Goal: Share content: Share content

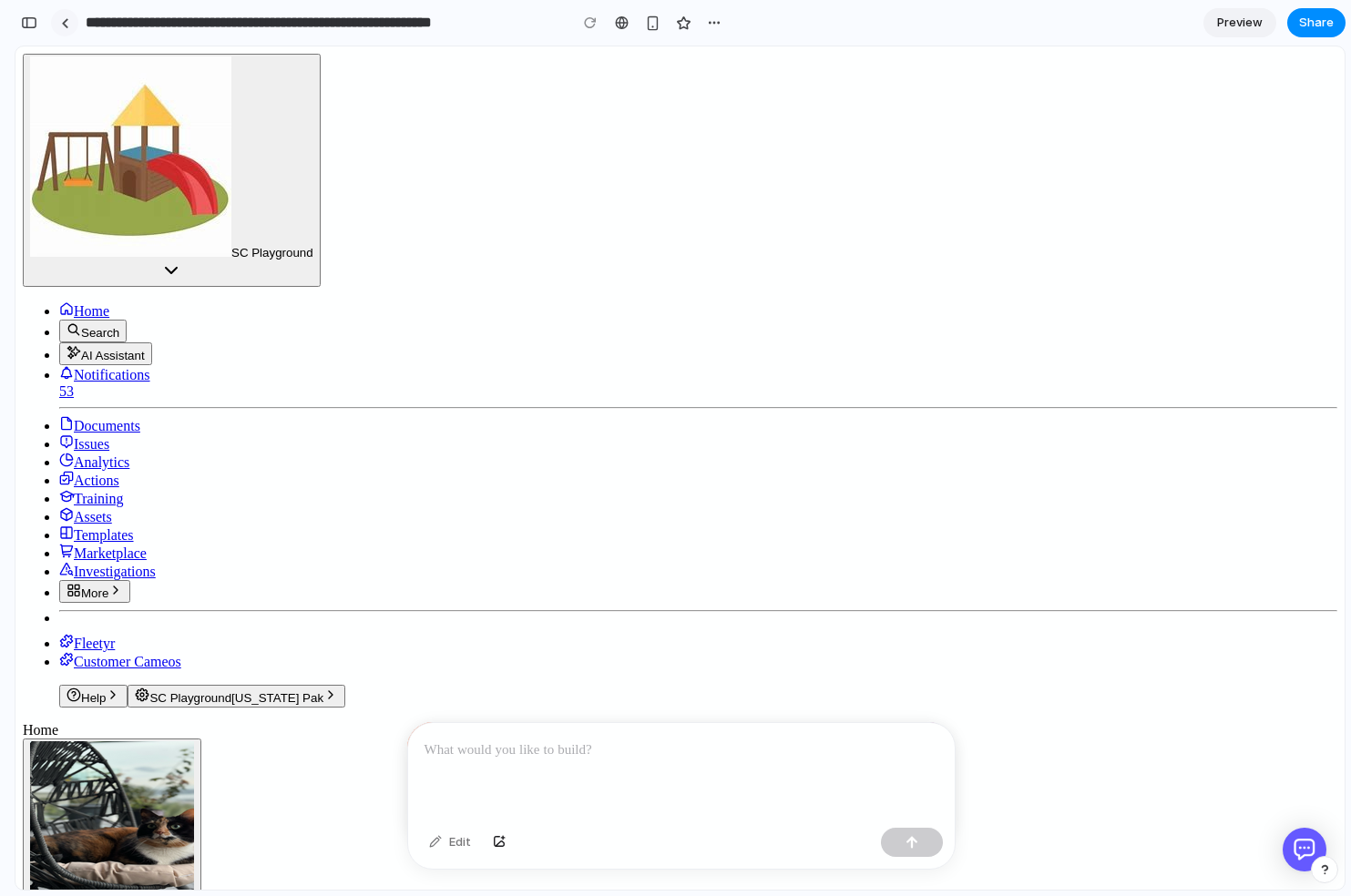
click at [62, 27] on div at bounding box center [66, 23] width 8 height 10
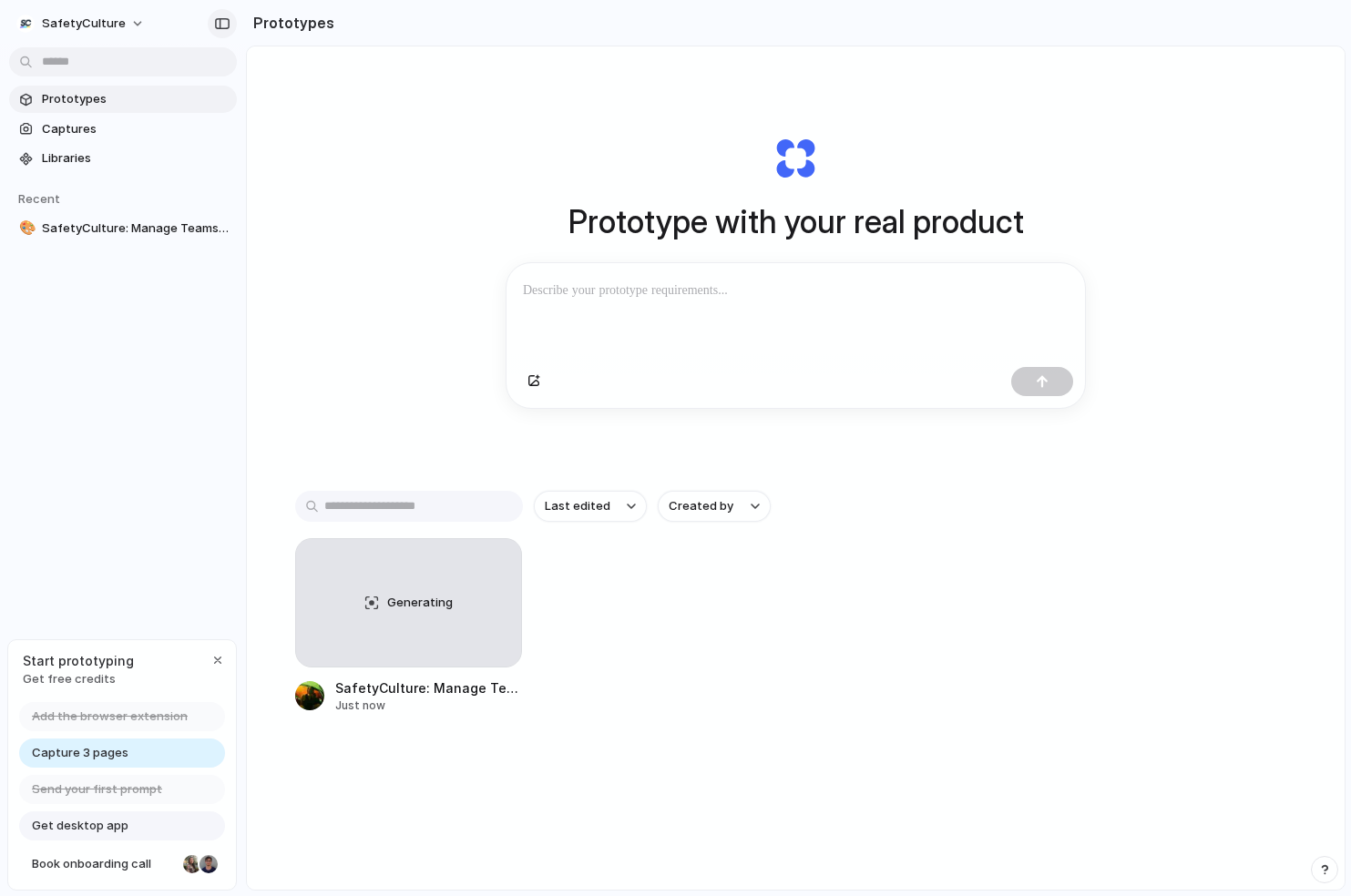
click at [216, 21] on div "button" at bounding box center [222, 23] width 17 height 13
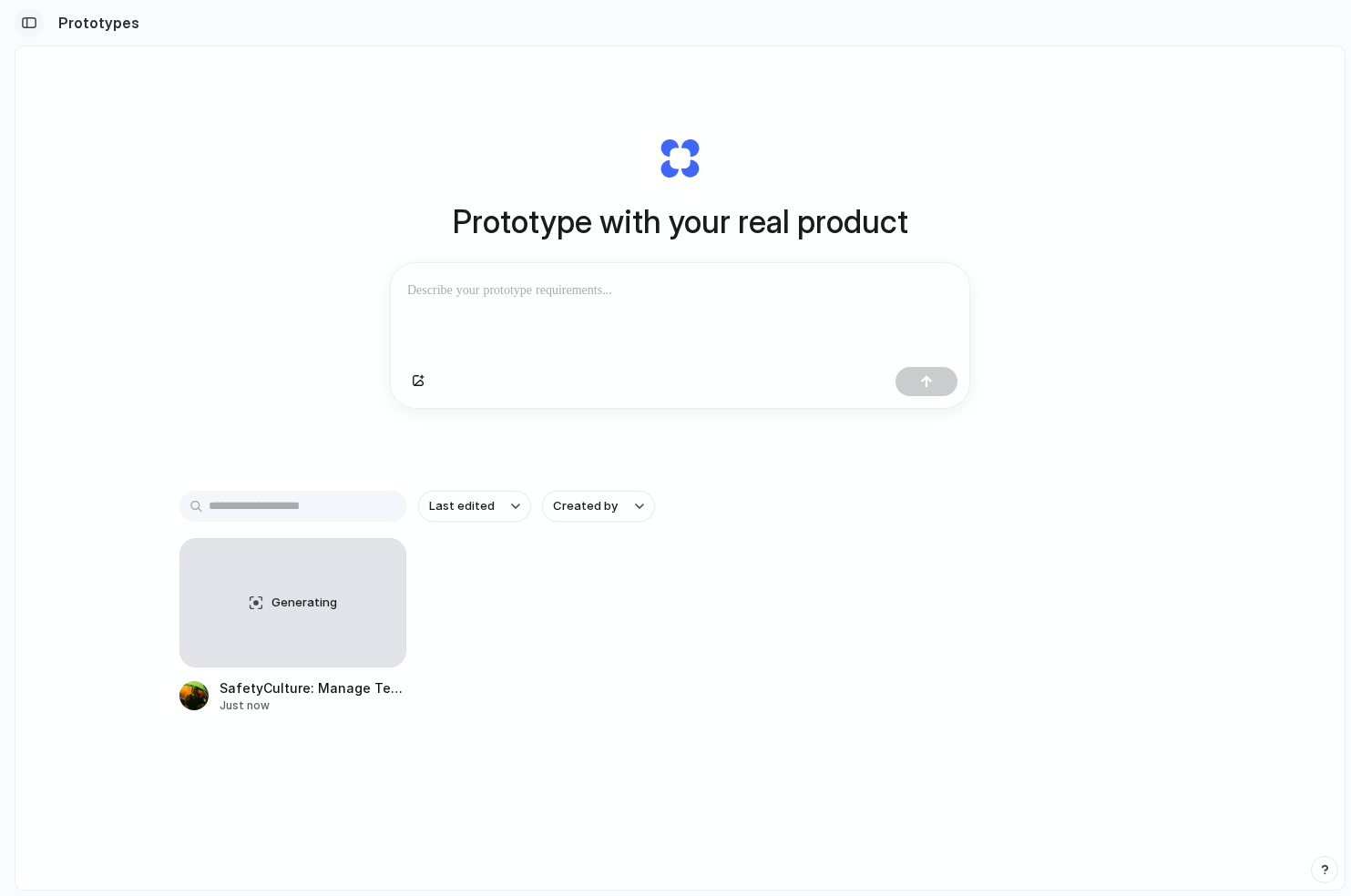
click at [22, 22] on div "button" at bounding box center [29, 23] width 17 height 13
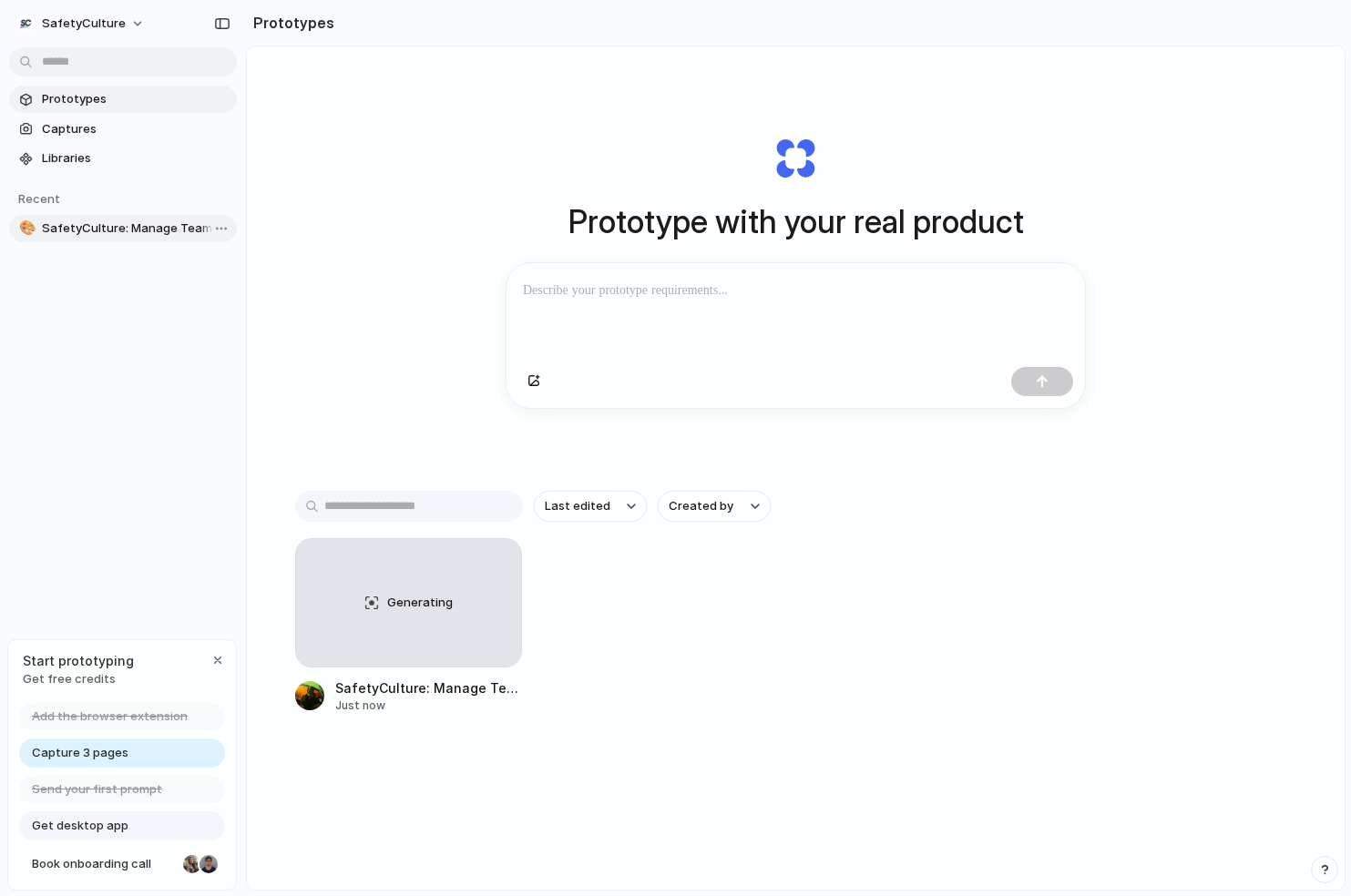
click at [106, 228] on span "SafetyCulture: Manage Teams and Inspection Data | SafetyCulture" at bounding box center [135, 228] width 188 height 18
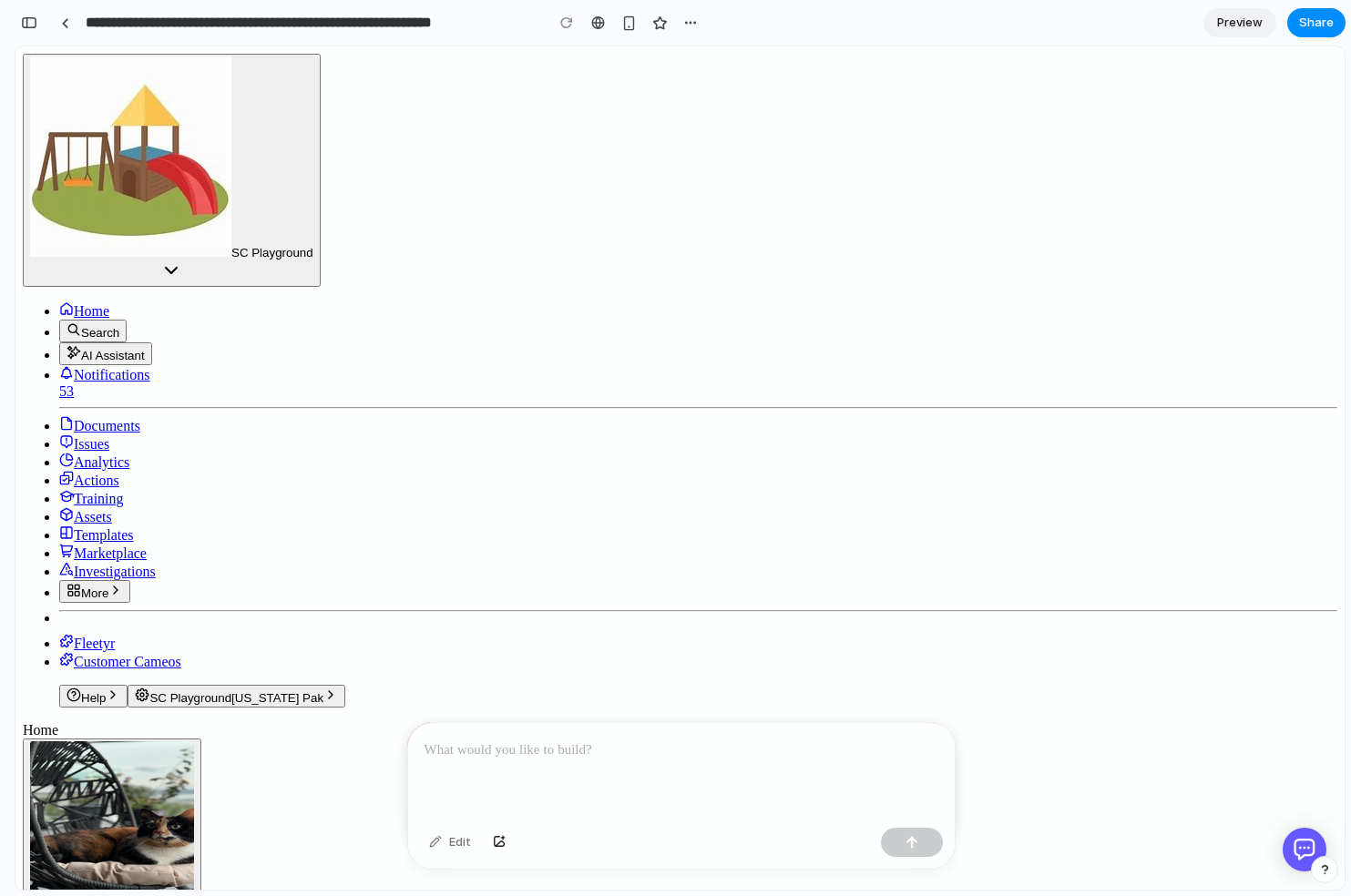
click at [479, 754] on p at bounding box center [682, 750] width 514 height 22
click at [902, 842] on button "button" at bounding box center [912, 841] width 62 height 29
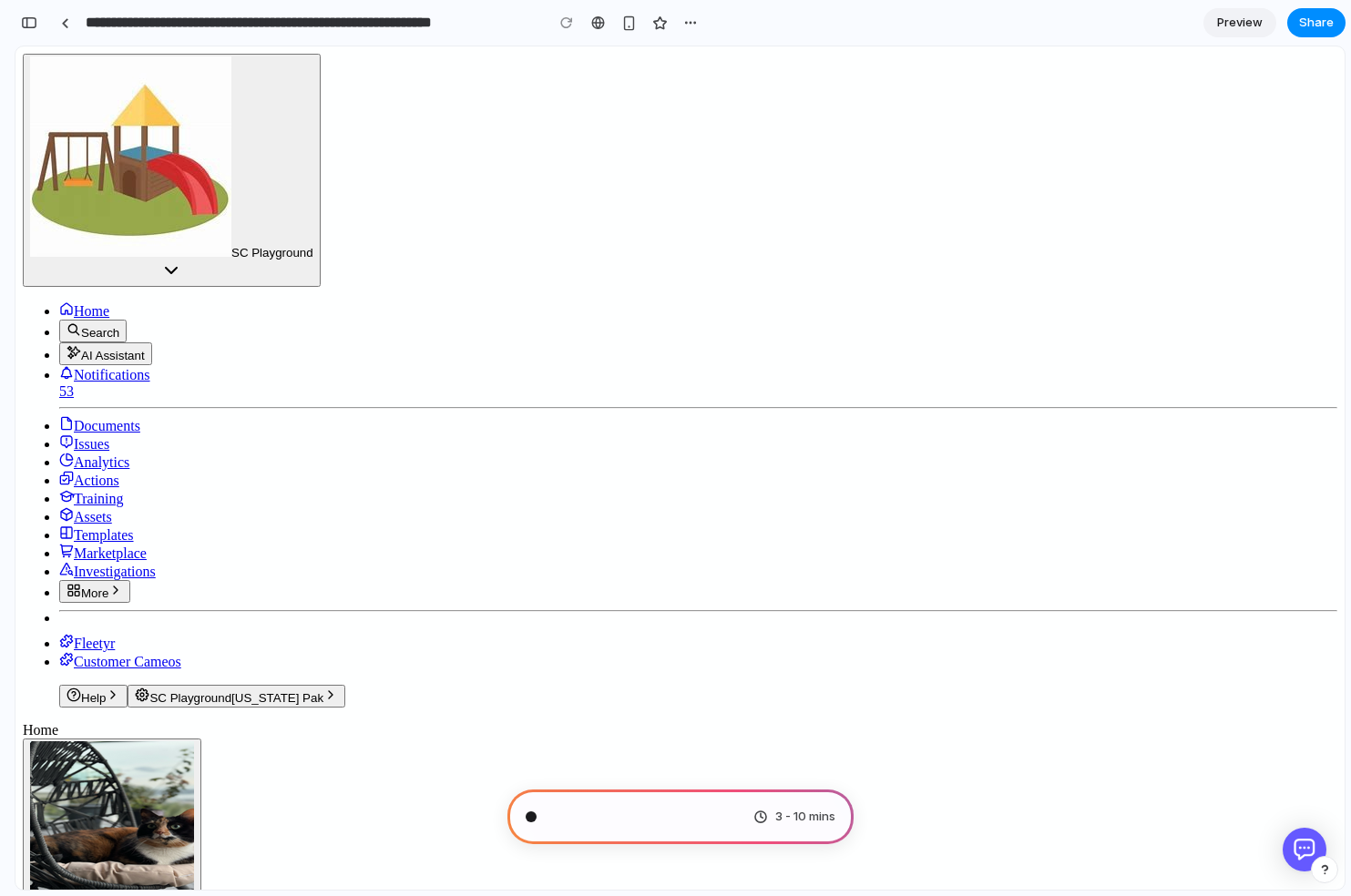
drag, startPoint x: 661, startPoint y: 818, endPoint x: 597, endPoint y: 818, distance: 64.0
drag, startPoint x: 505, startPoint y: 27, endPoint x: 260, endPoint y: 27, distance: 245.0
click at [260, 27] on input "**********" at bounding box center [311, 22] width 457 height 33
click at [219, 23] on input "**********" at bounding box center [311, 22] width 457 height 33
drag, startPoint x: 219, startPoint y: 23, endPoint x: 441, endPoint y: 23, distance: 222.0
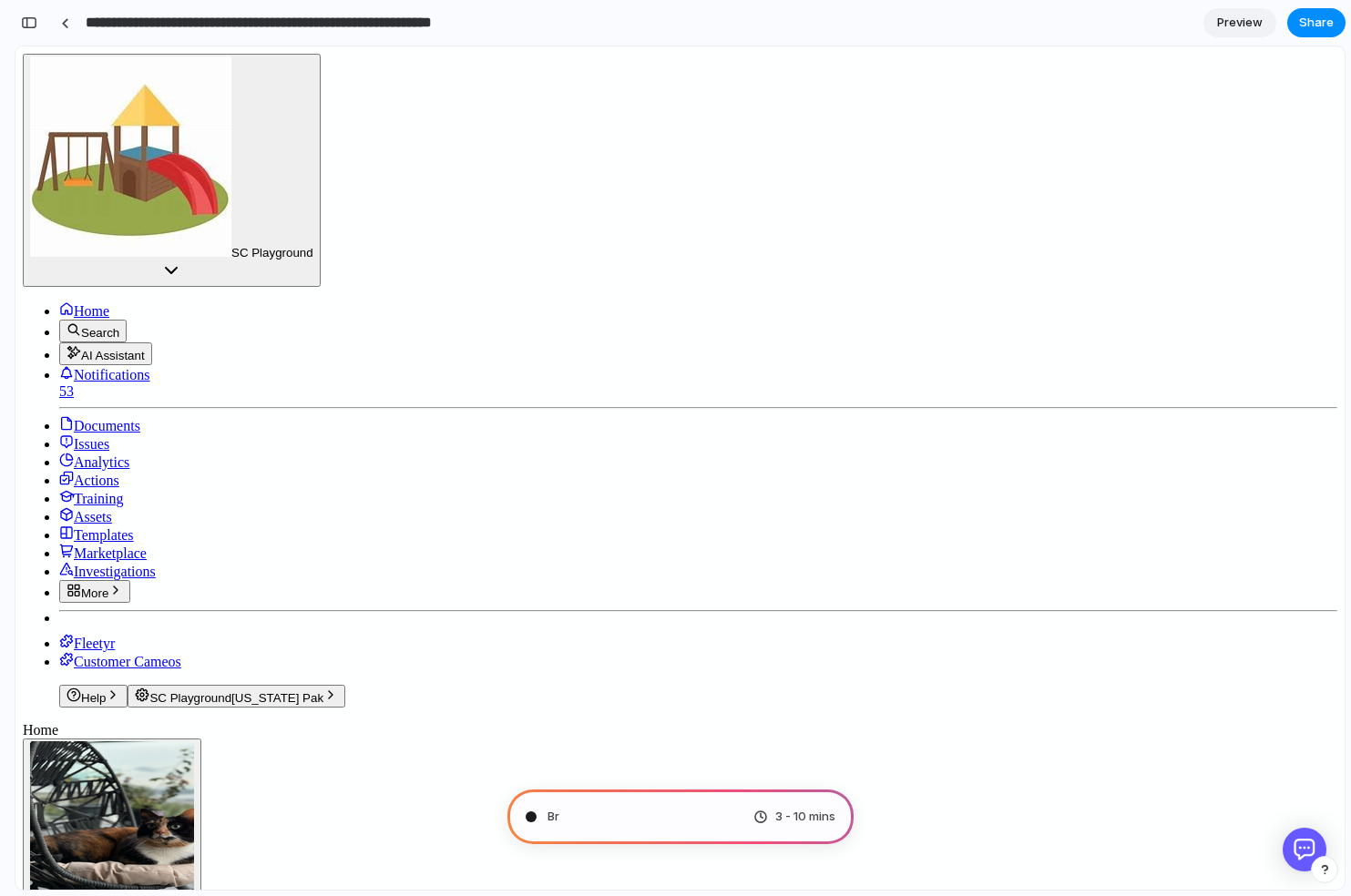
click at [441, 23] on input "**********" at bounding box center [311, 22] width 457 height 33
click at [462, 24] on input "**********" at bounding box center [311, 22] width 457 height 33
drag, startPoint x: 507, startPoint y: 27, endPoint x: 141, endPoint y: 28, distance: 366.0
click at [141, 28] on input "**********" at bounding box center [311, 22] width 457 height 33
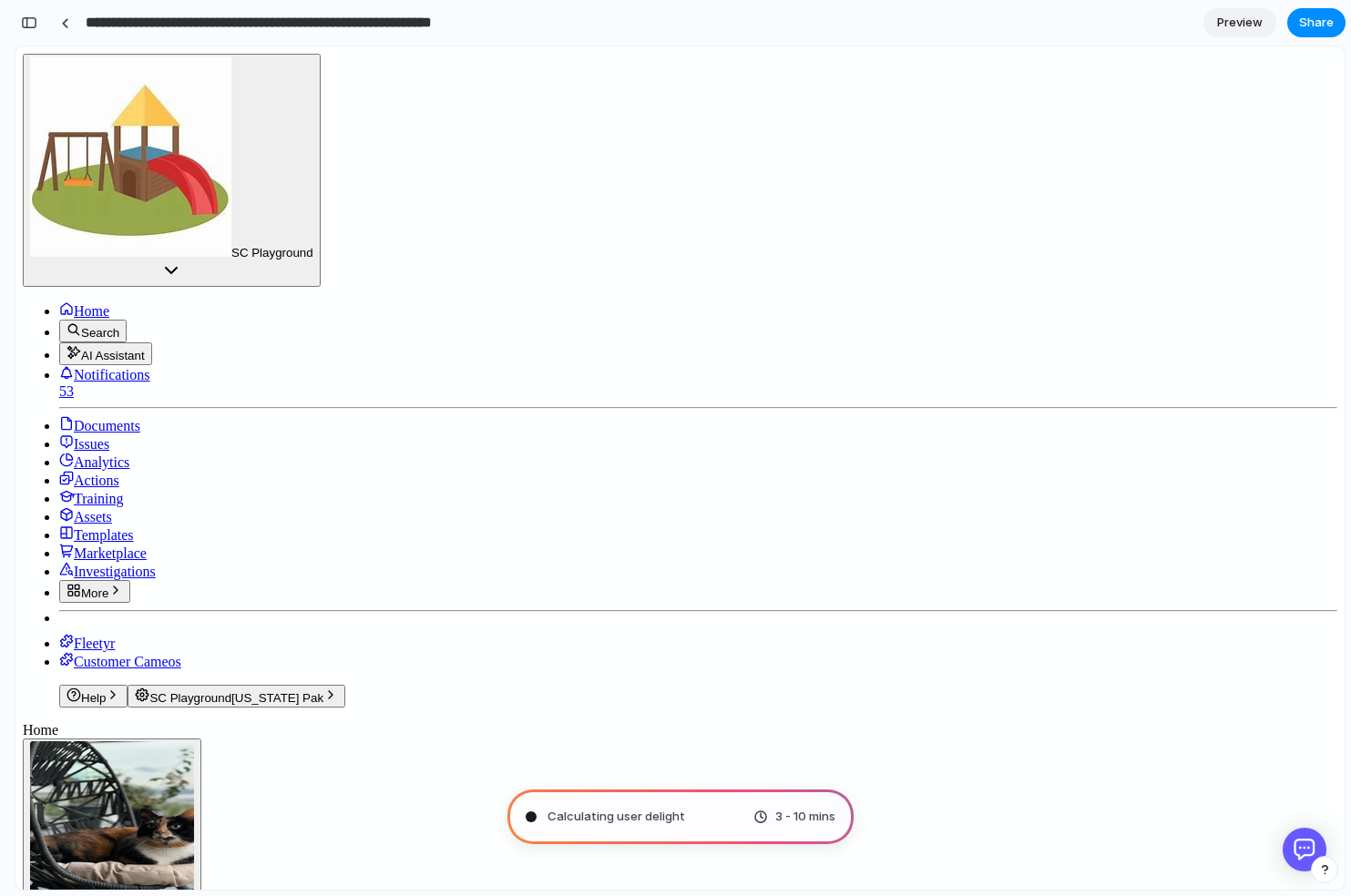
drag, startPoint x: 473, startPoint y: 23, endPoint x: 101, endPoint y: 23, distance: 372.0
click at [101, 23] on input "**********" at bounding box center [311, 22] width 457 height 33
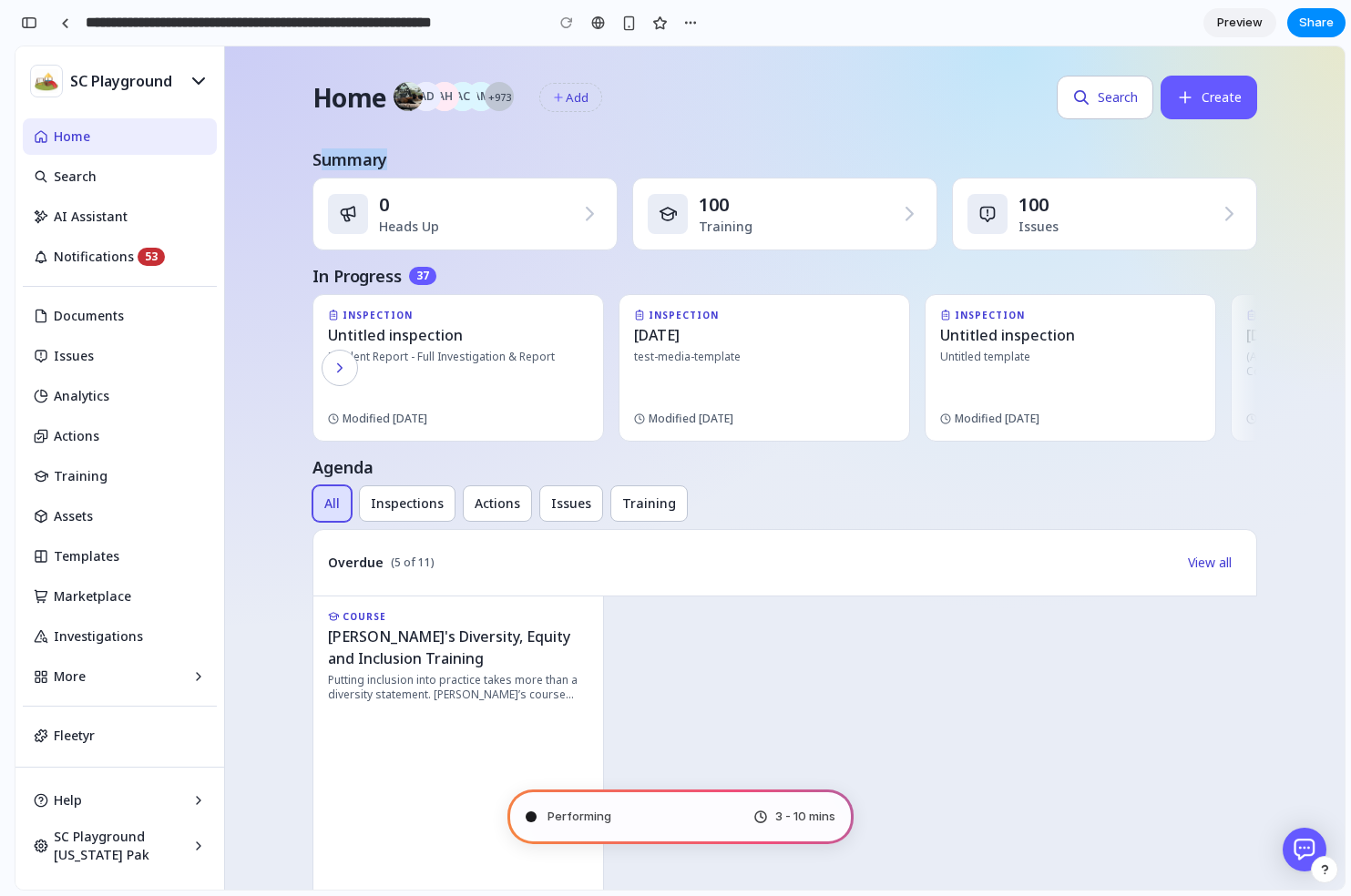
drag, startPoint x: 317, startPoint y: 154, endPoint x: 454, endPoint y: 161, distance: 137.2
click at [454, 161] on div "Summary" at bounding box center [785, 160] width 945 height 22
click at [396, 158] on div "Summary" at bounding box center [785, 160] width 945 height 22
click at [28, 22] on div "button" at bounding box center [29, 23] width 17 height 13
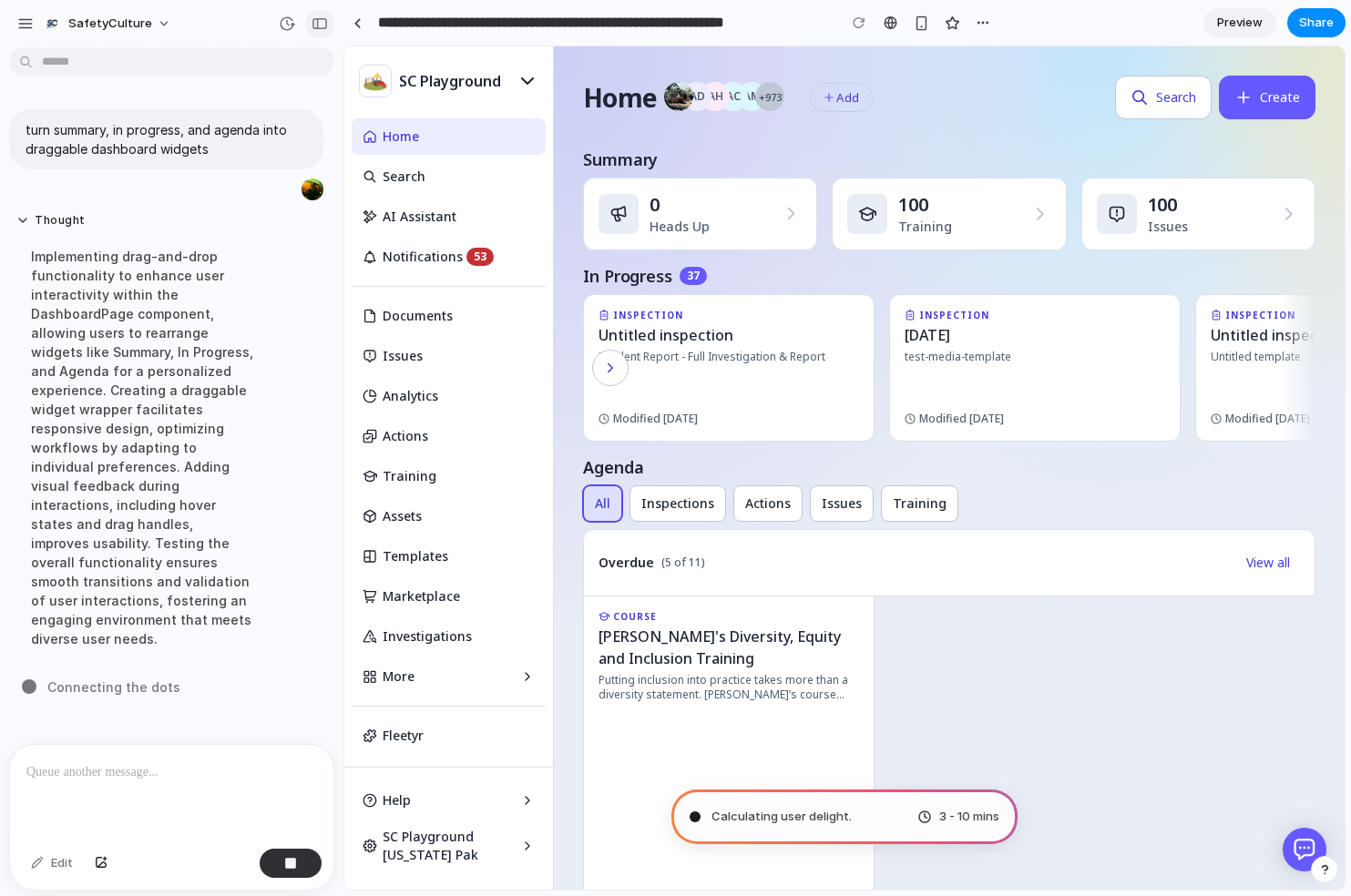
click at [322, 23] on div "button" at bounding box center [320, 23] width 17 height 13
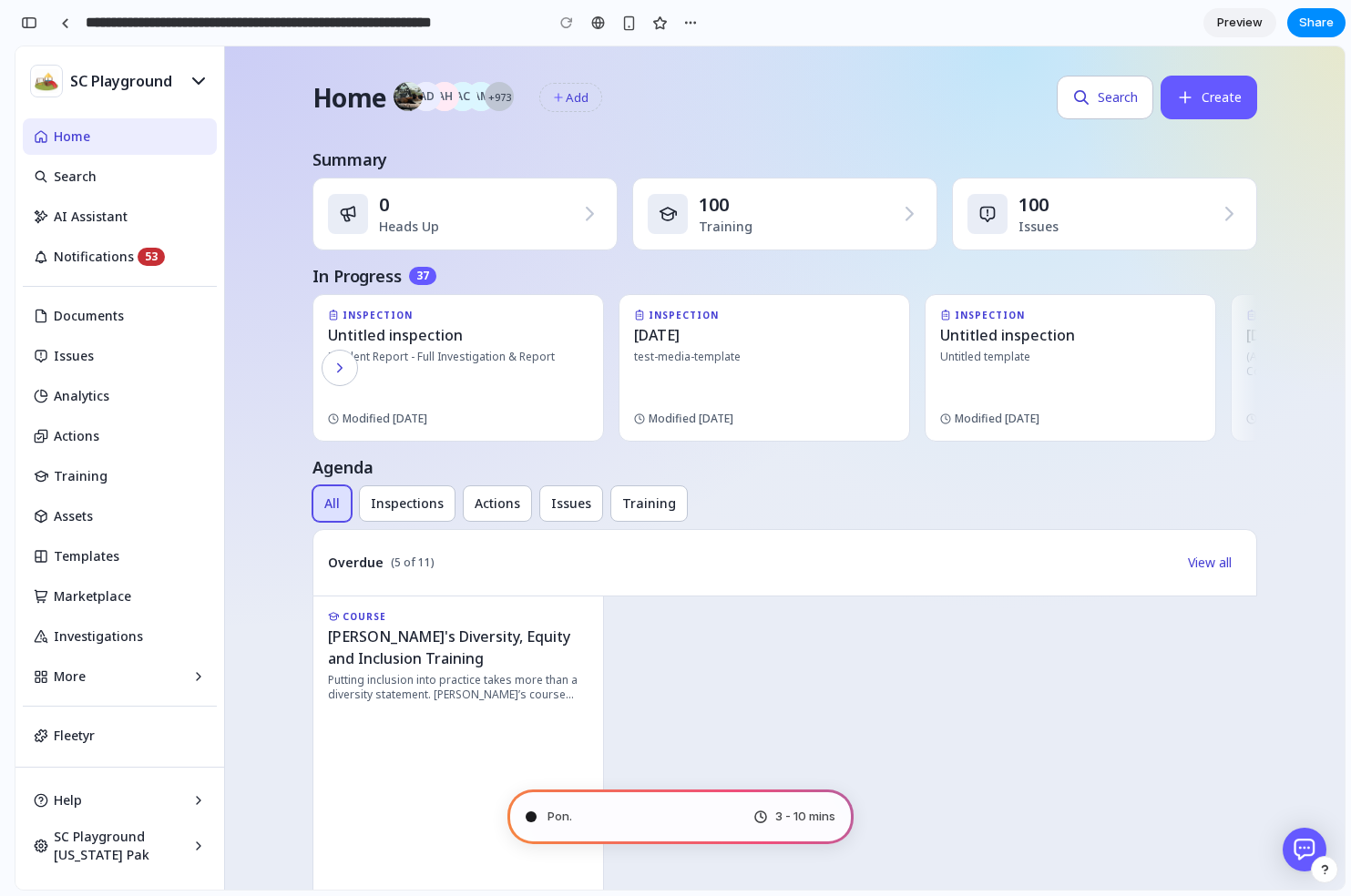
scroll to position [453, 0]
click at [684, 24] on div "button" at bounding box center [691, 23] width 15 height 15
click at [705, 23] on div "Duplicate Delete" at bounding box center [675, 448] width 1351 height 896
click at [27, 27] on div "button" at bounding box center [29, 23] width 17 height 13
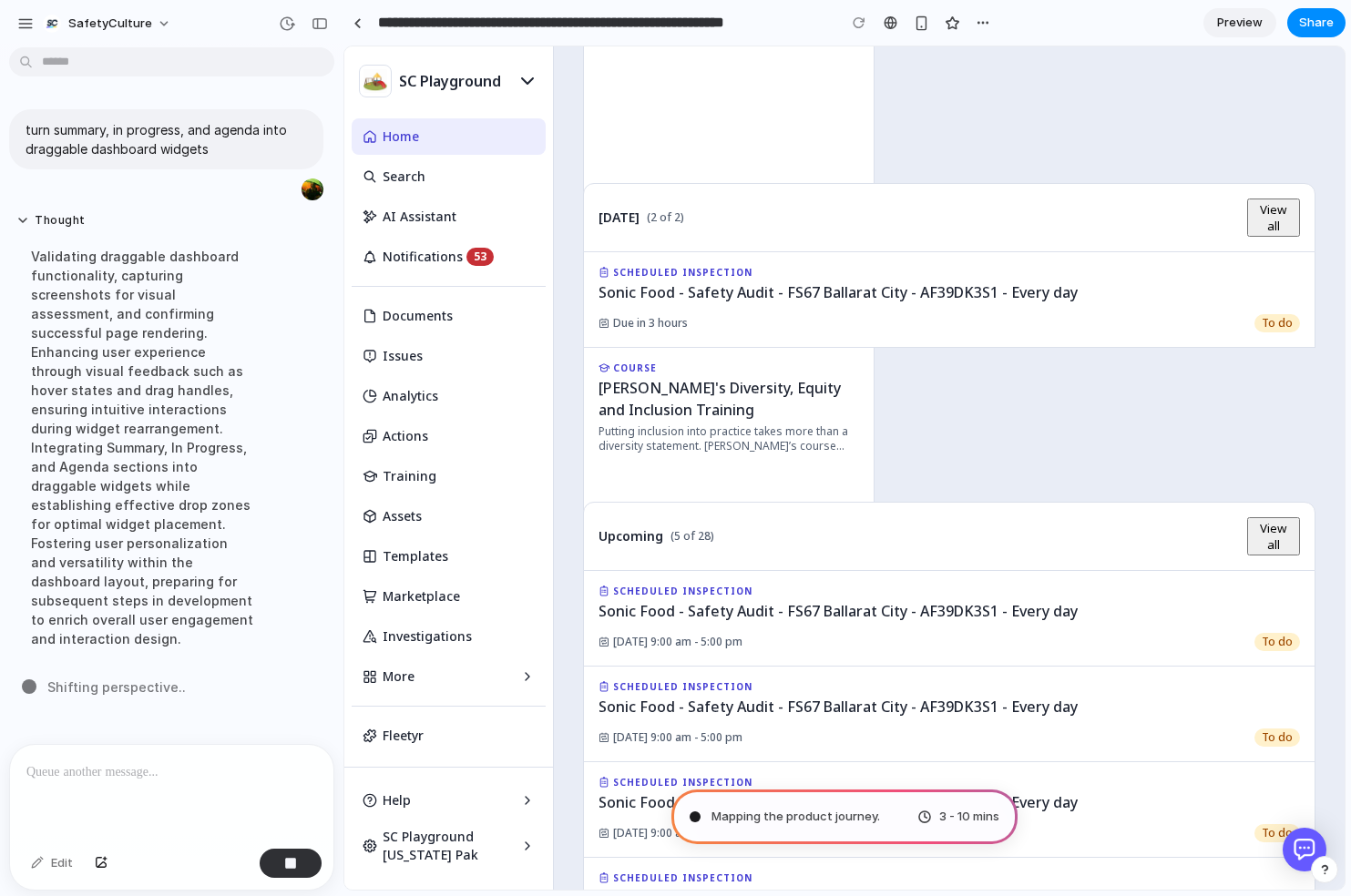
scroll to position [1156, 0]
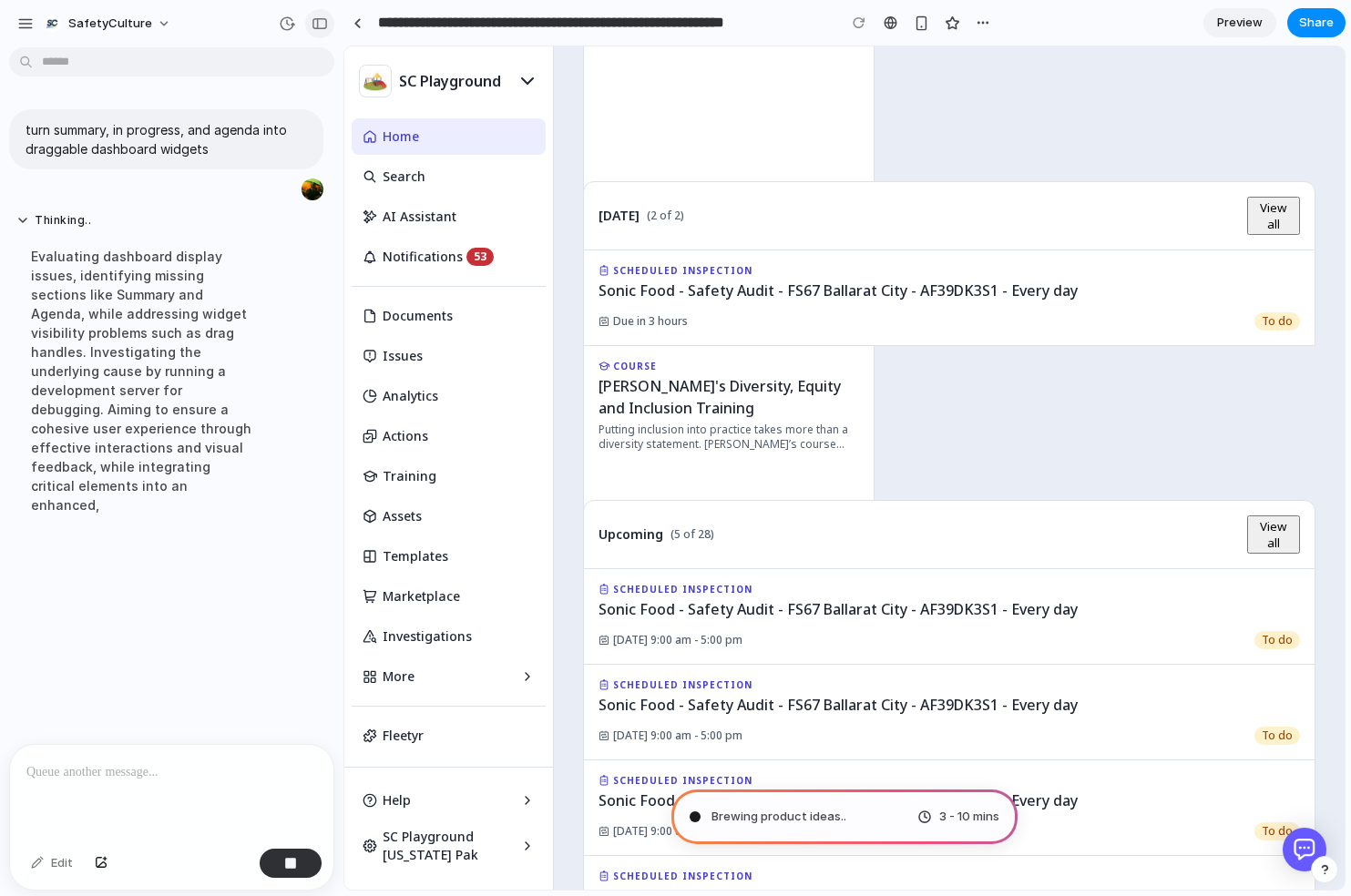
click at [324, 24] on div "button" at bounding box center [320, 23] width 17 height 13
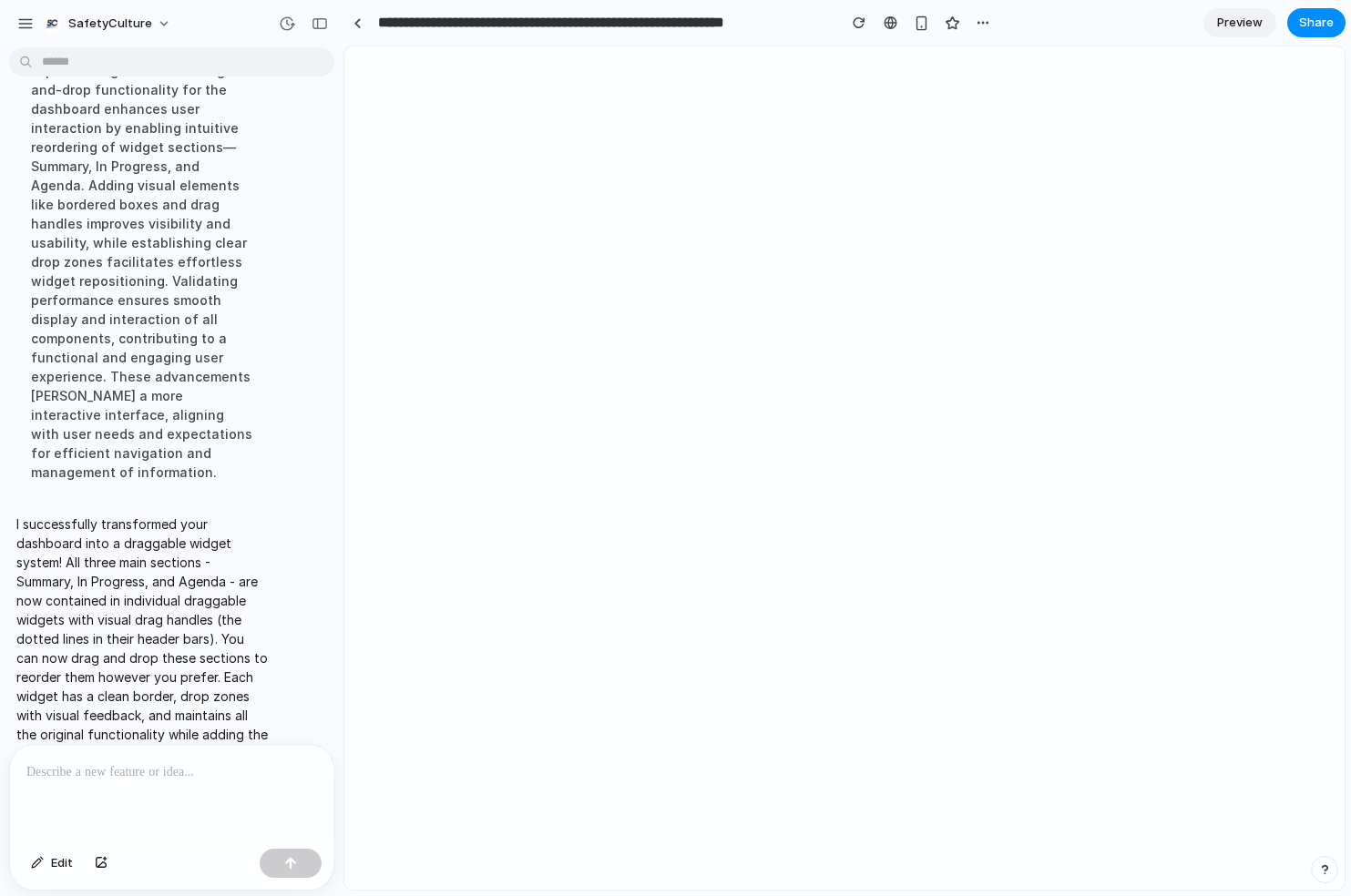
scroll to position [0, 0]
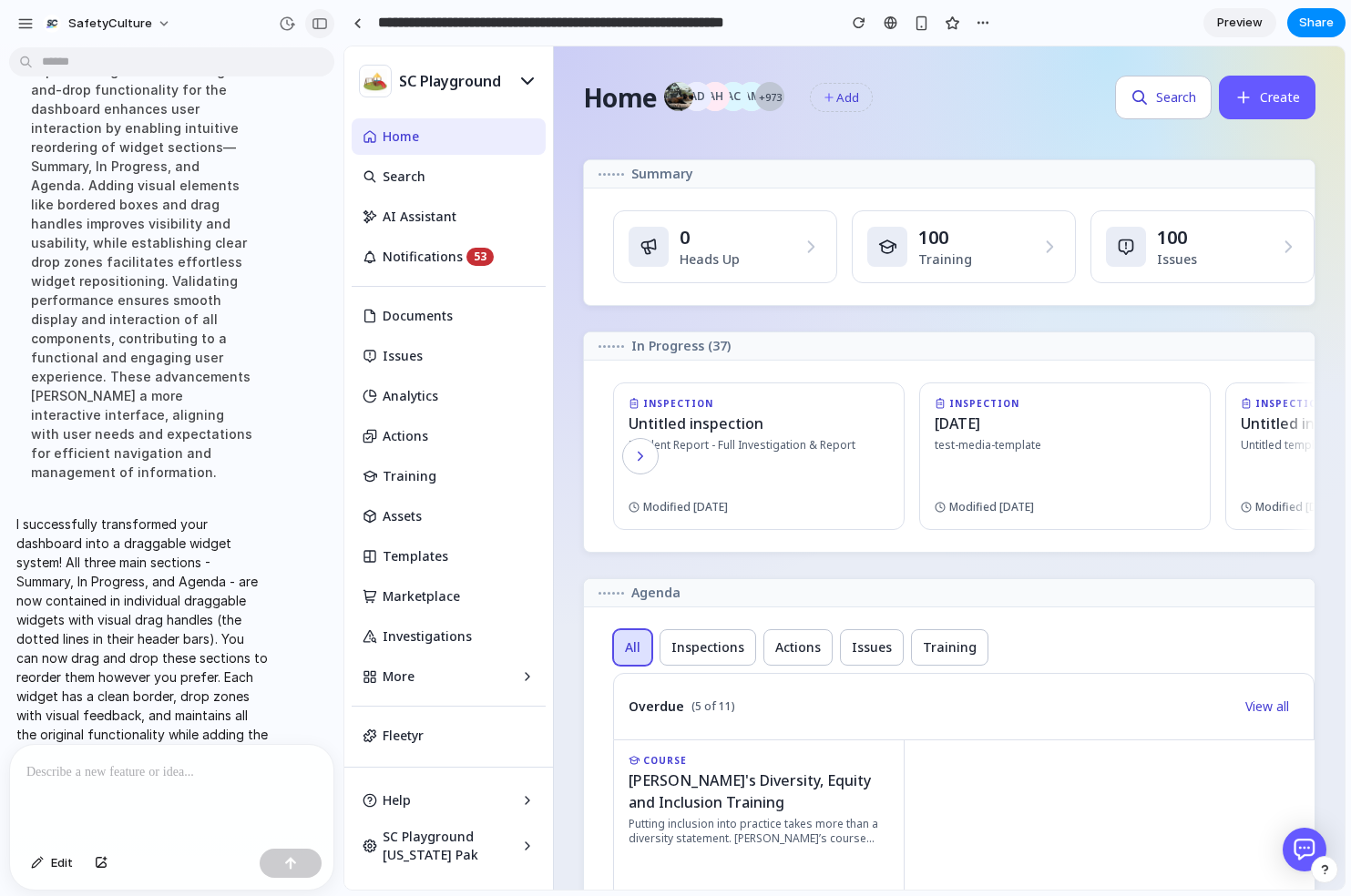
click at [322, 24] on div "button" at bounding box center [320, 23] width 17 height 13
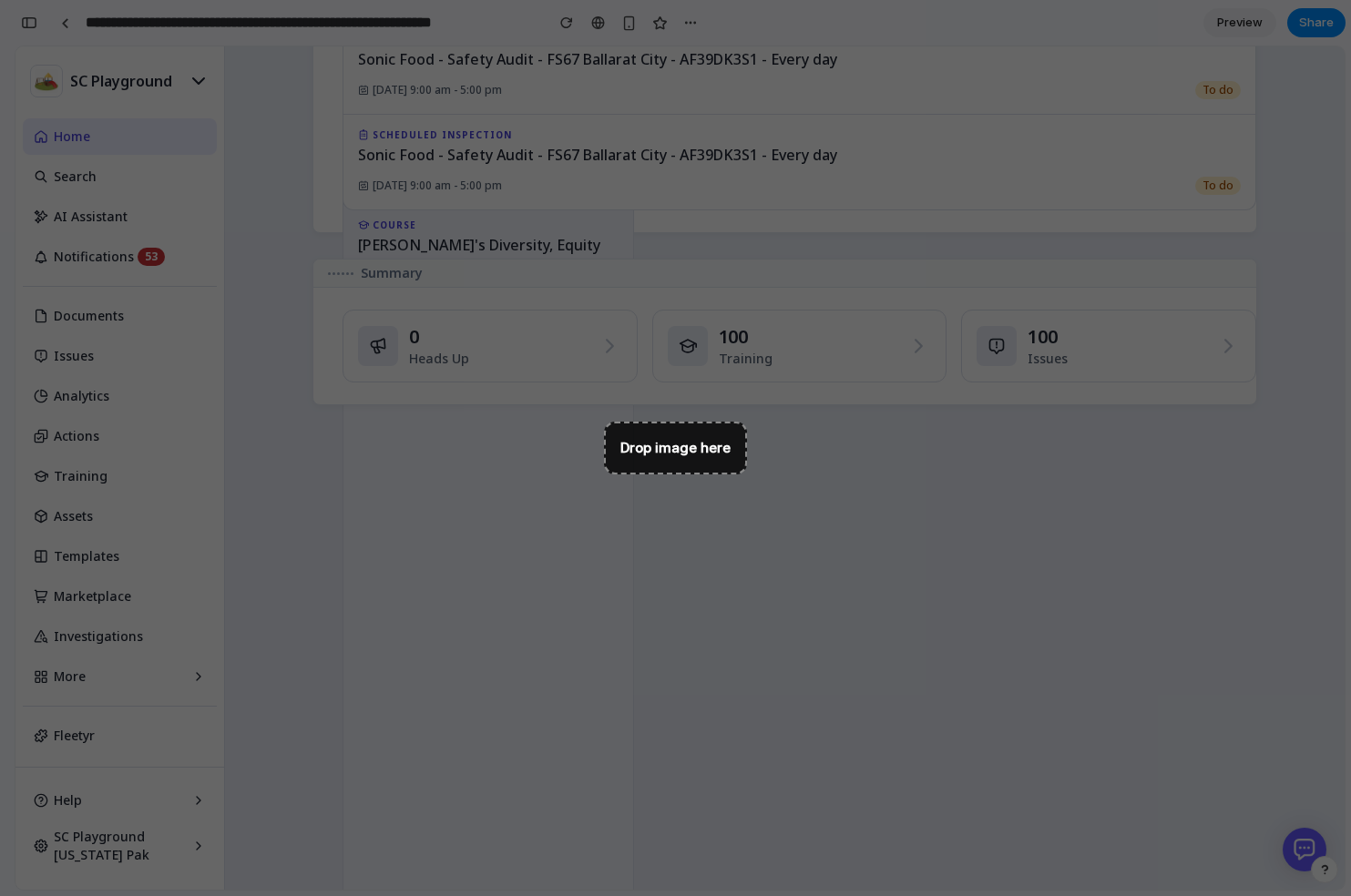
scroll to position [1718, 0]
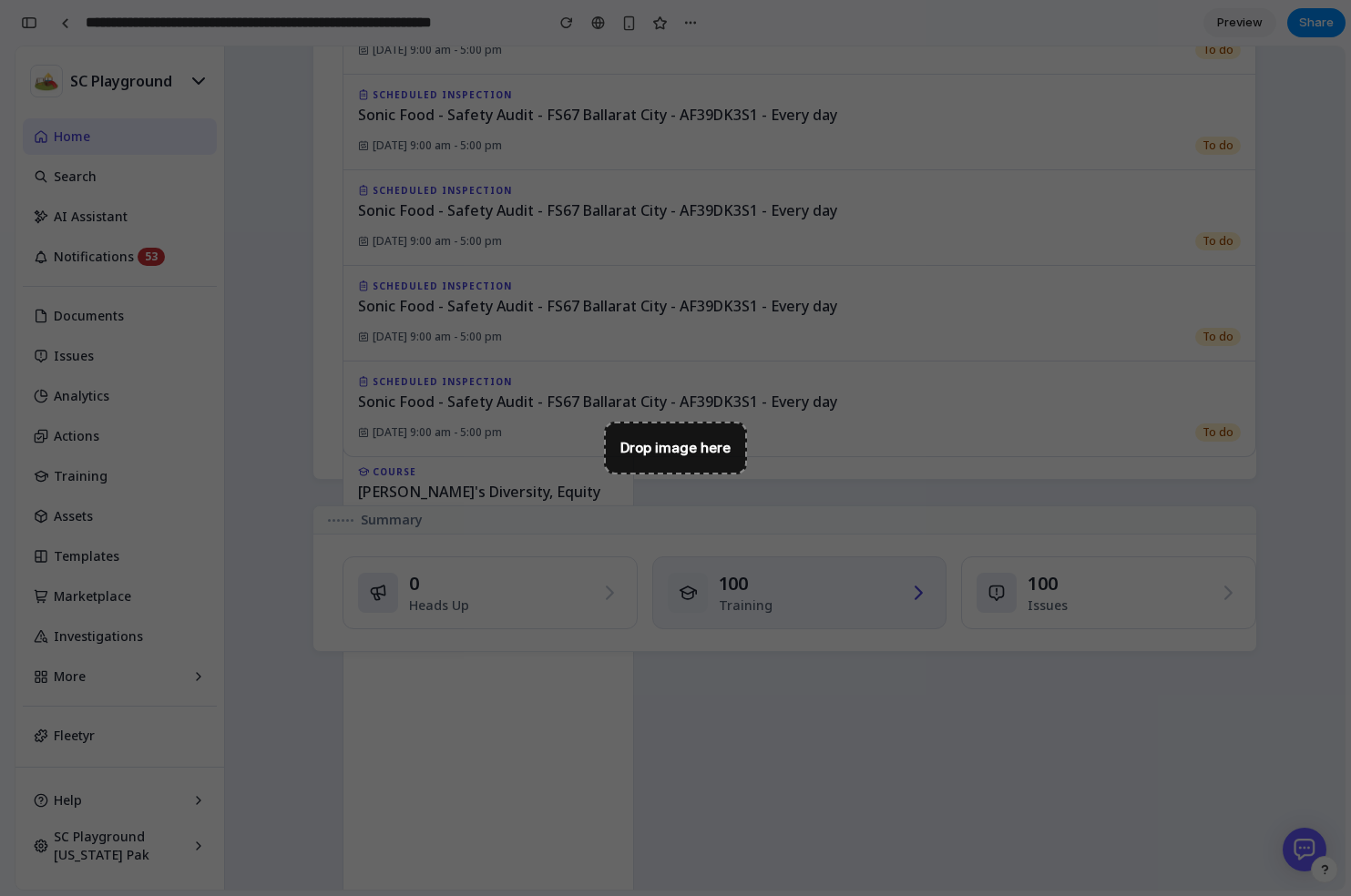
click at [811, 598] on div "100 Training" at bounding box center [807, 593] width 178 height 44
click at [700, 433] on div "23 Sep 2025, 9:00 am - 5:00 pm" at bounding box center [775, 433] width 834 height 18
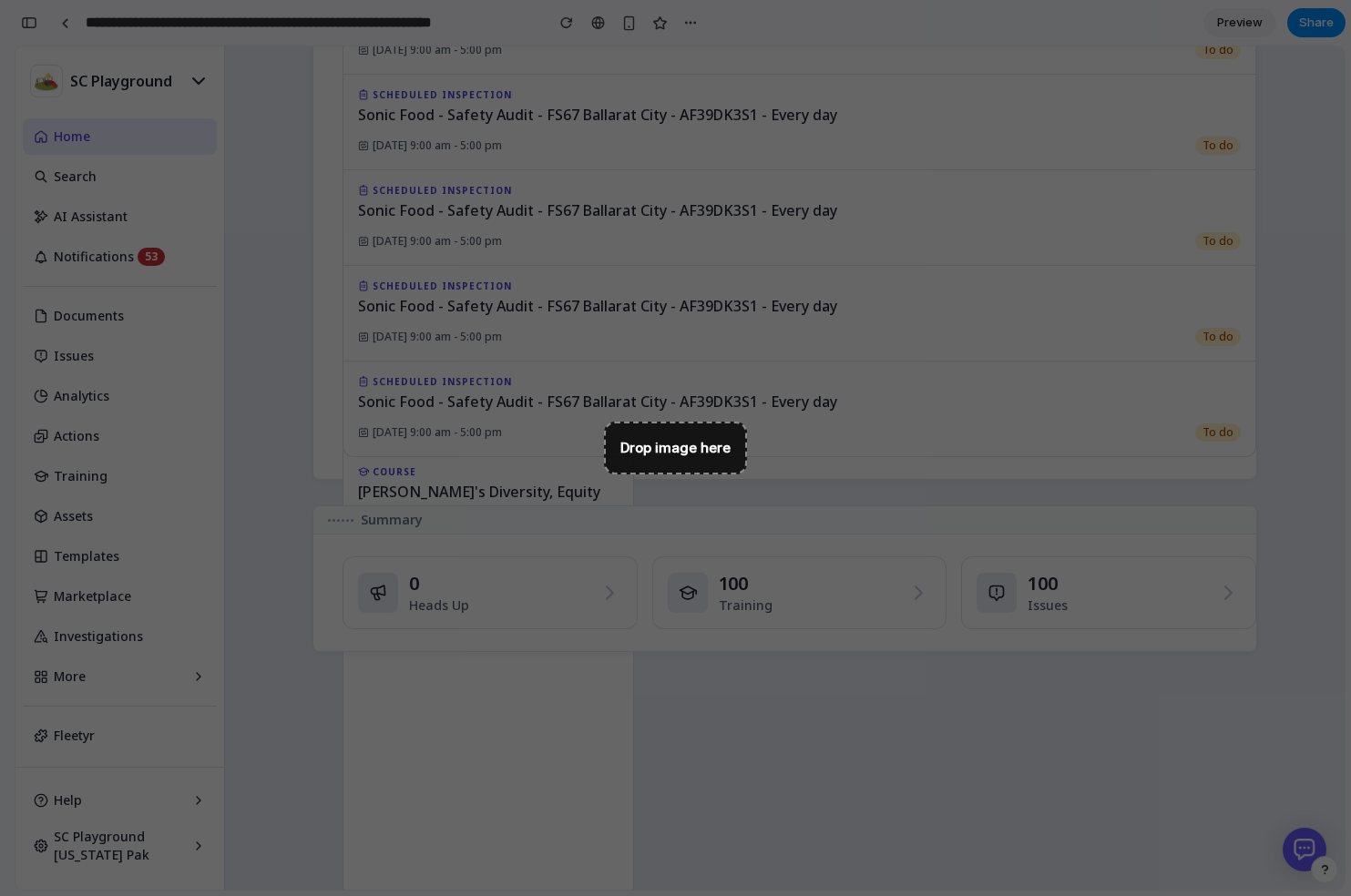
click at [942, 782] on div "Home AD AH AC AM +973 Add Search Create In Progress (37) INSPECTION Untitled in…" at bounding box center [785, 468] width 1120 height 843
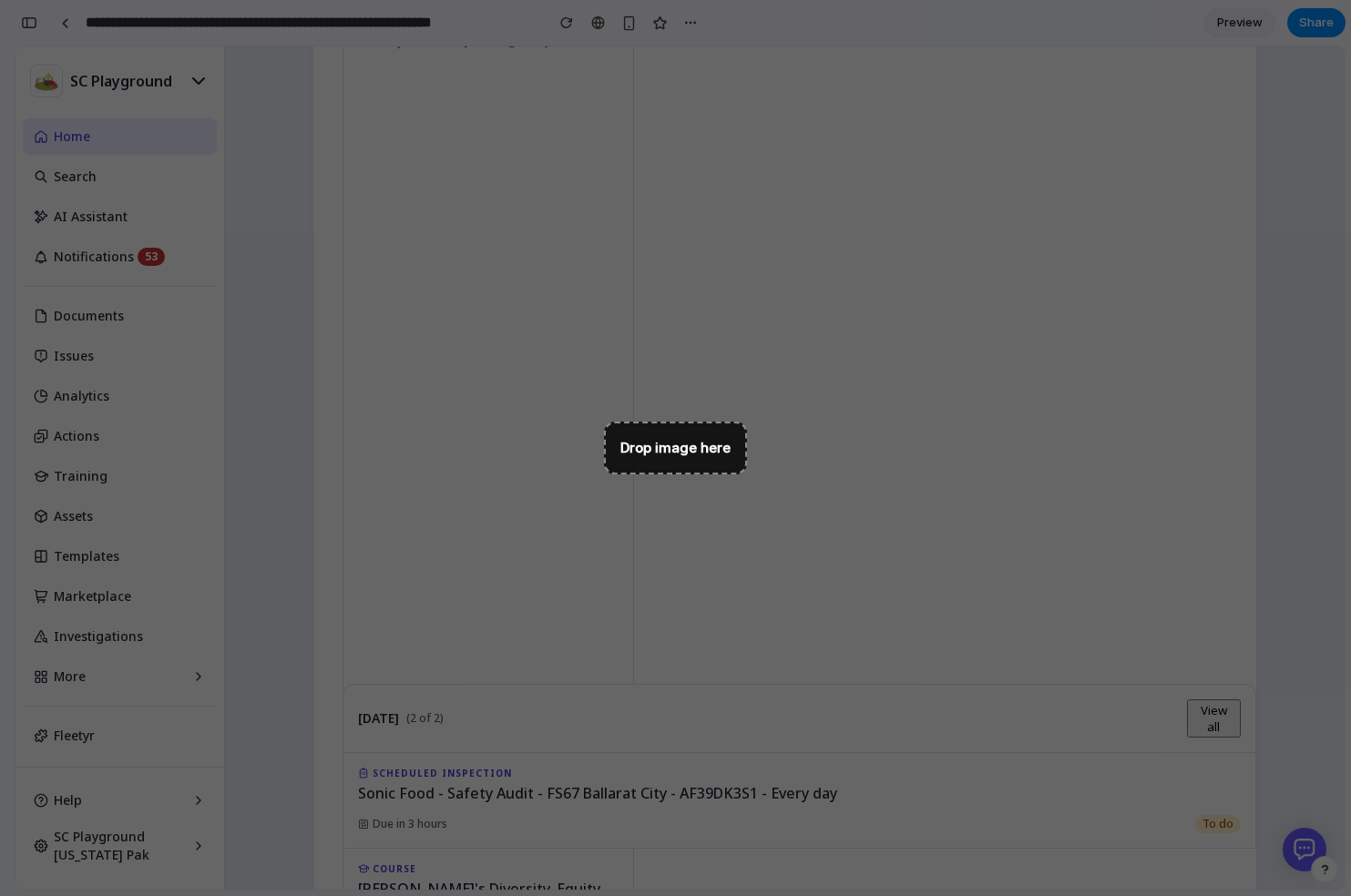
scroll to position [0, 0]
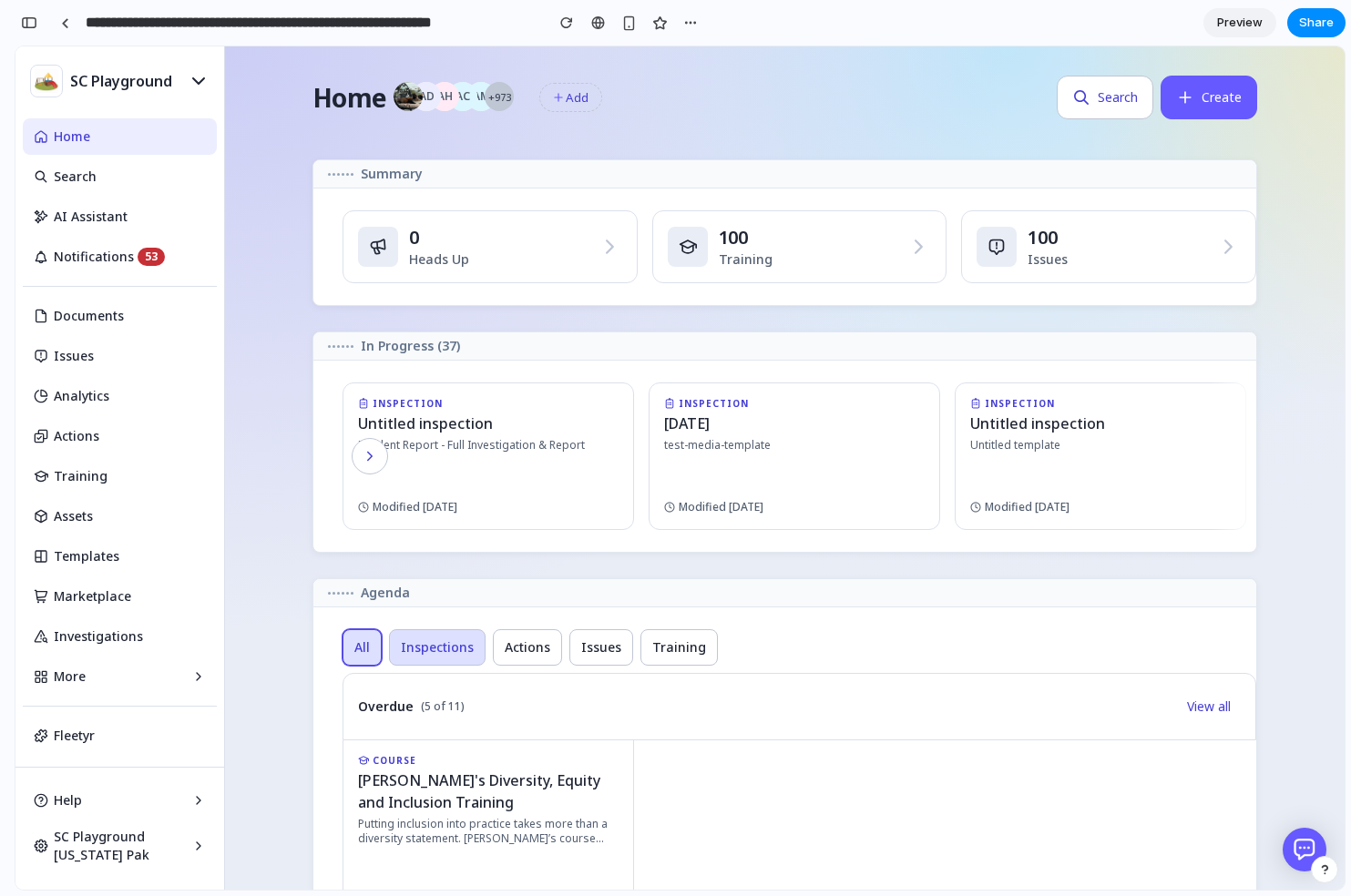
click at [419, 647] on span "Inspections" at bounding box center [437, 648] width 72 height 18
click at [538, 645] on span "Actions" at bounding box center [528, 648] width 46 height 18
click at [453, 653] on span "Inspections" at bounding box center [437, 648] width 72 height 18
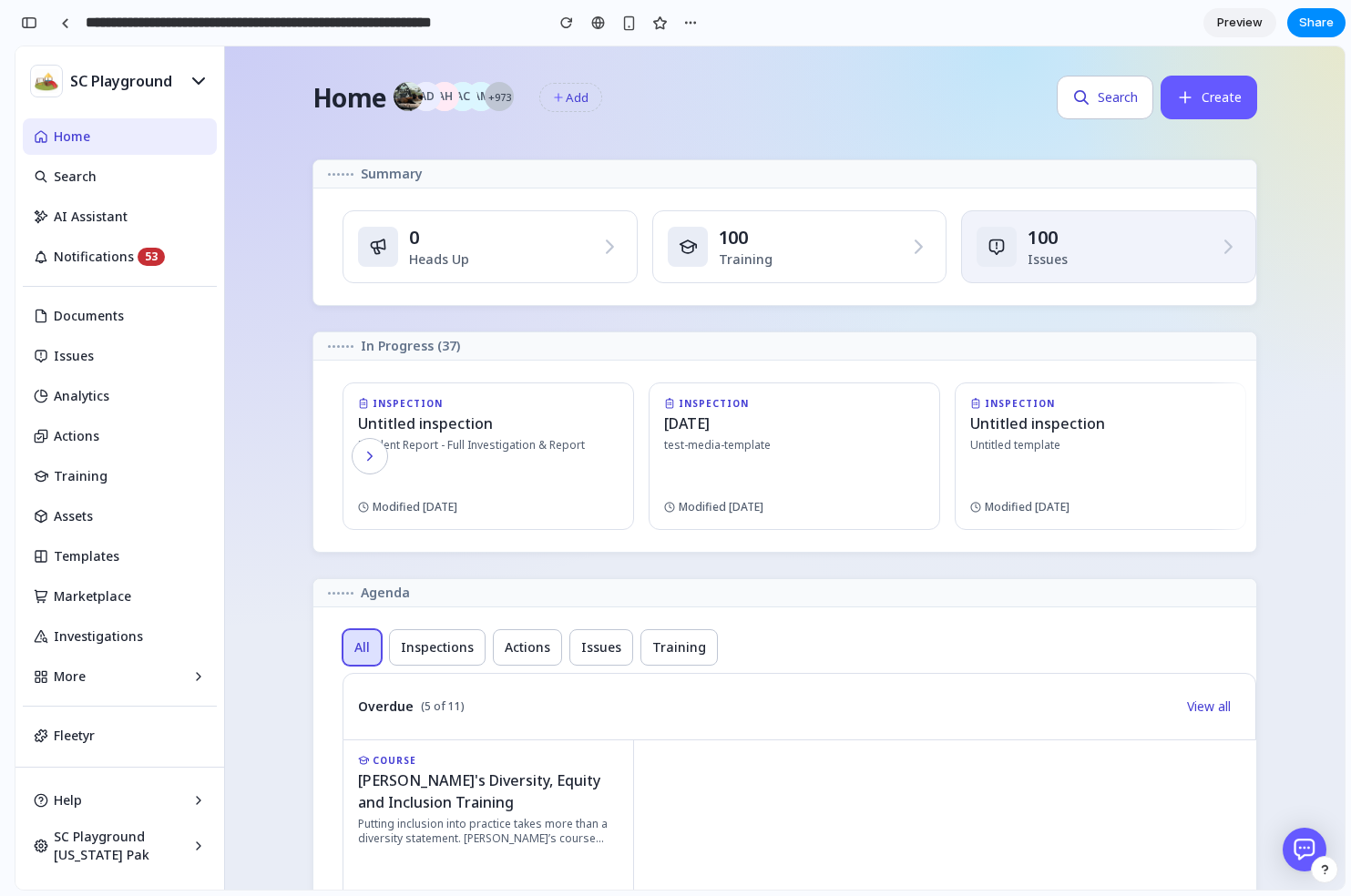
click at [1219, 280] on link "100 Issues" at bounding box center [1109, 246] width 295 height 72
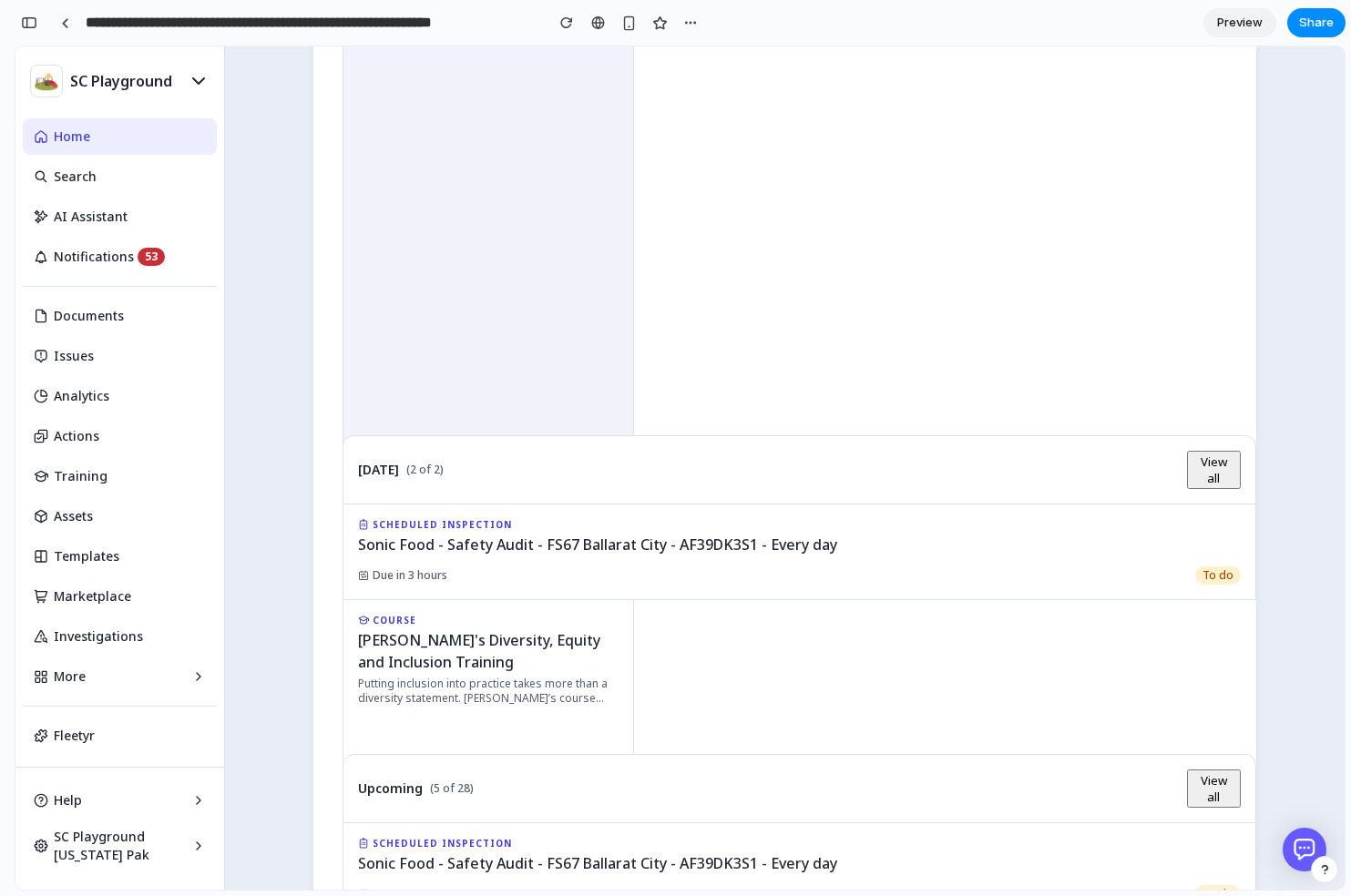
scroll to position [1308, 0]
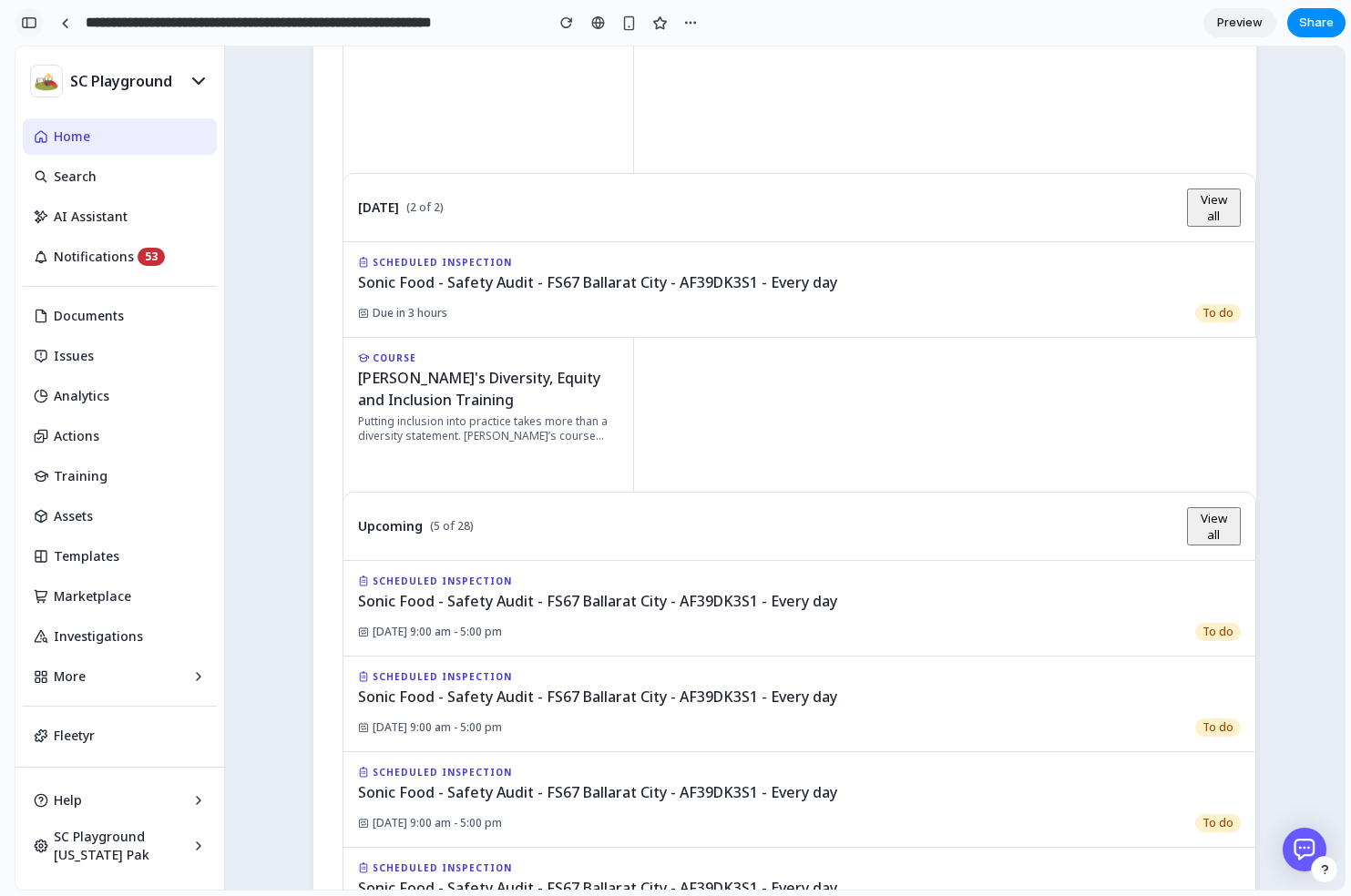
click at [21, 22] on div "button" at bounding box center [29, 23] width 17 height 13
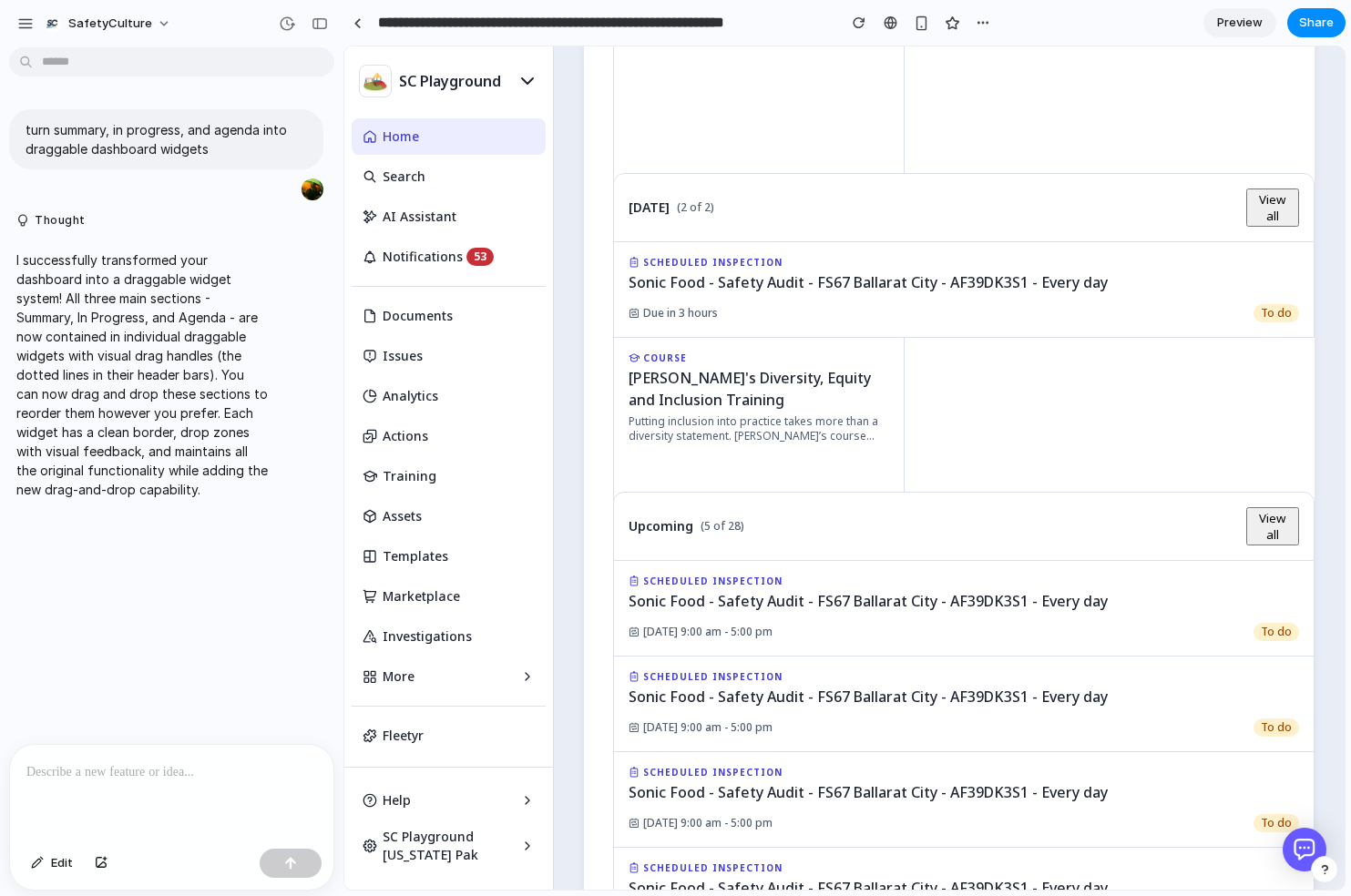
scroll to position [0, 0]
click at [319, 7] on div "SafetyCulture" at bounding box center [172, 22] width 343 height 44
click at [317, 21] on div "button" at bounding box center [320, 23] width 17 height 13
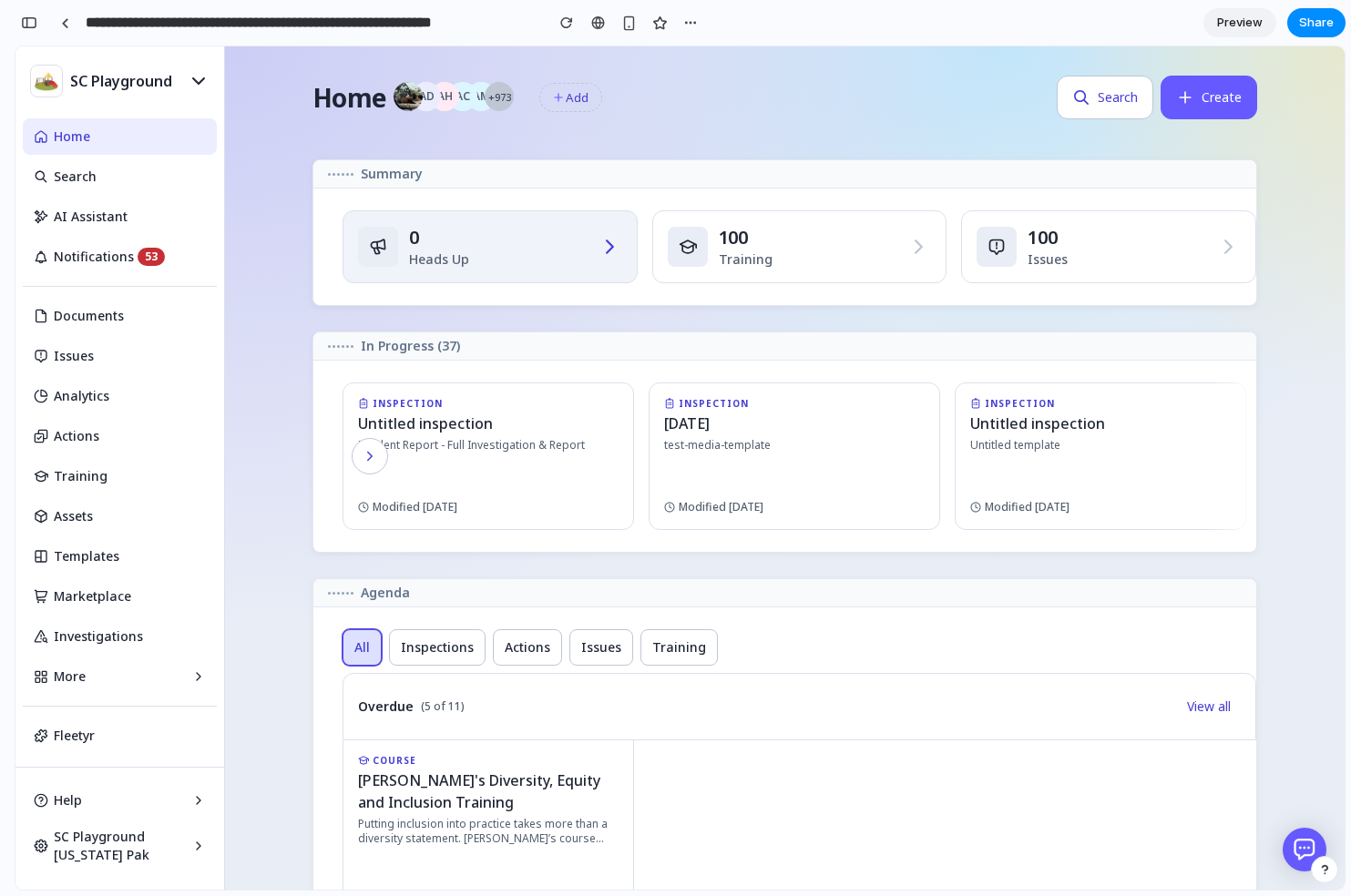
click at [461, 262] on span "Heads Up" at bounding box center [439, 259] width 61 height 18
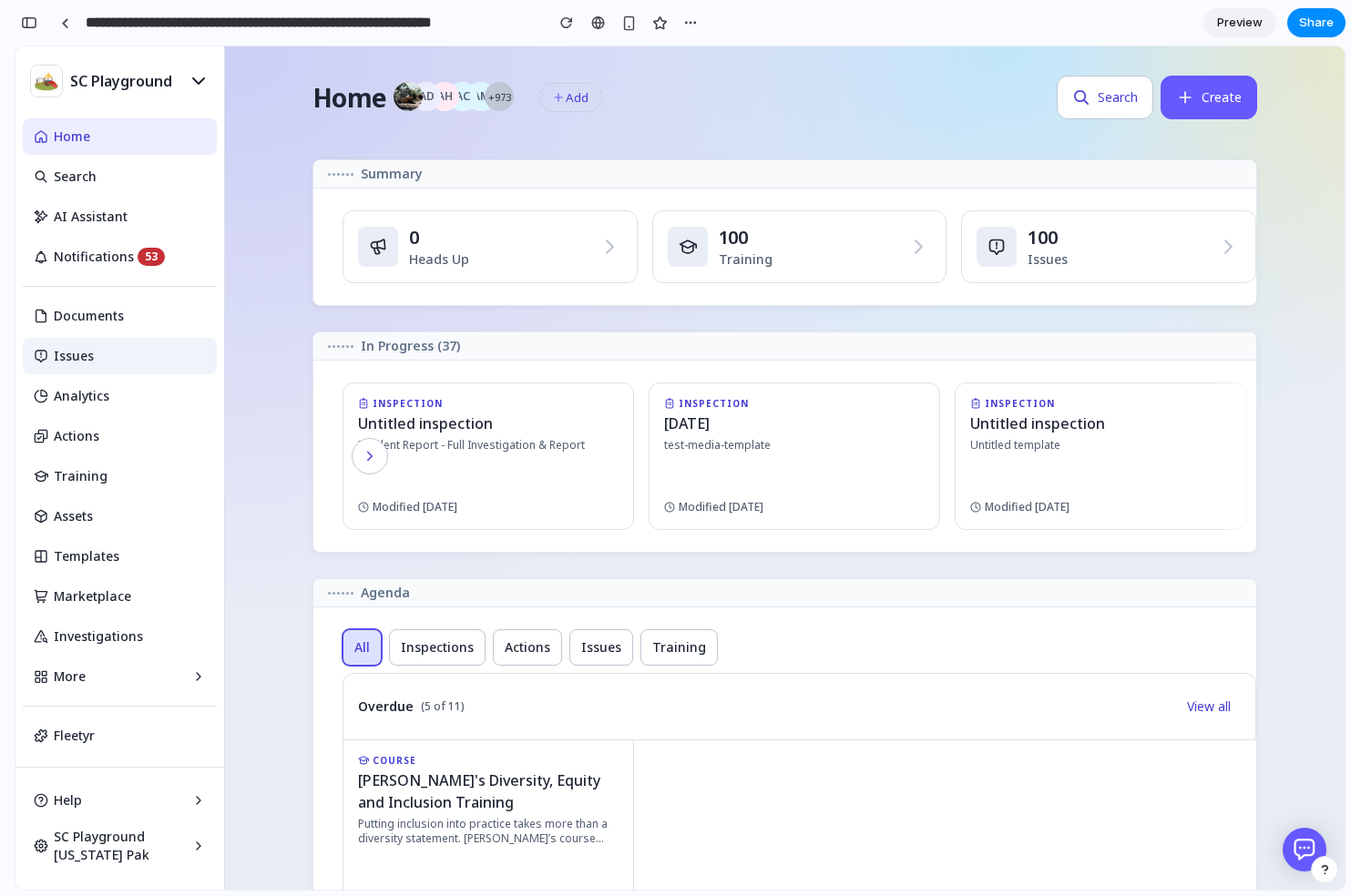
scroll to position [39, 0]
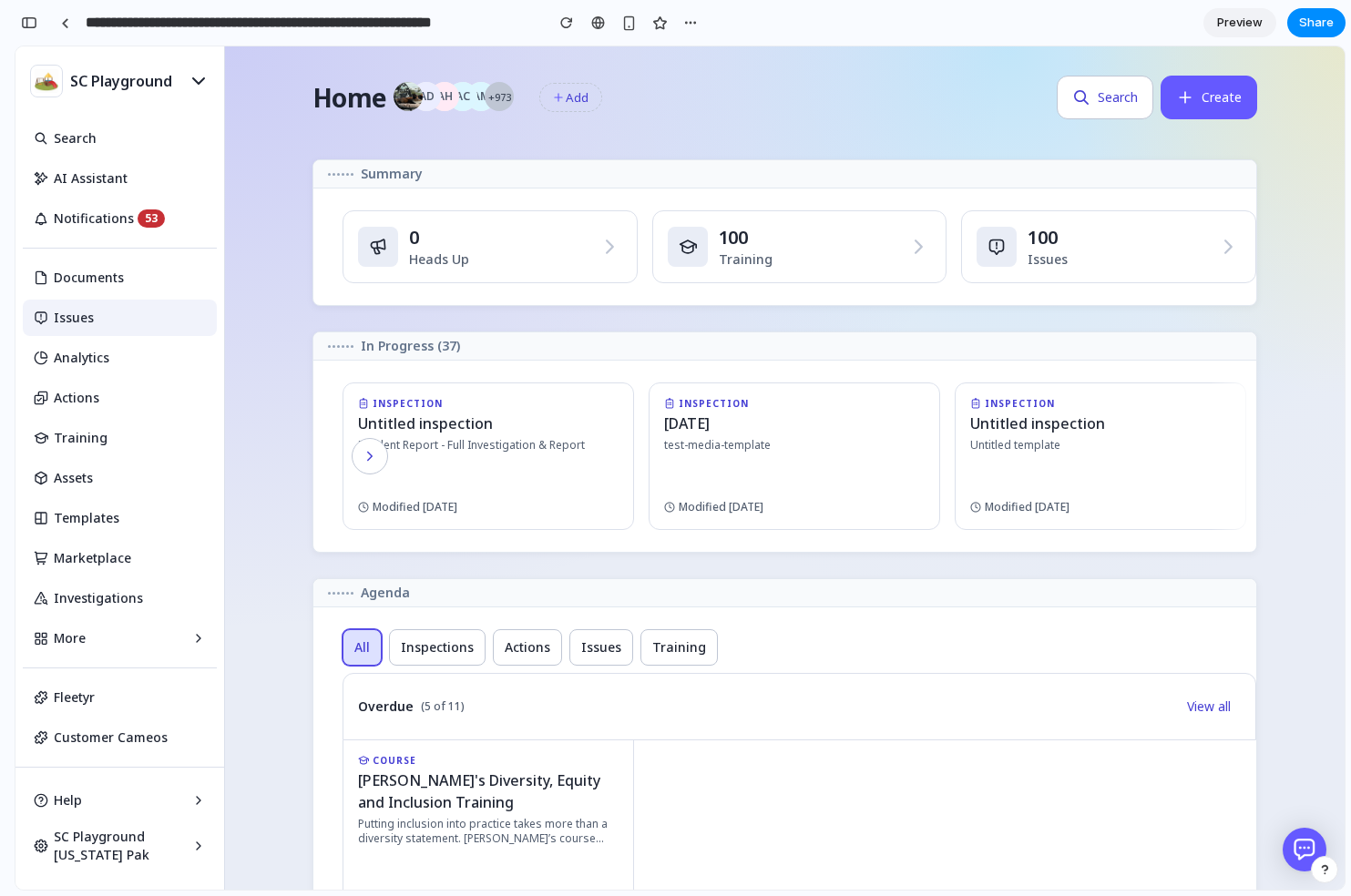
click at [54, 316] on span "Issues" at bounding box center [73, 318] width 40 height 18
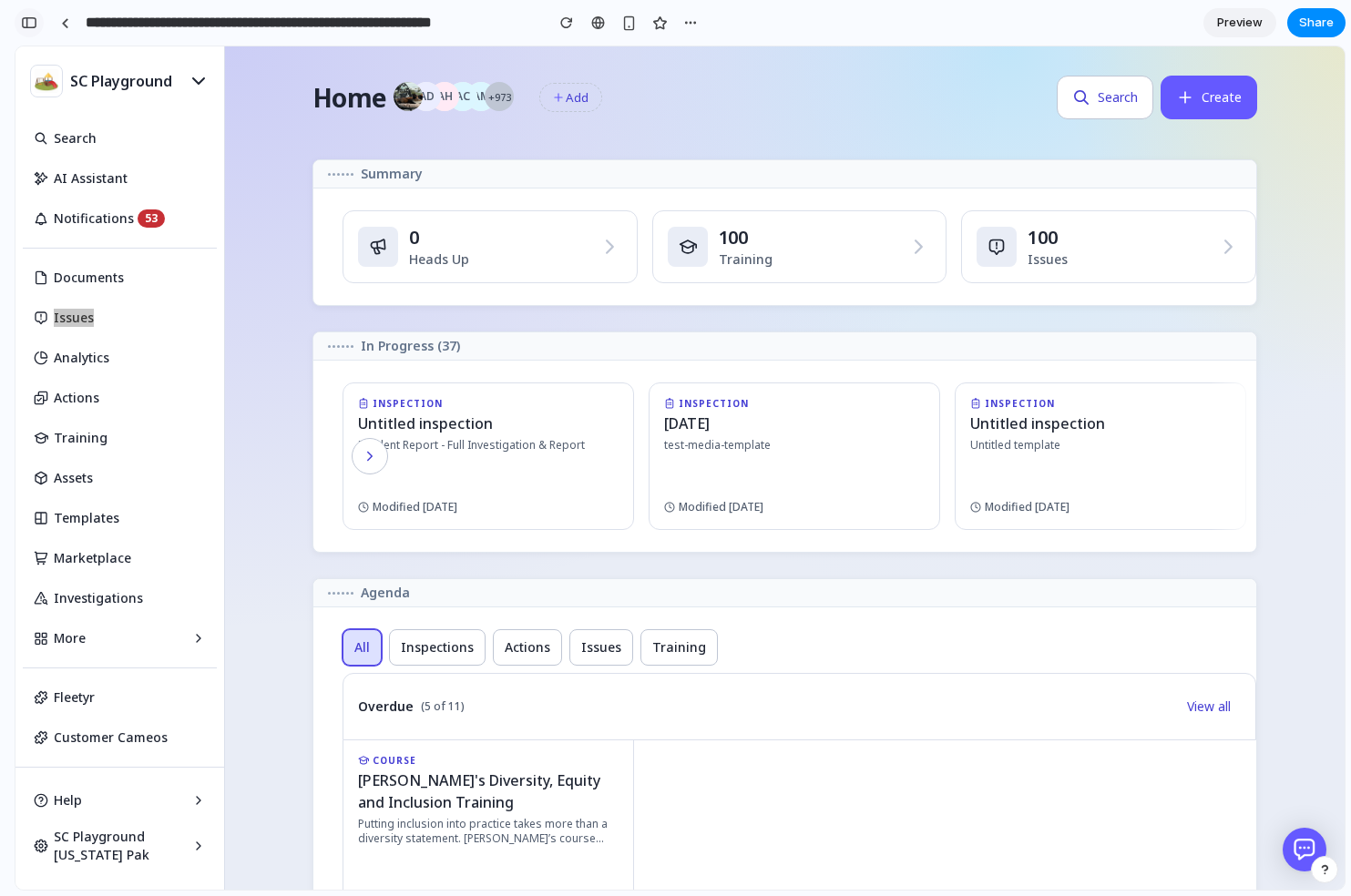
click at [29, 22] on div "button" at bounding box center [29, 23] width 17 height 13
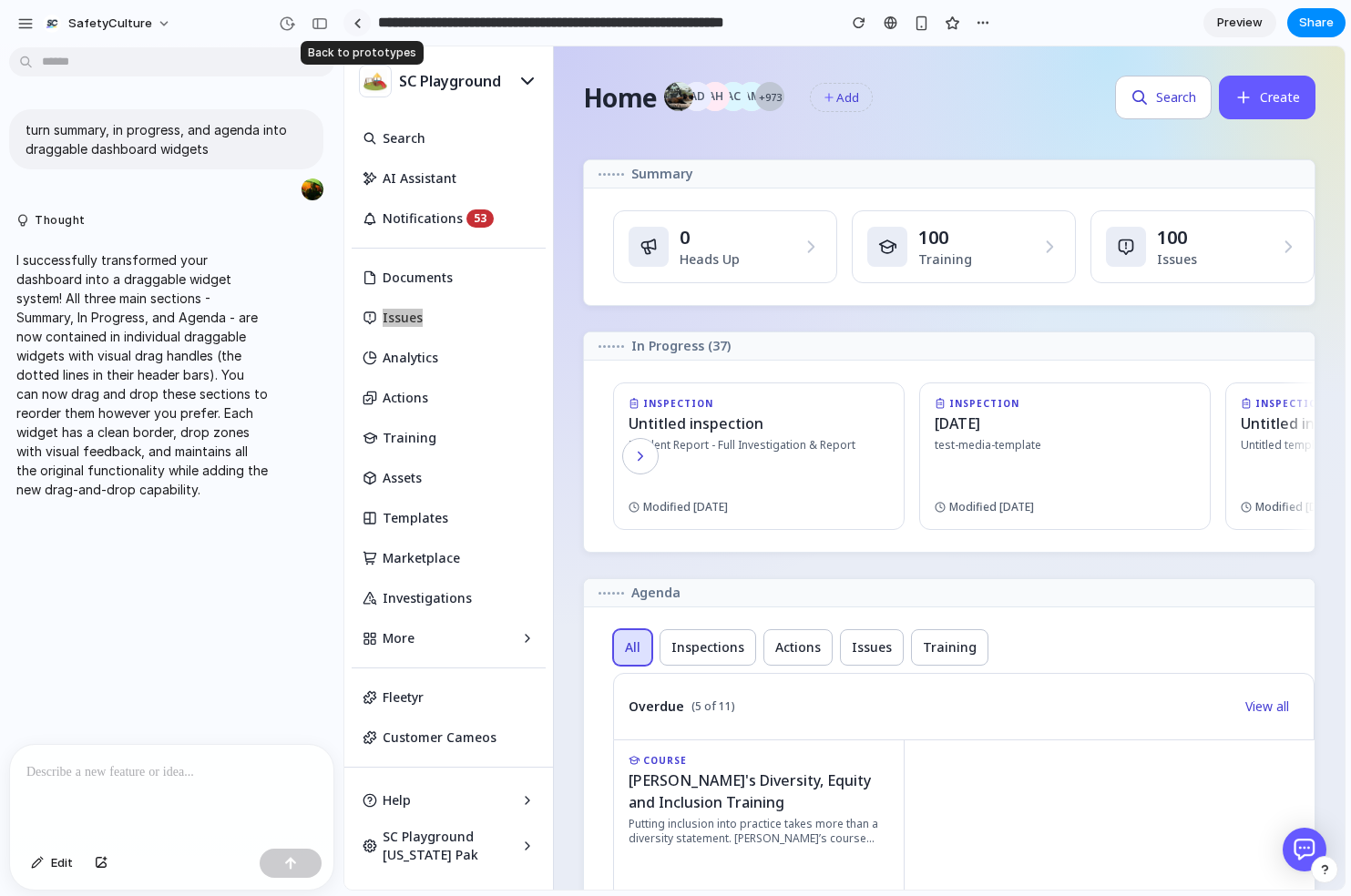
click at [349, 19] on link at bounding box center [357, 23] width 28 height 28
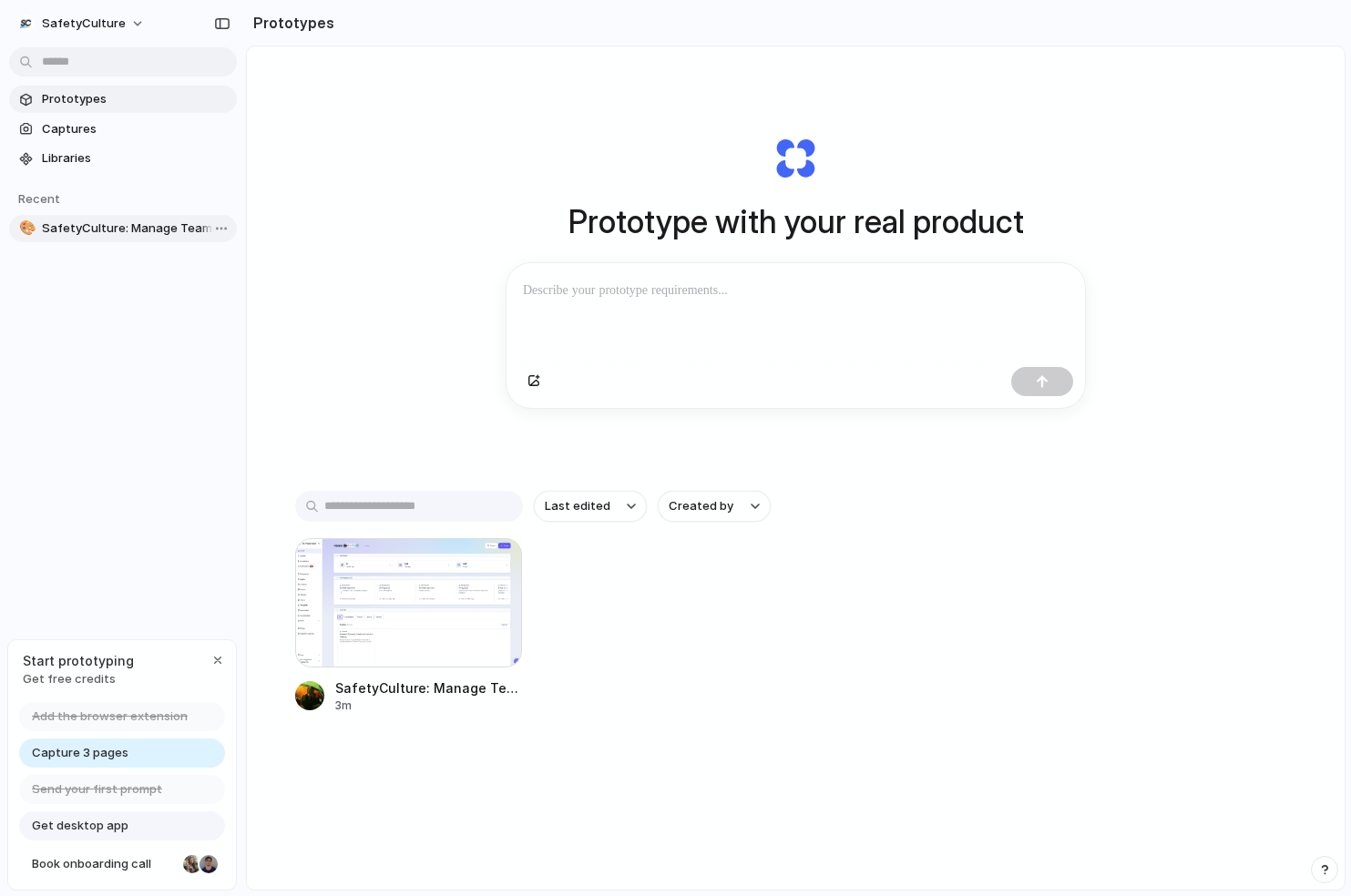
click at [77, 230] on span "SafetyCulture: Manage Teams and Inspection Data | SafetyCulture" at bounding box center [135, 228] width 188 height 18
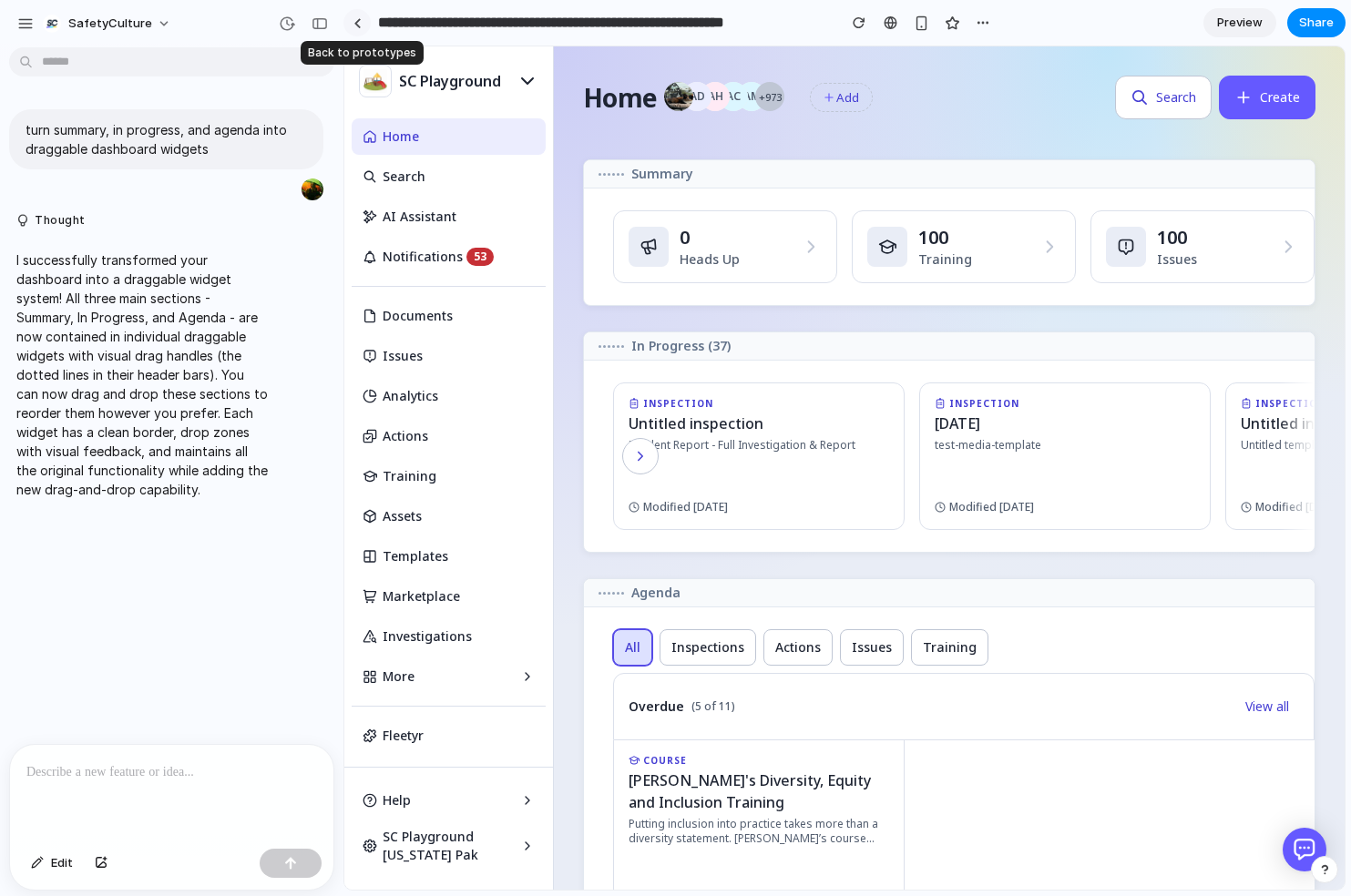
click at [363, 16] on link at bounding box center [357, 23] width 28 height 28
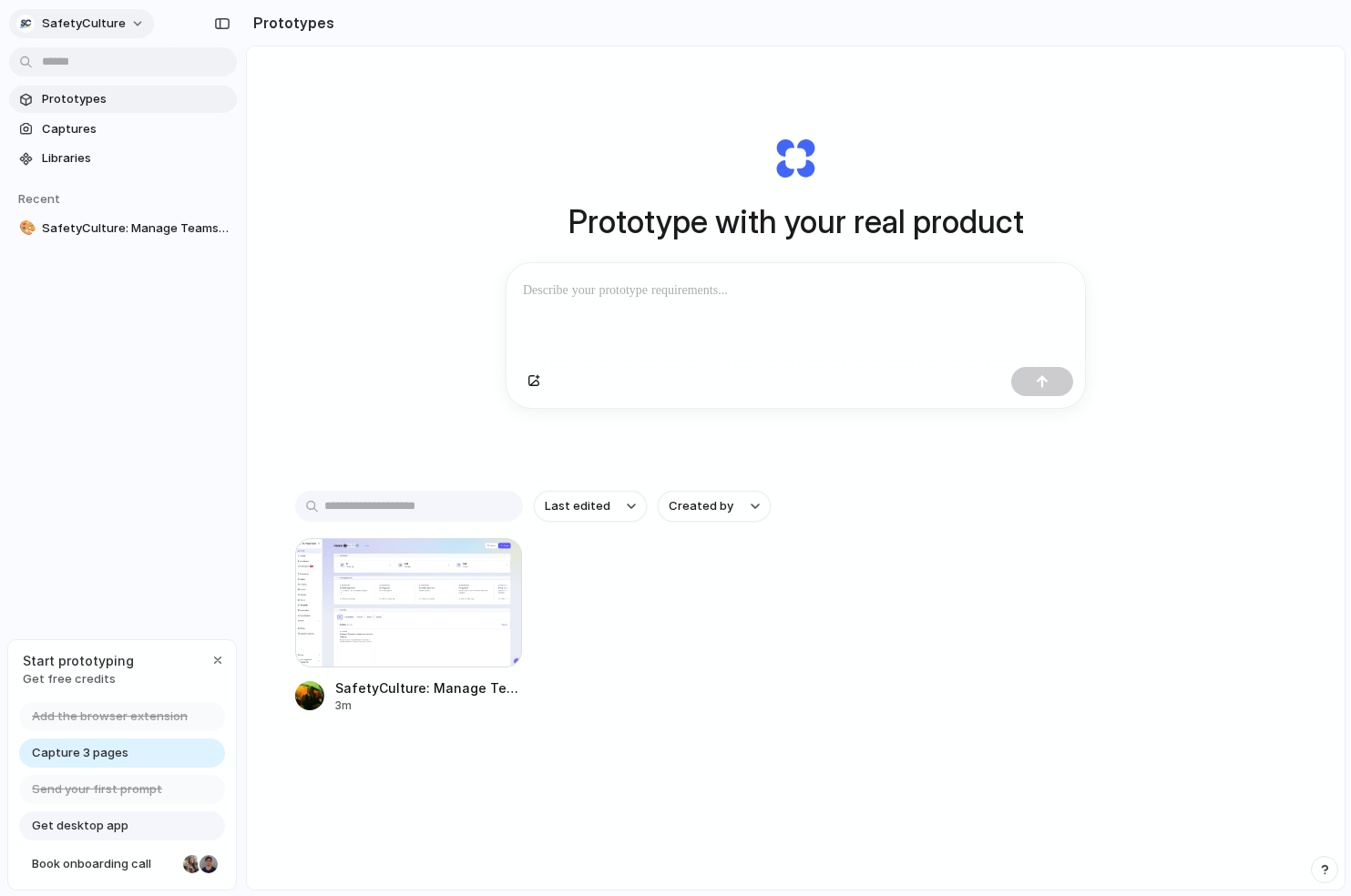
click at [121, 22] on button "SafetyCulture" at bounding box center [81, 23] width 145 height 29
click at [294, 279] on div "Settings Invite members Change theme Sign out" at bounding box center [675, 448] width 1351 height 896
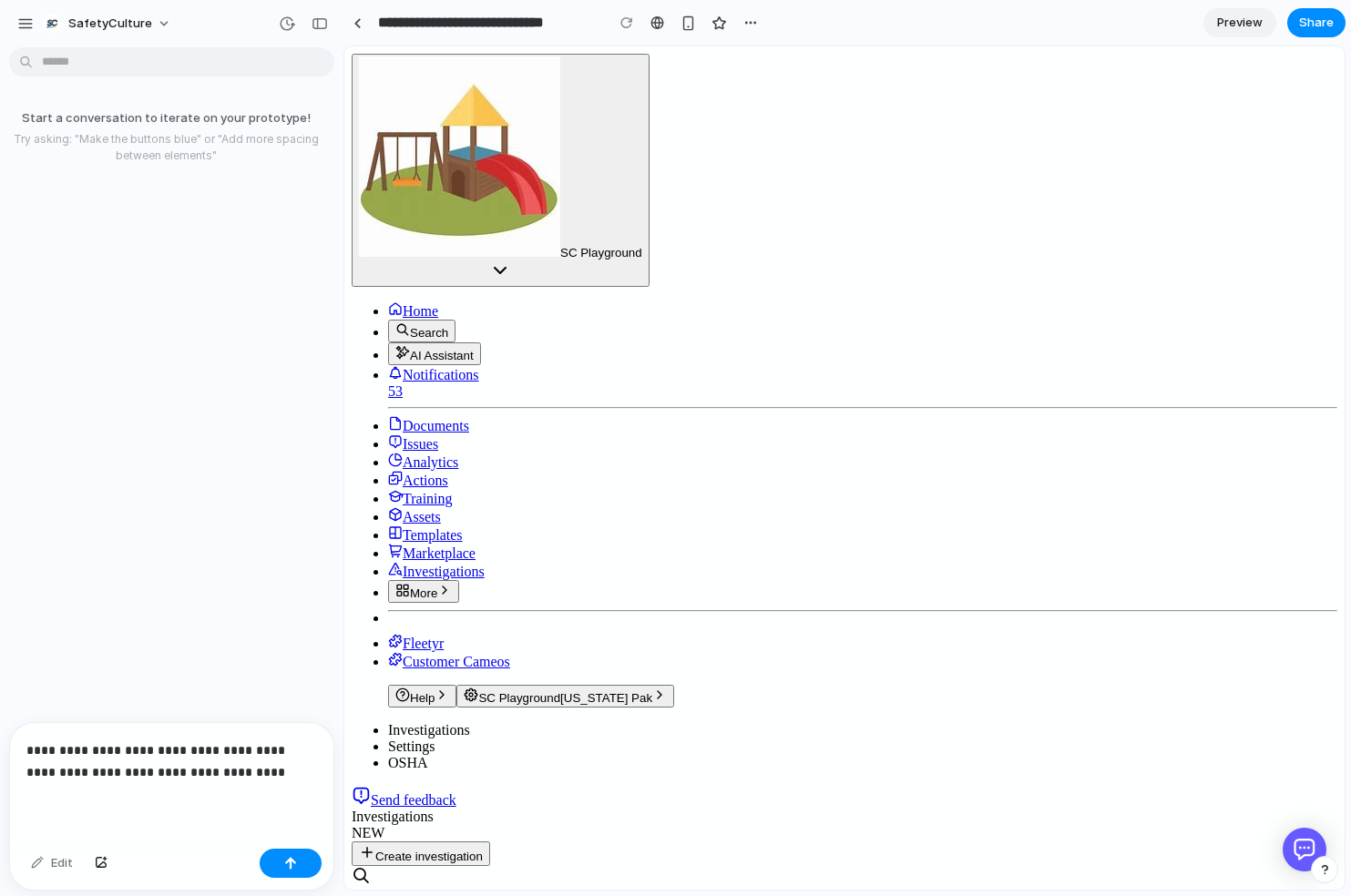
click at [206, 772] on p "**********" at bounding box center [172, 761] width 291 height 44
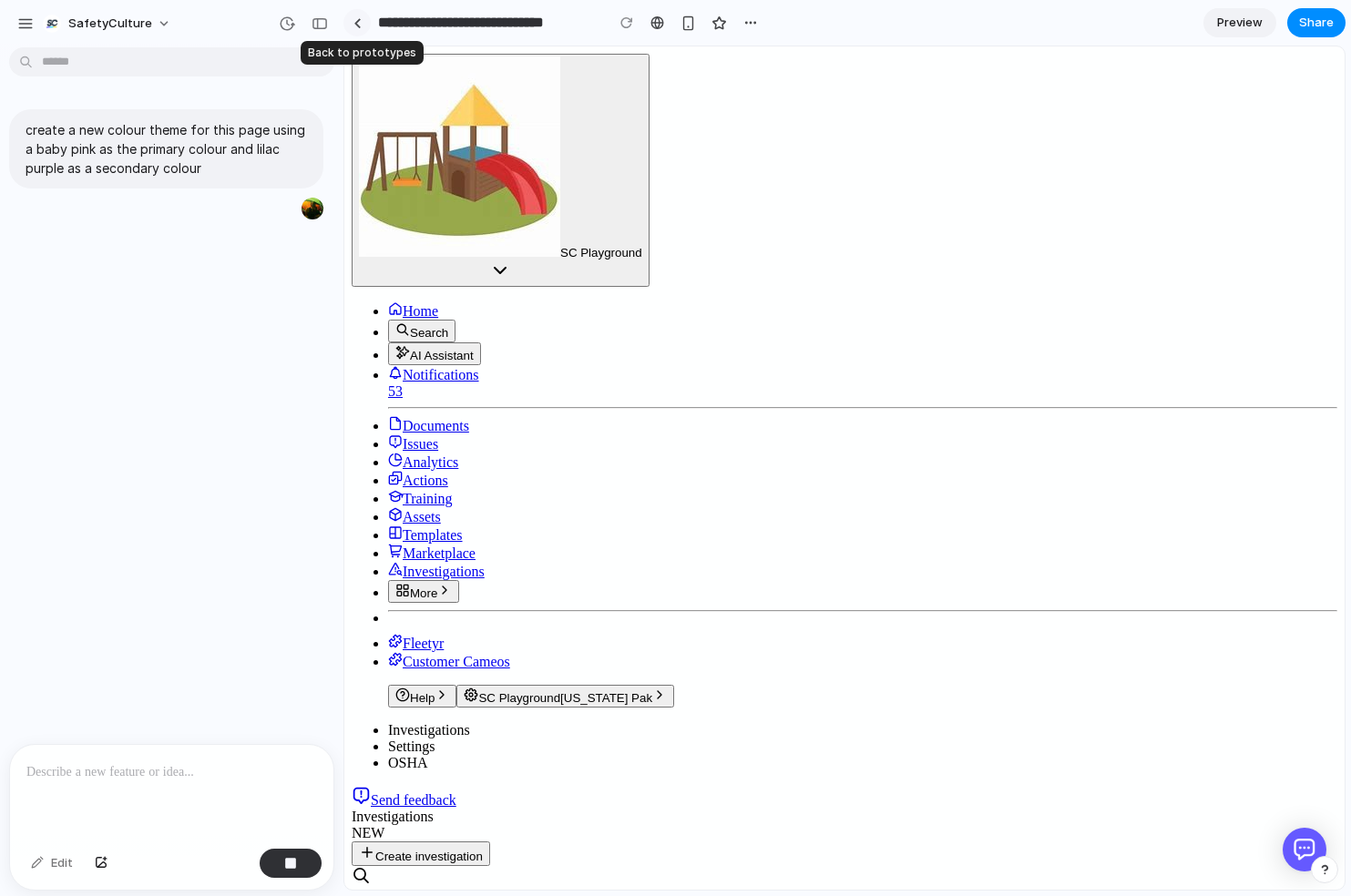
click at [363, 25] on link at bounding box center [357, 23] width 28 height 28
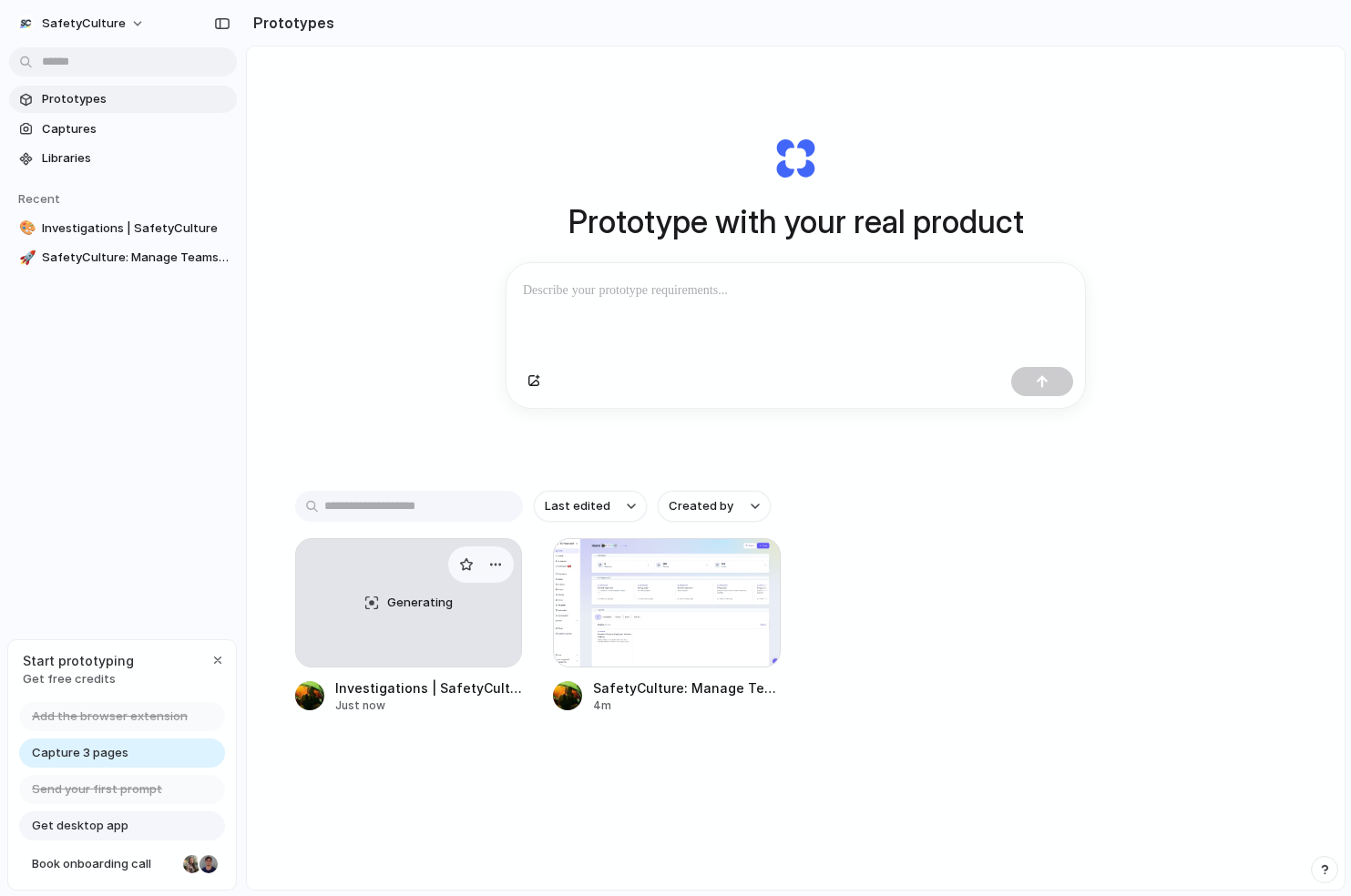
click at [376, 582] on div "Generating" at bounding box center [409, 602] width 226 height 128
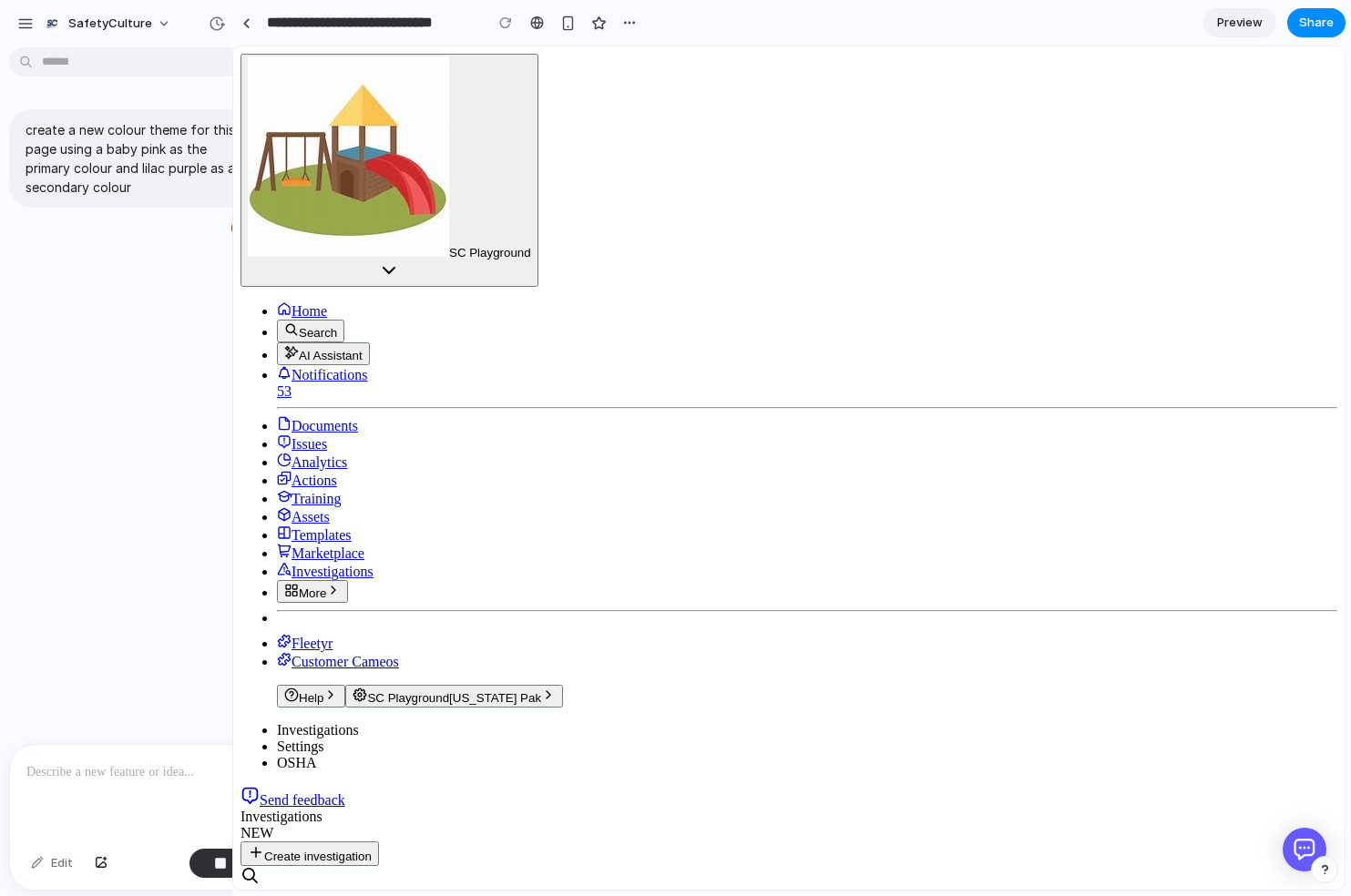
drag, startPoint x: 339, startPoint y: 190, endPoint x: 232, endPoint y: 190, distance: 107.0
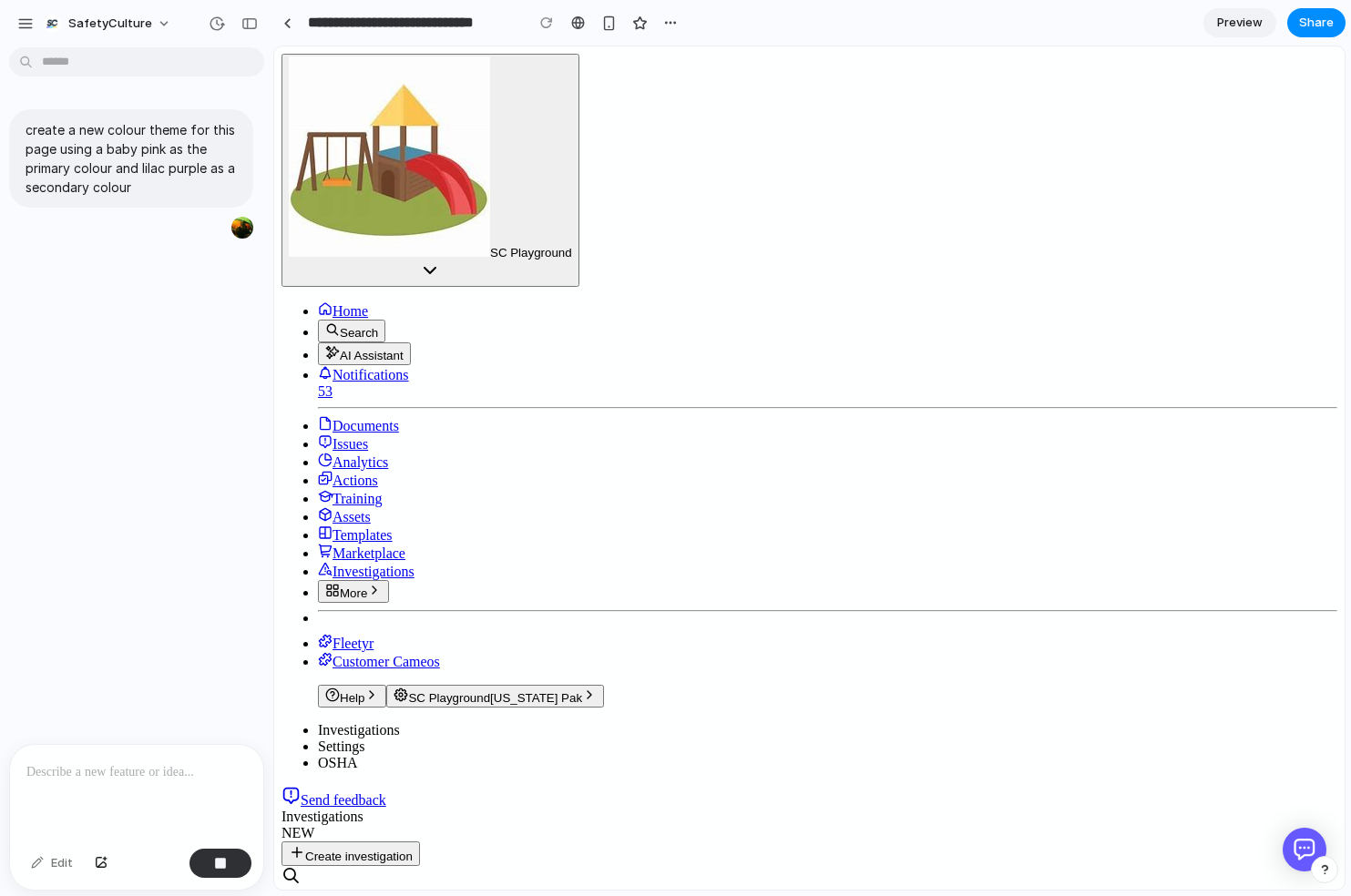
click at [135, 795] on div at bounding box center [136, 793] width 253 height 96
click at [195, 774] on p at bounding box center [137, 772] width 220 height 22
click at [161, 773] on p at bounding box center [137, 772] width 220 height 22
click at [235, 286] on div "create a new colour theme for this page using a baby pink as the primary colour…" at bounding box center [131, 399] width 262 height 690
click at [134, 770] on p at bounding box center [137, 772] width 220 height 22
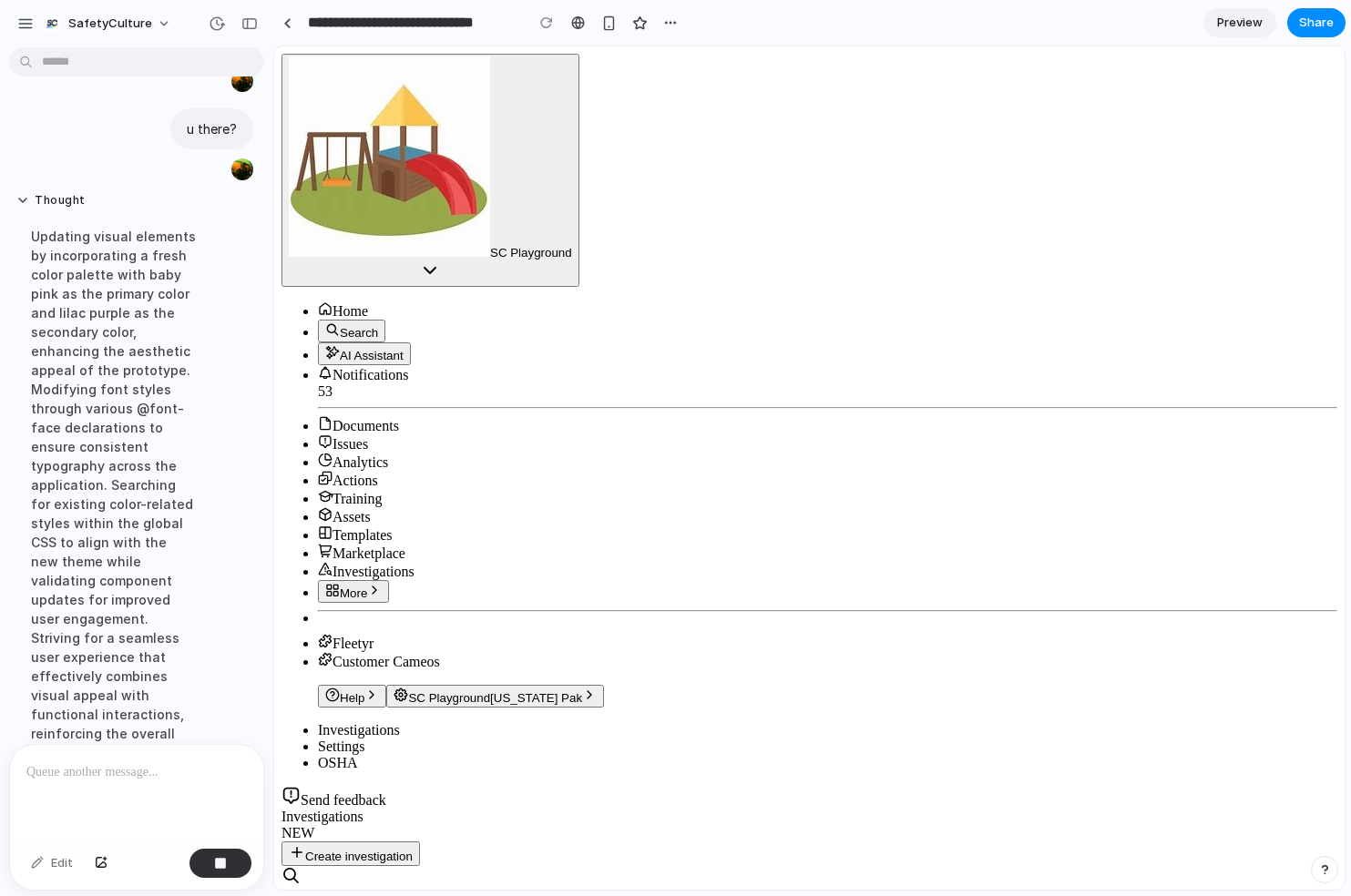
scroll to position [216, 0]
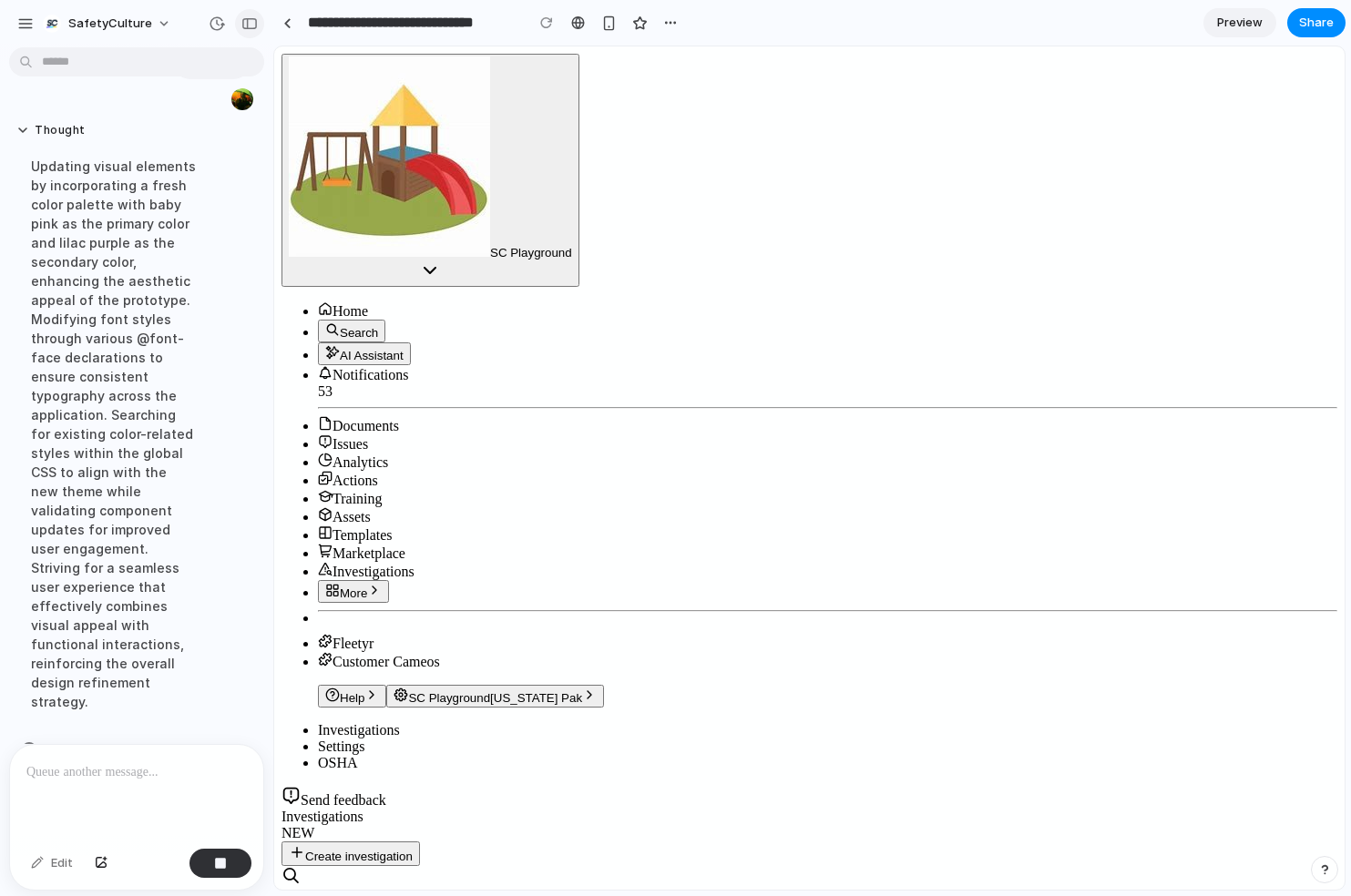
click at [248, 23] on div "button" at bounding box center [249, 23] width 17 height 13
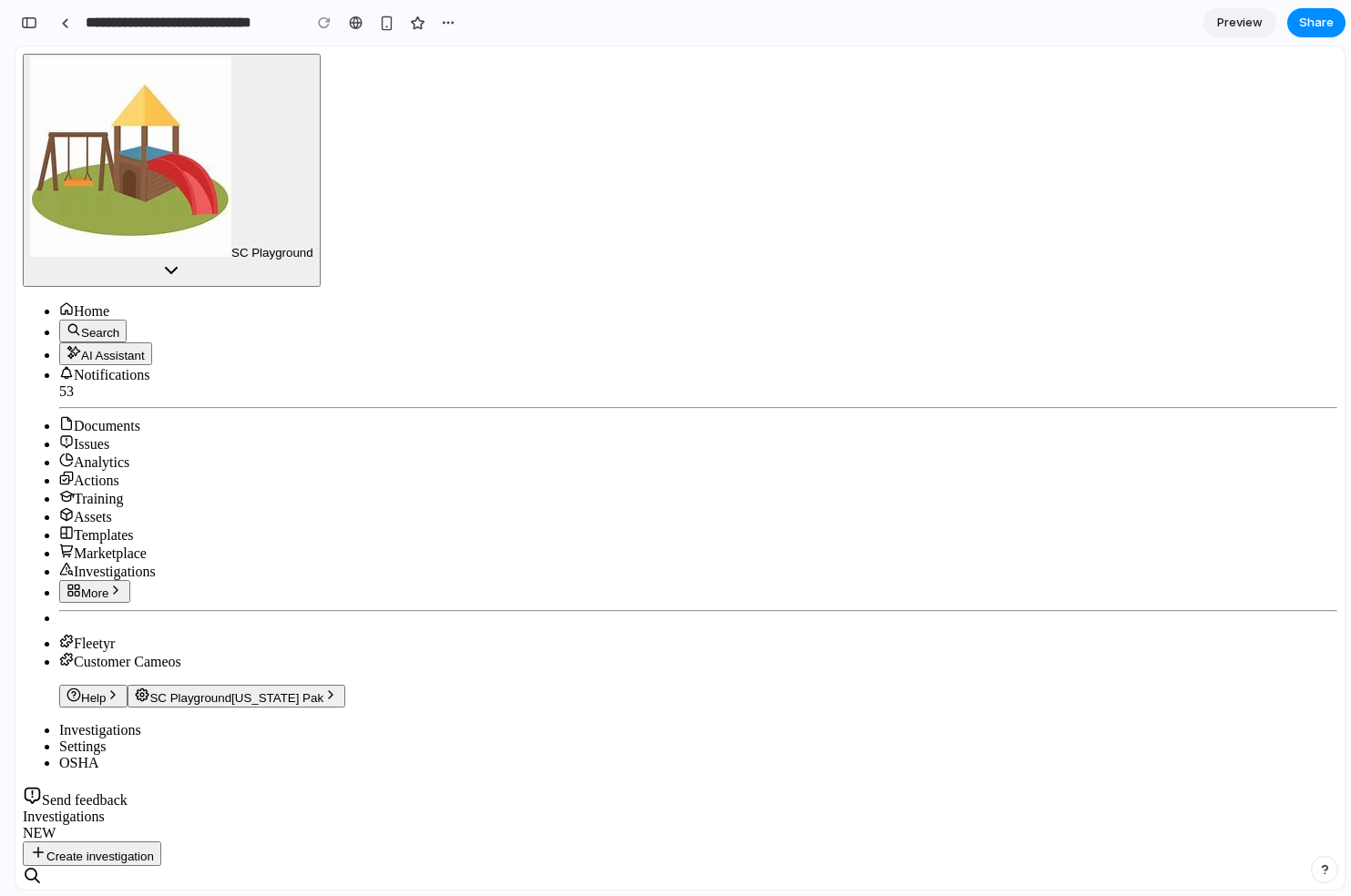
scroll to position [0, 0]
click at [33, 22] on div "button" at bounding box center [29, 23] width 17 height 13
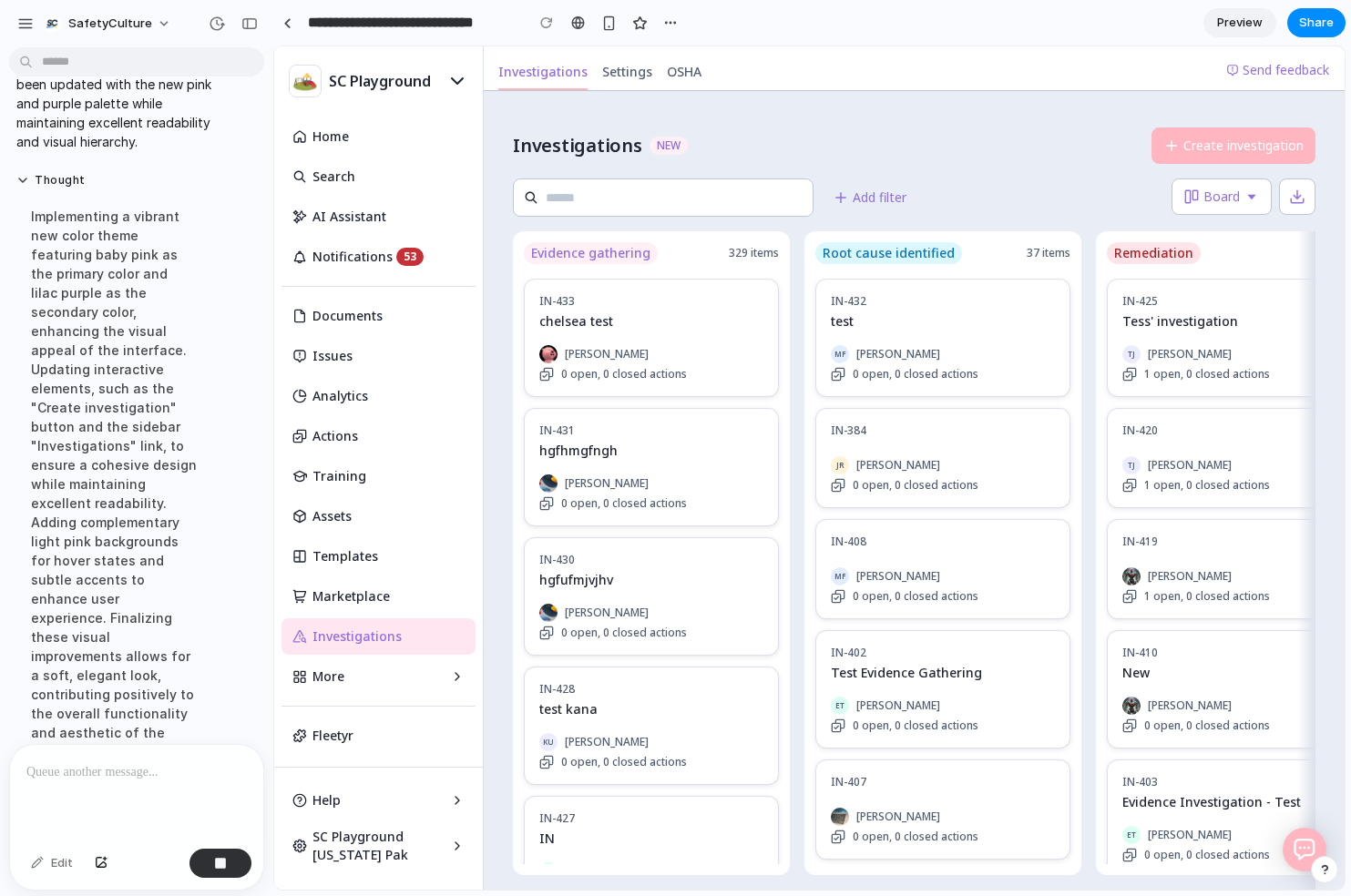
scroll to position [543, 0]
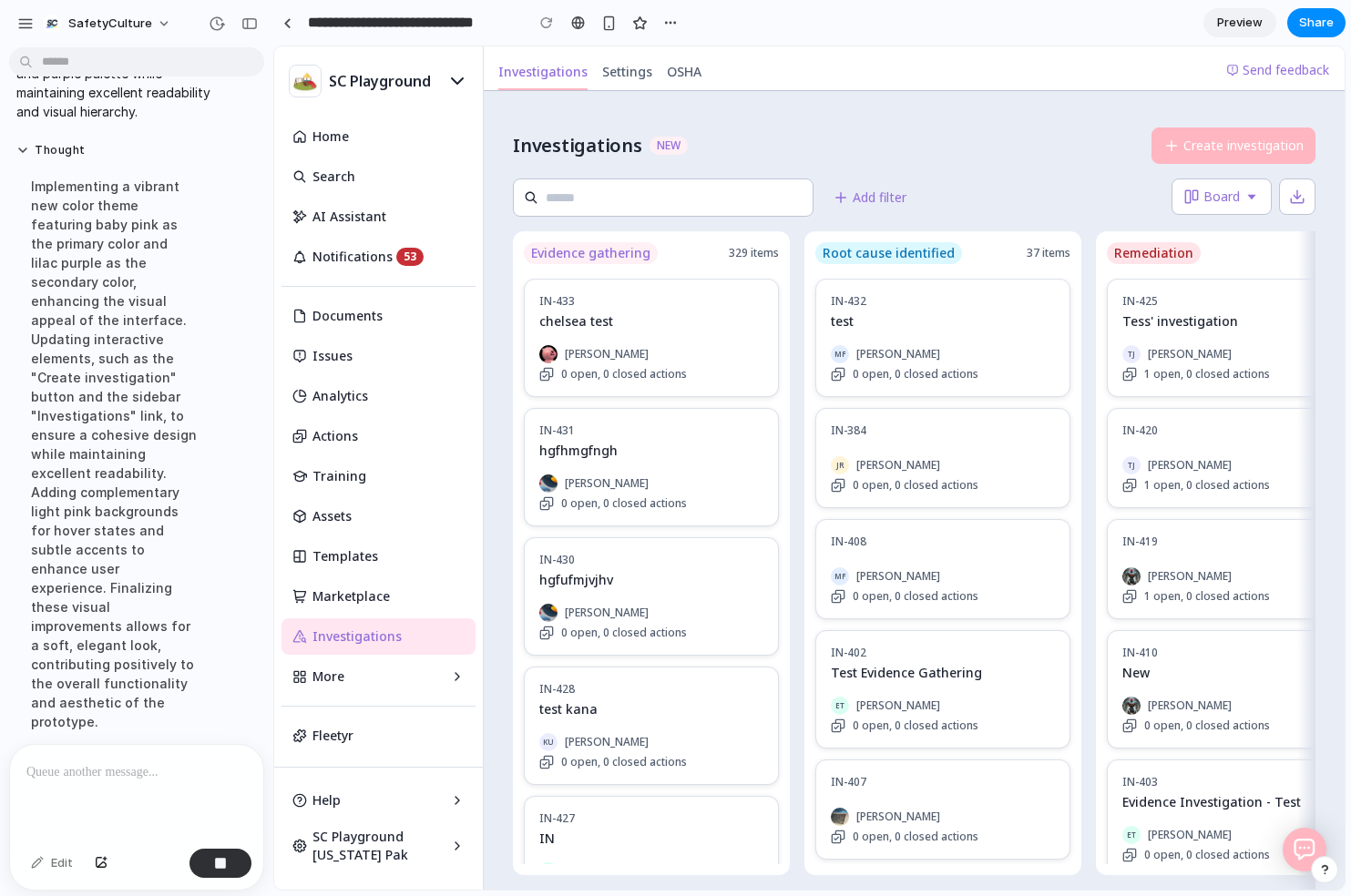
click at [158, 687] on div "Thought Implementing a vibrant new color theme featuring baby pink as the prima…" at bounding box center [113, 443] width 209 height 621
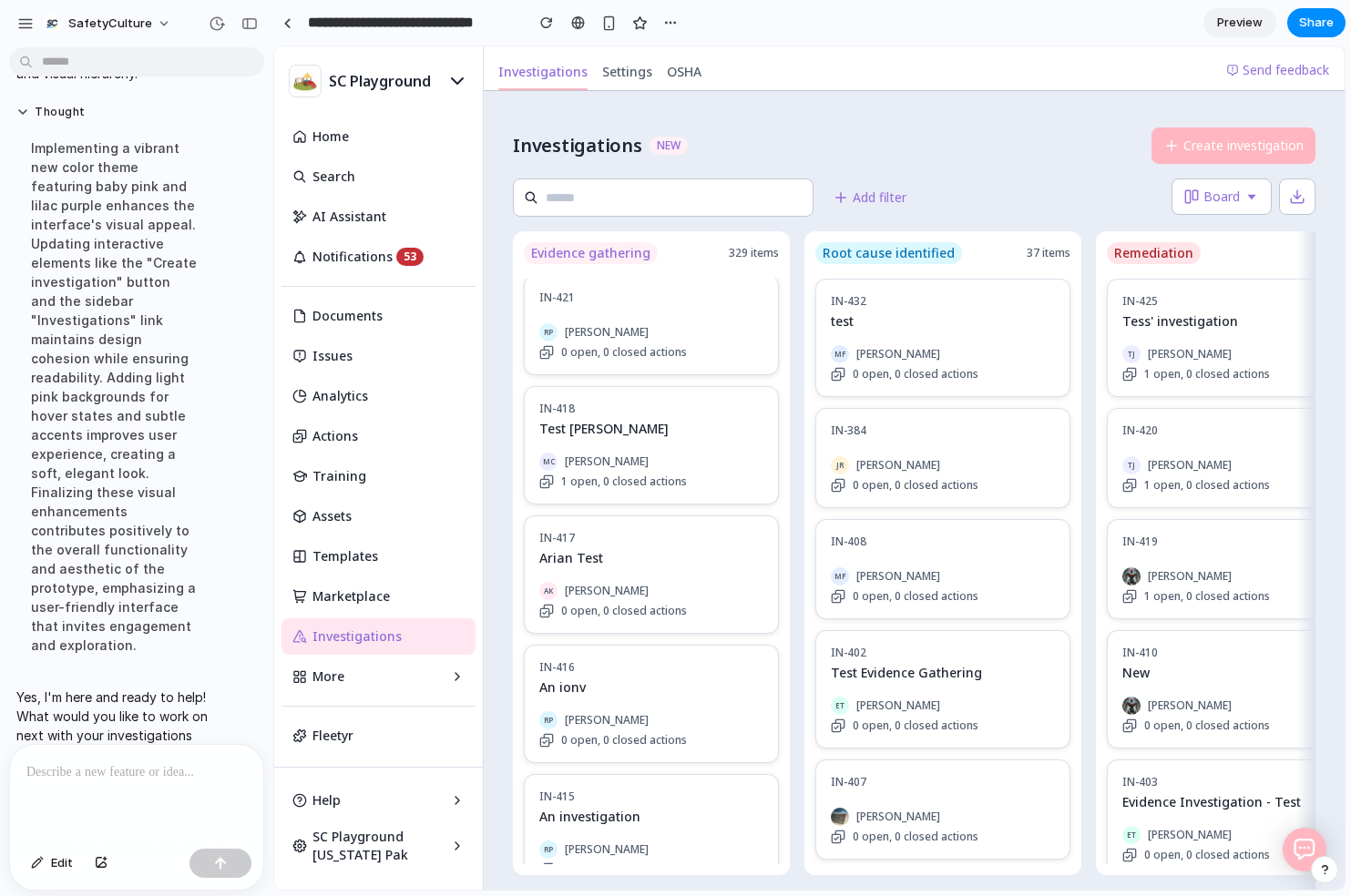
scroll to position [1359, 0]
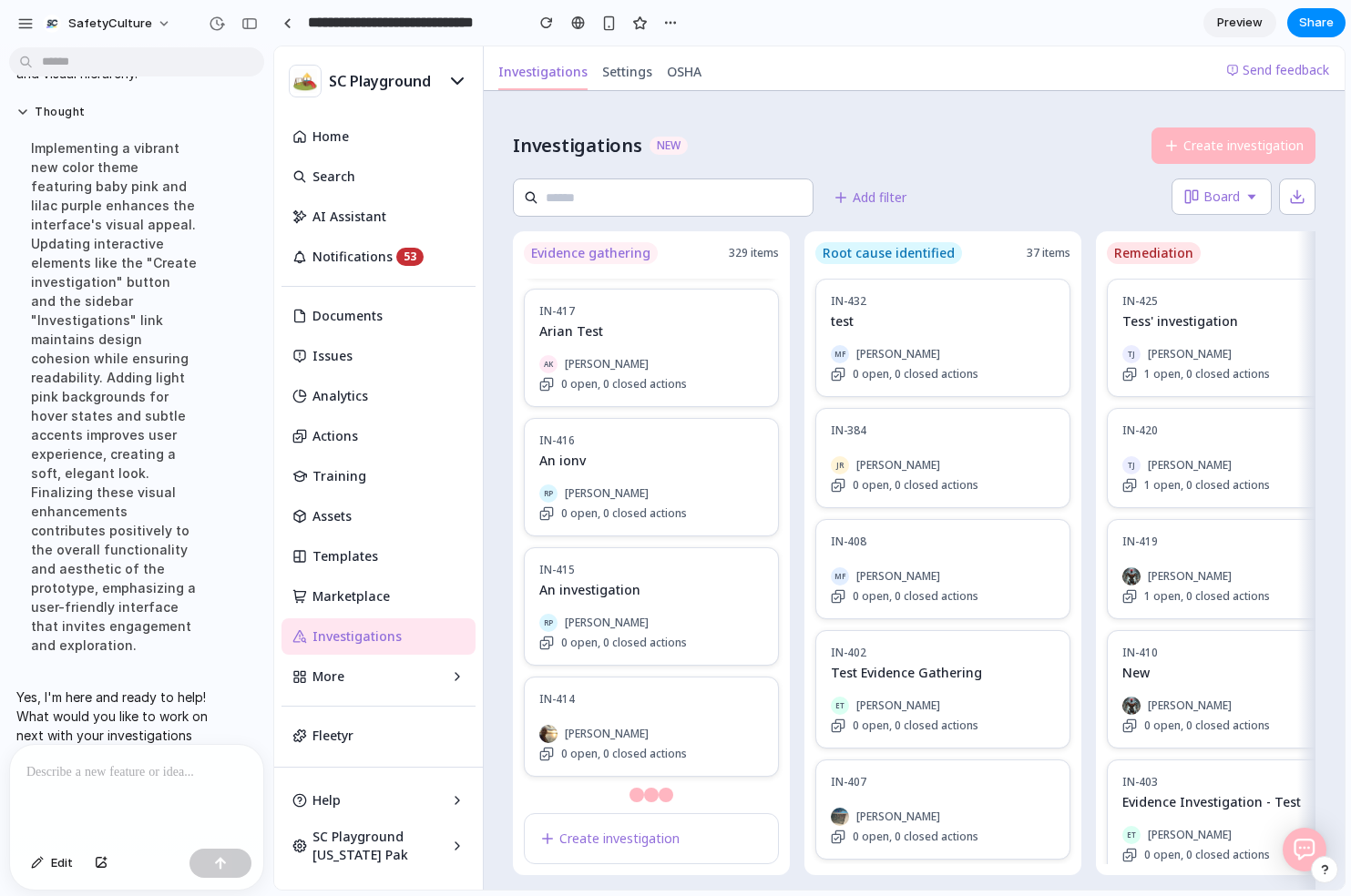
click at [158, 758] on div at bounding box center [136, 793] width 253 height 96
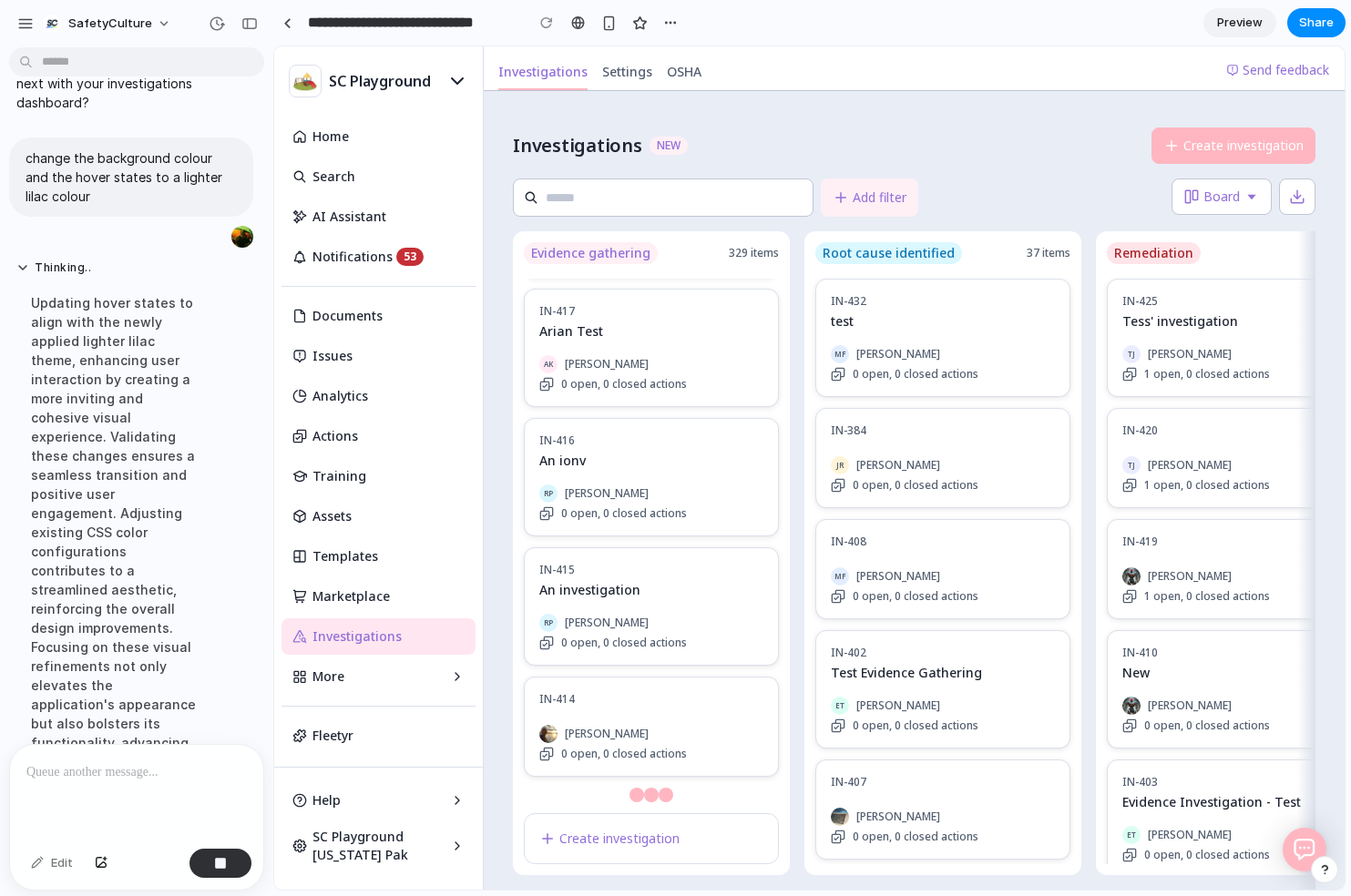
scroll to position [786, 0]
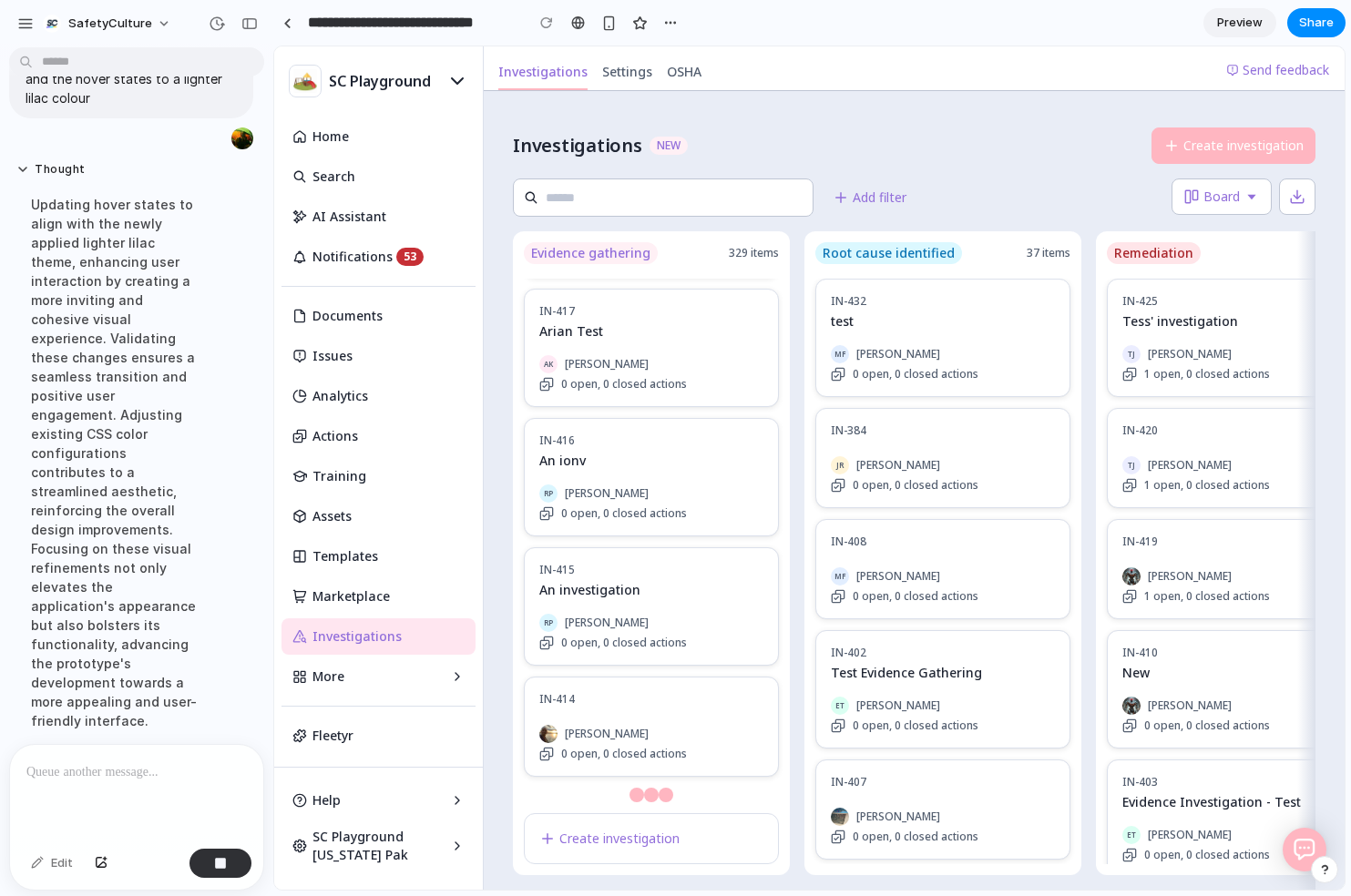
click at [143, 791] on div at bounding box center [136, 793] width 253 height 96
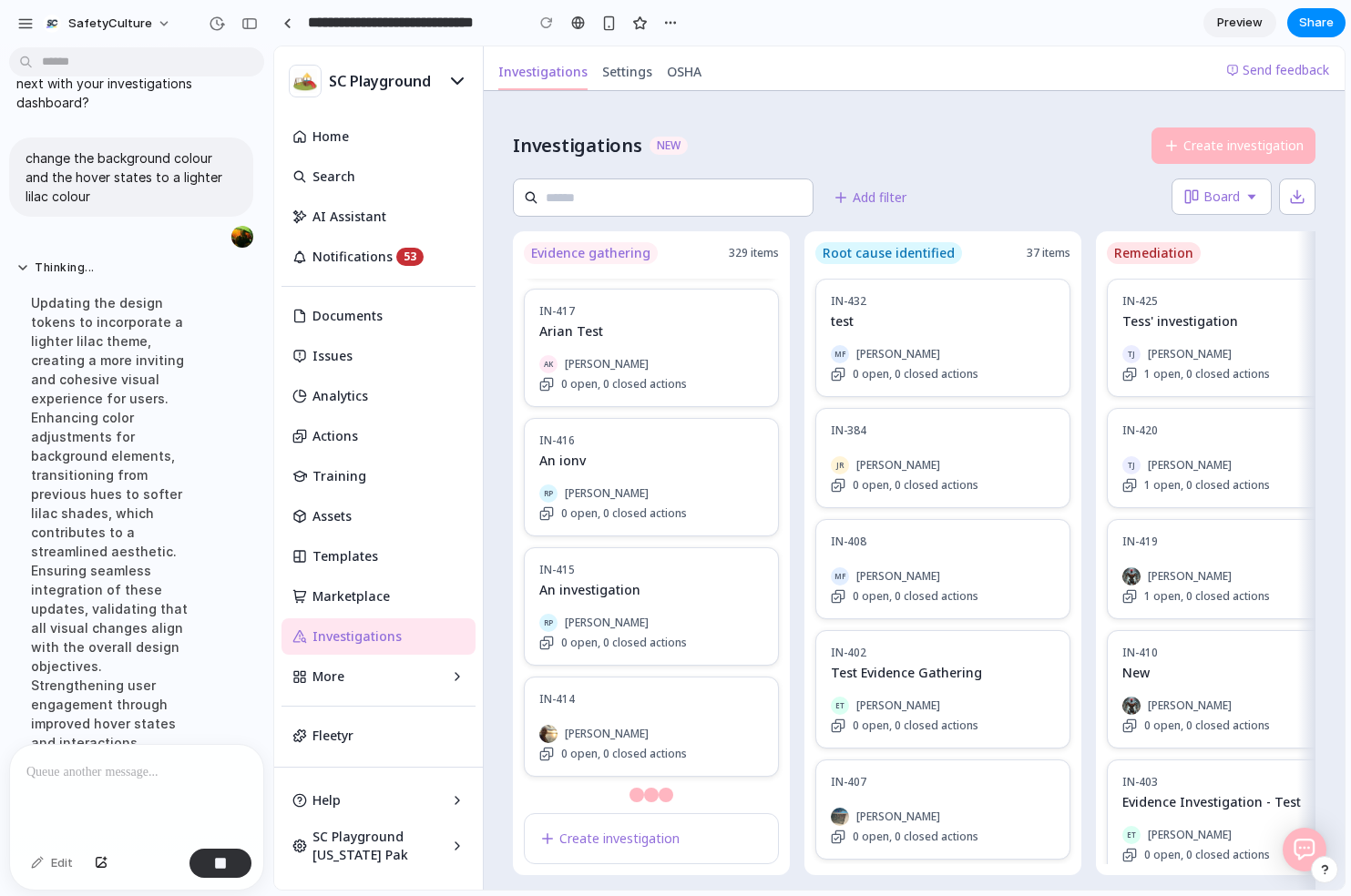
scroll to position [806, 0]
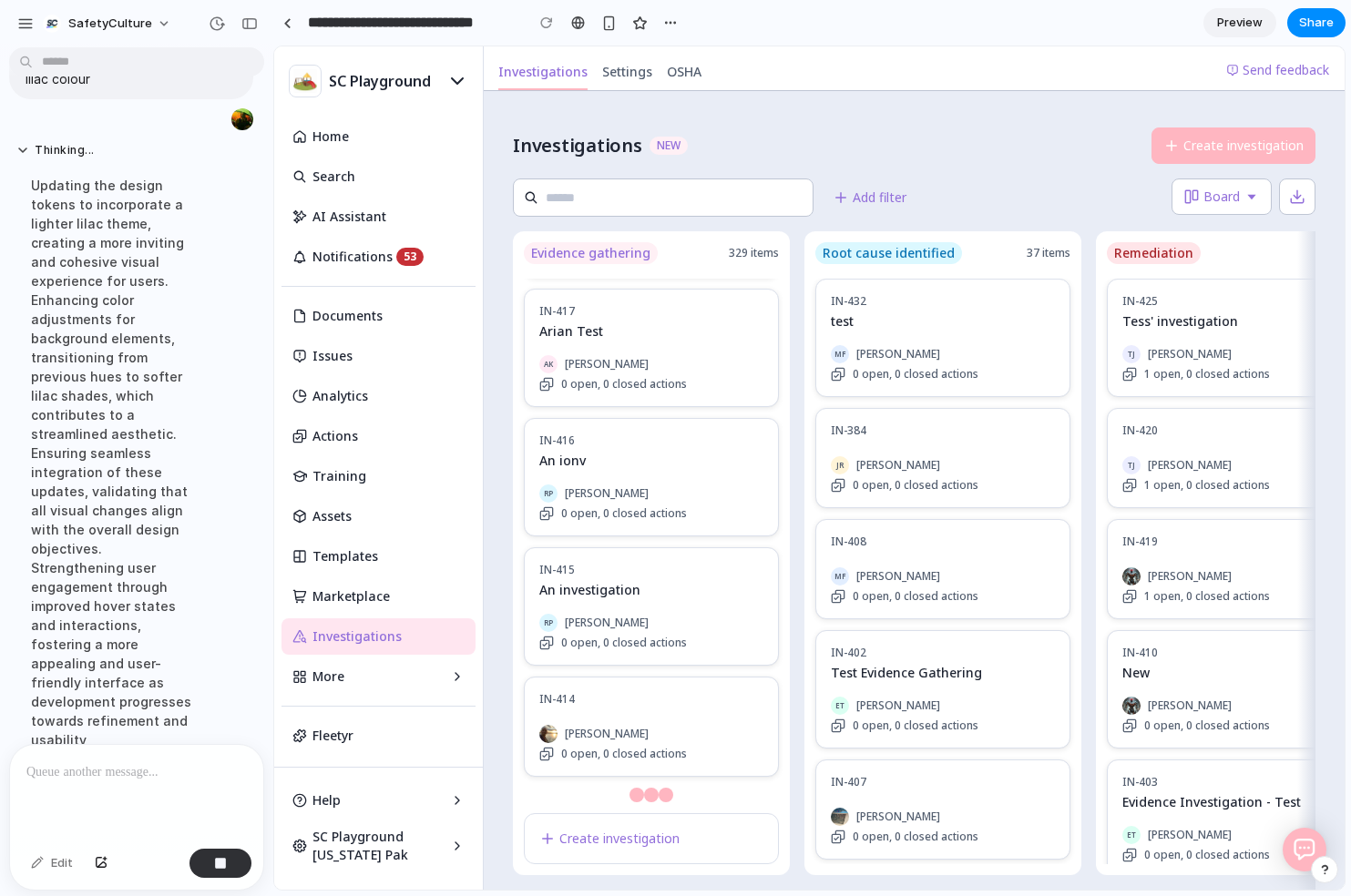
click at [114, 781] on p at bounding box center [137, 772] width 220 height 22
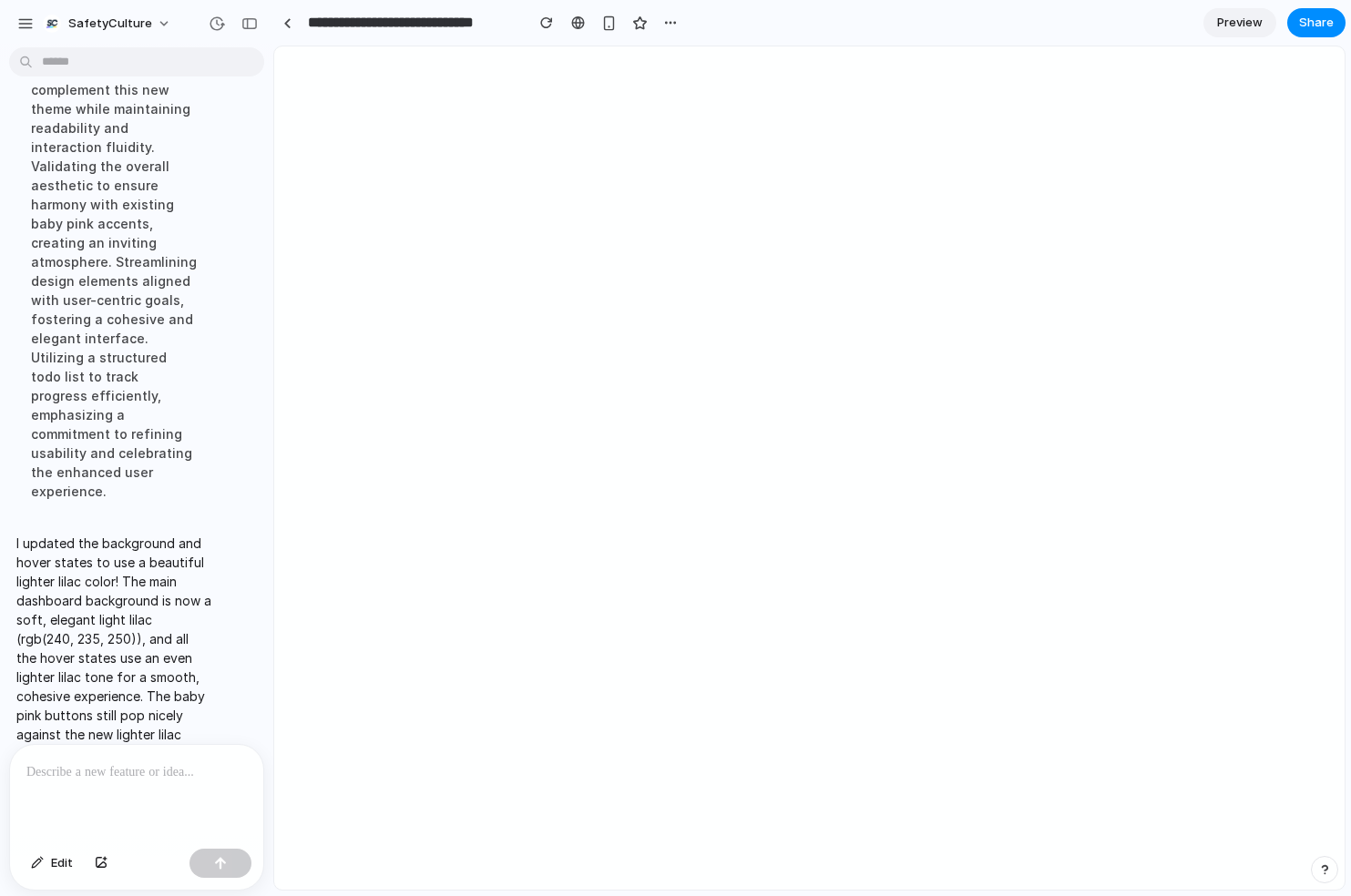
scroll to position [0, 0]
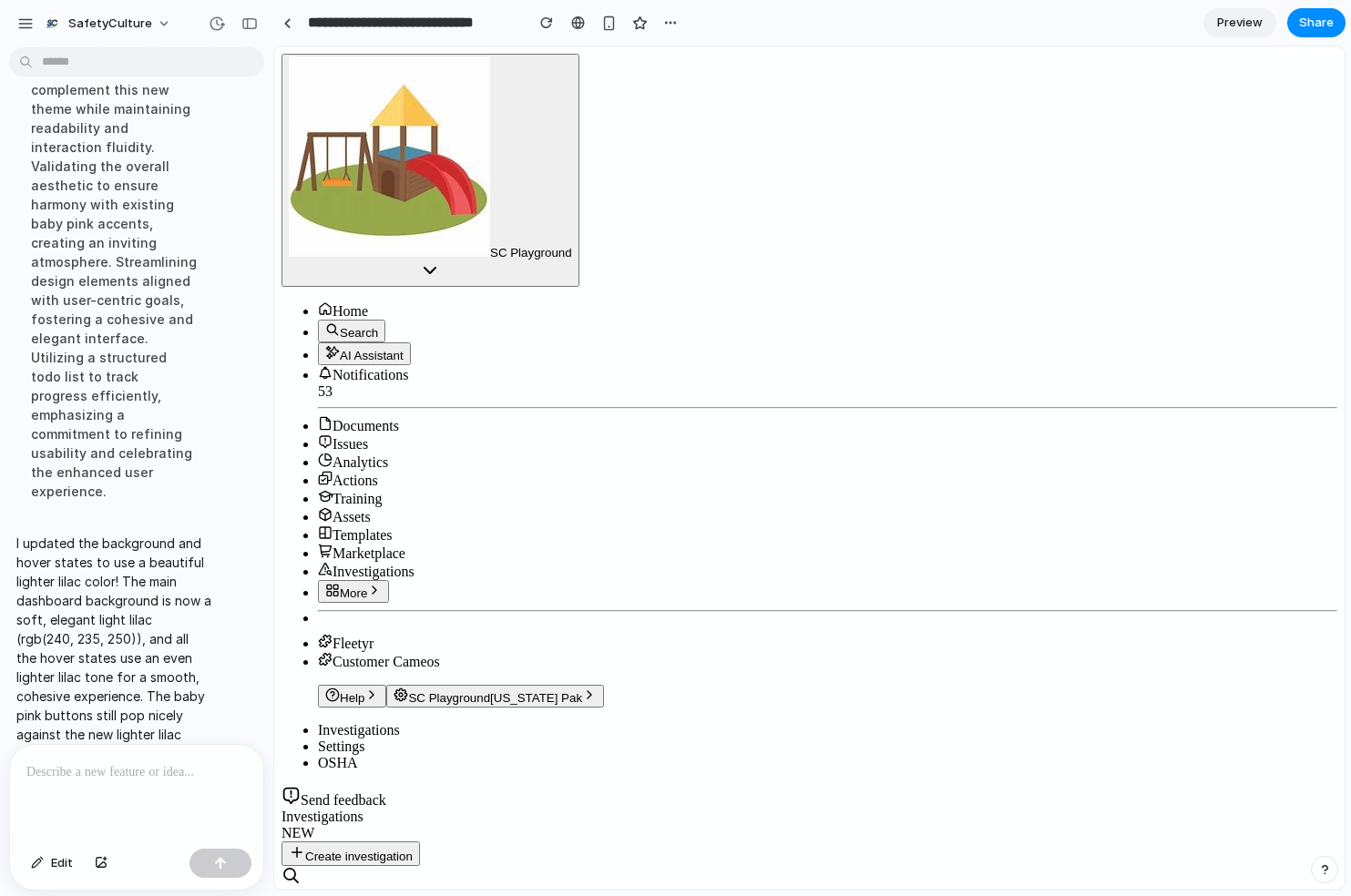
click at [318, 417] on icon at bounding box center [325, 424] width 15 height 15
click at [260, 28] on button "button" at bounding box center [249, 23] width 29 height 29
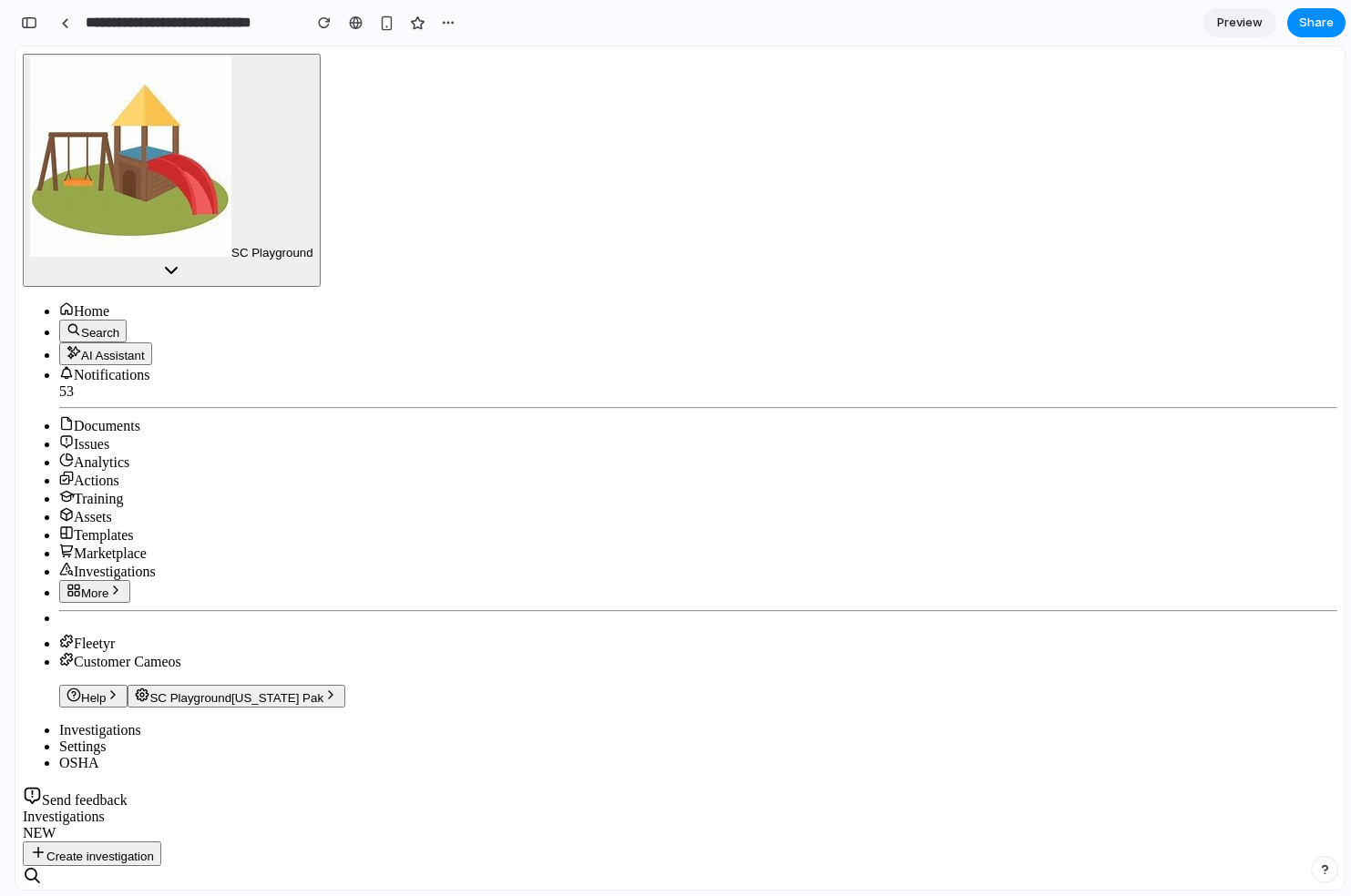
scroll to position [1281, 0]
click at [39, 24] on button "button" at bounding box center [29, 22] width 29 height 29
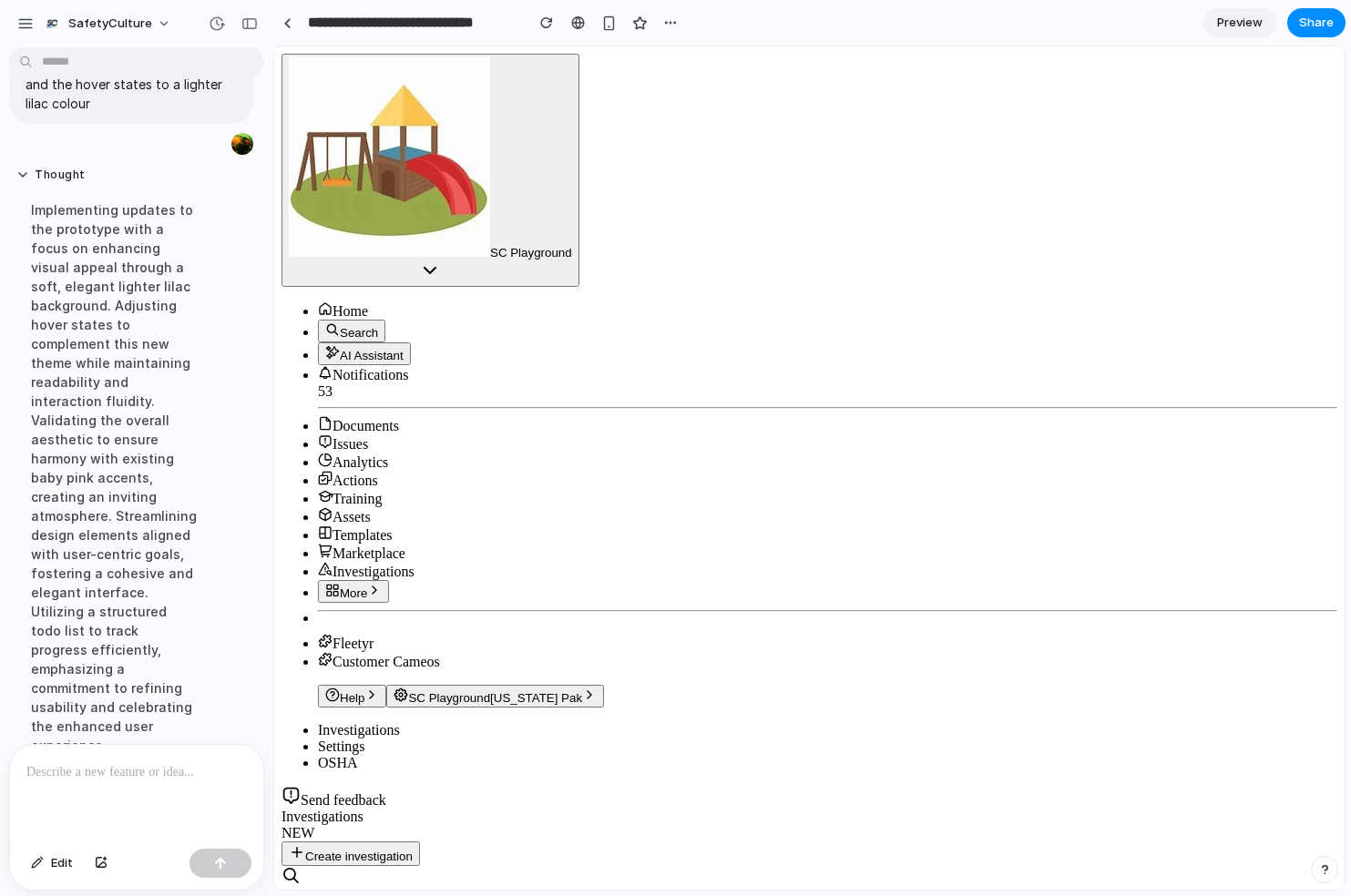
scroll to position [781, 0]
click at [254, 14] on button "button" at bounding box center [249, 23] width 29 height 29
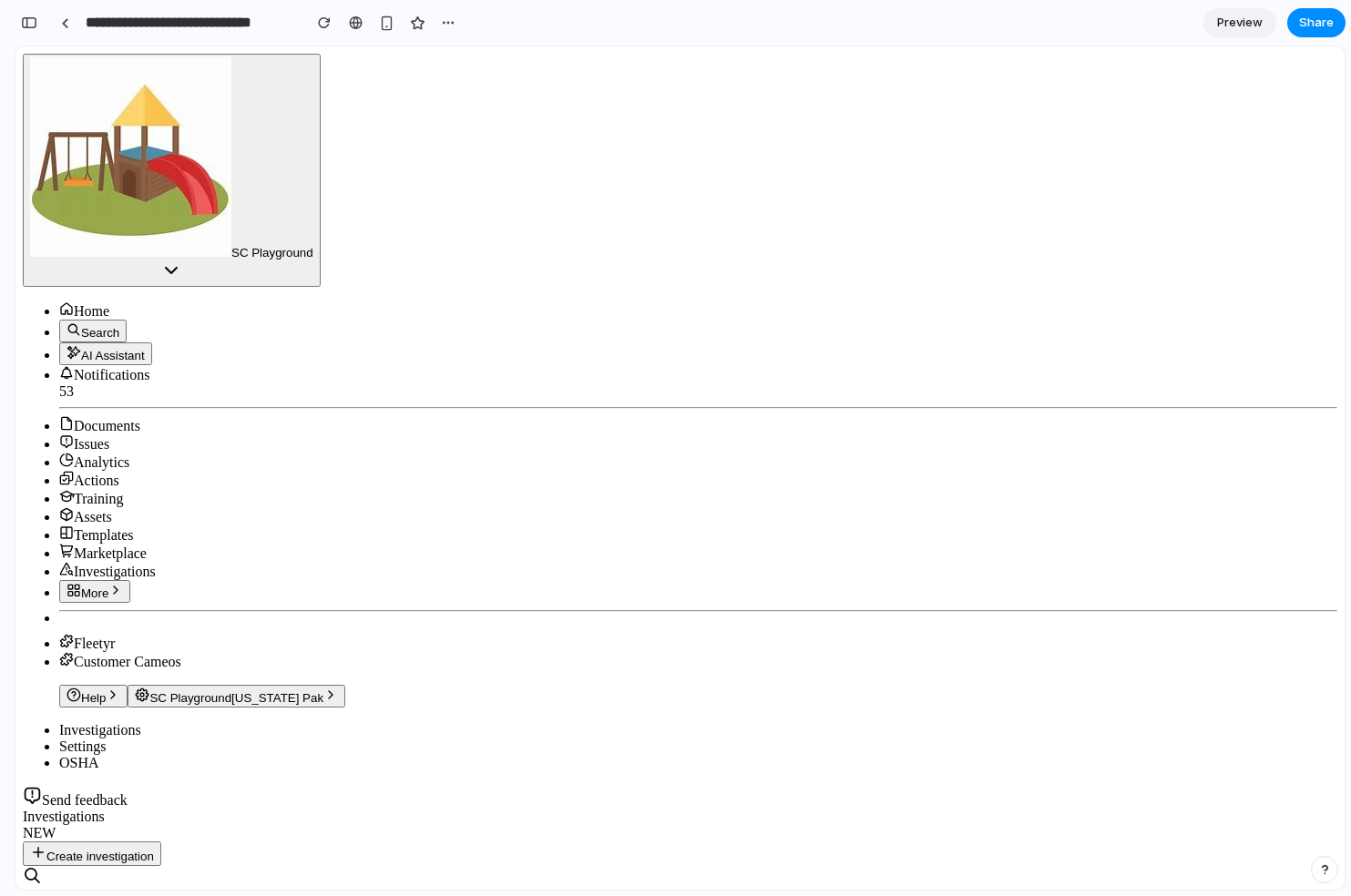
scroll to position [0, 0]
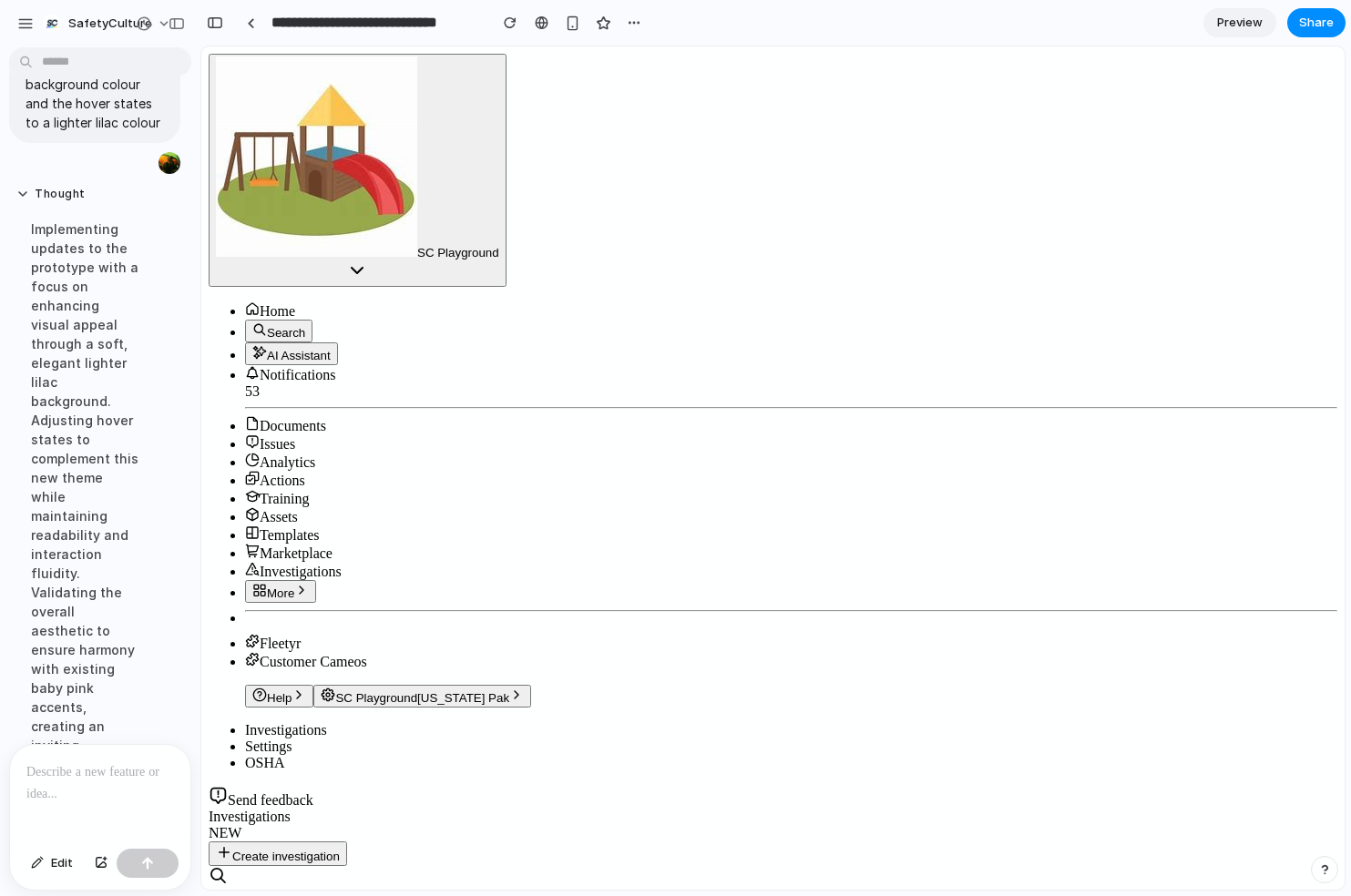
click at [58, 792] on div at bounding box center [100, 793] width 181 height 96
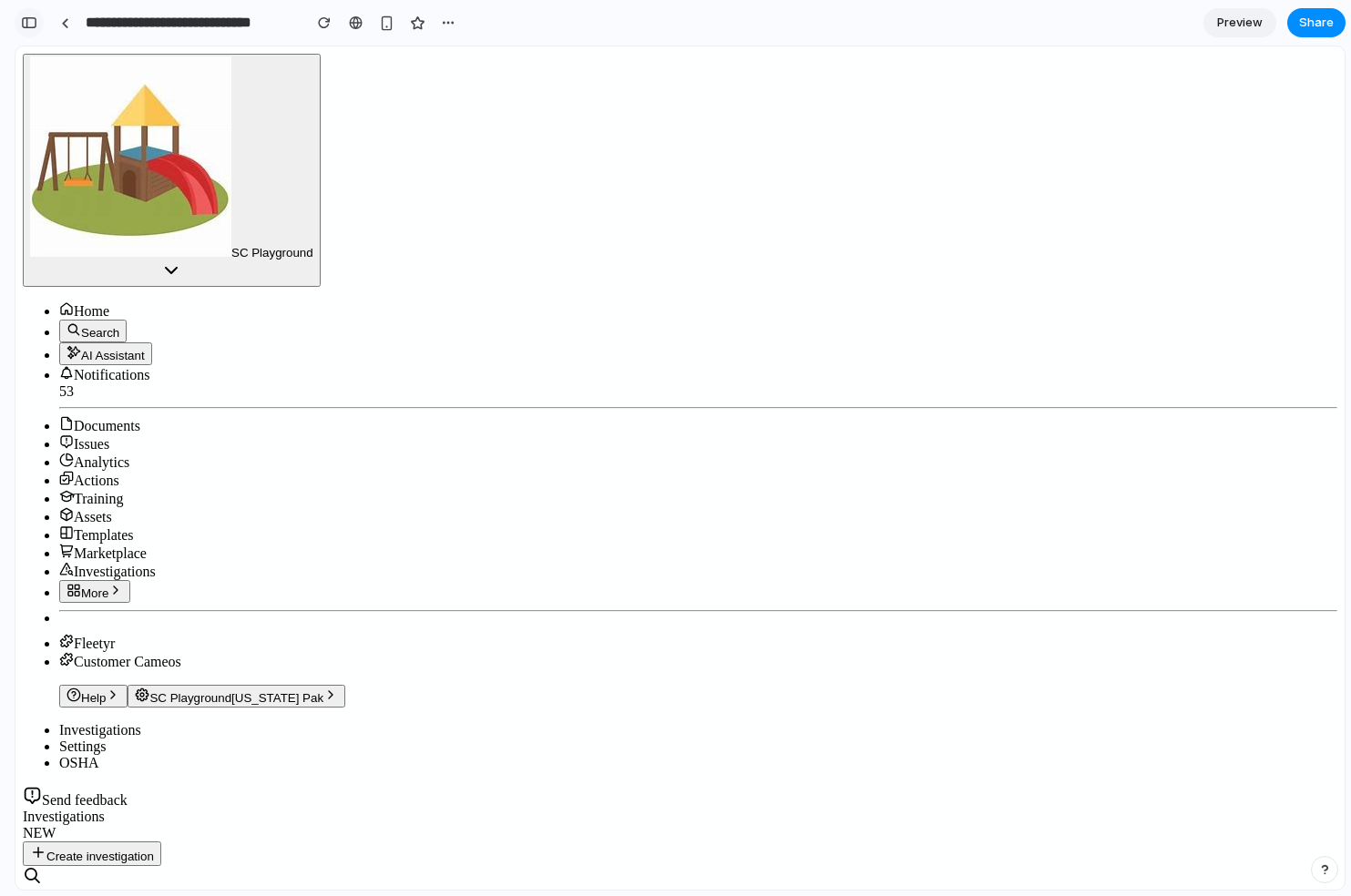
click at [30, 19] on div "button" at bounding box center [29, 23] width 17 height 13
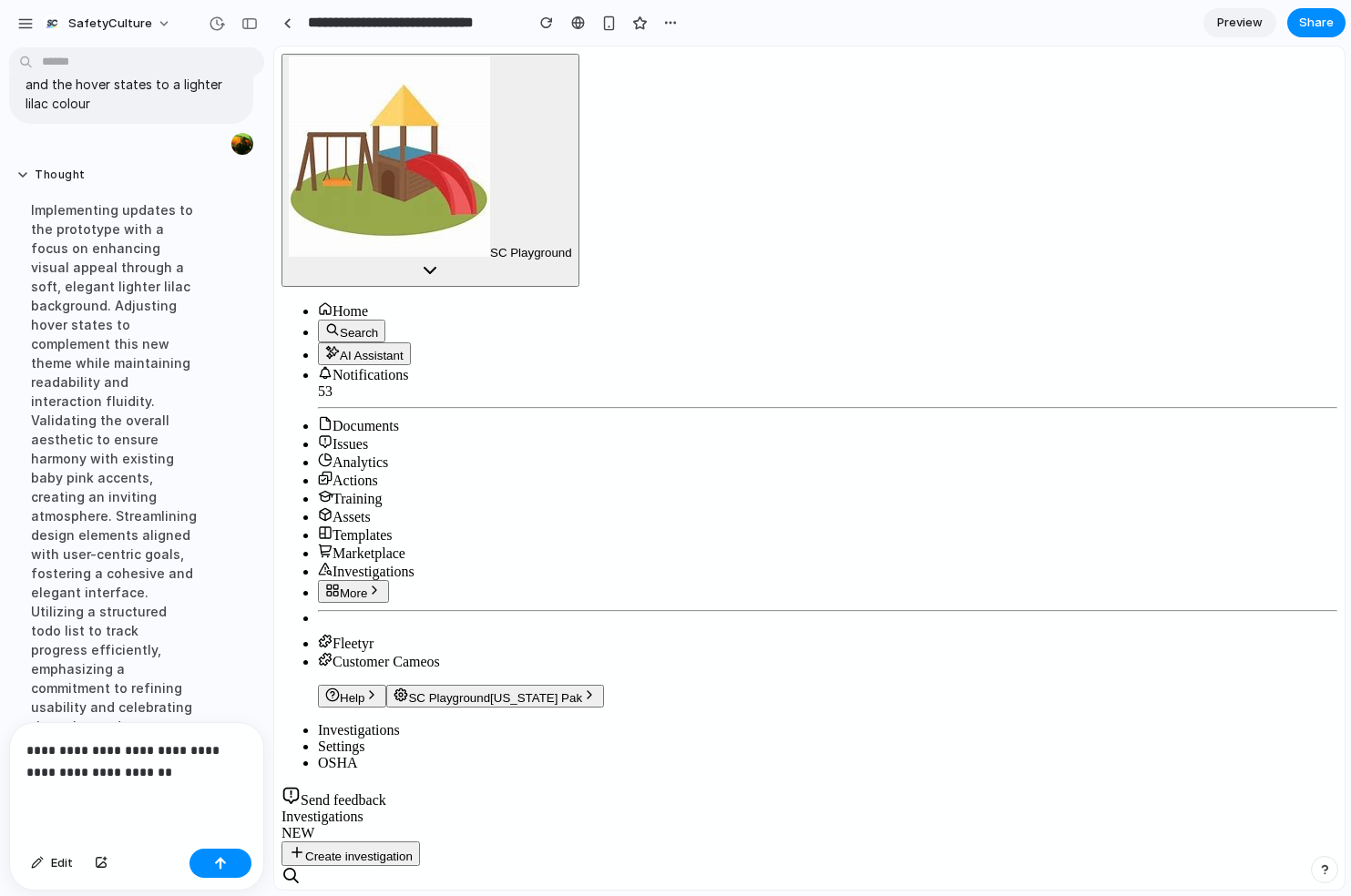
click at [163, 783] on p "**********" at bounding box center [137, 761] width 220 height 44
click at [213, 858] on button "button" at bounding box center [220, 863] width 62 height 29
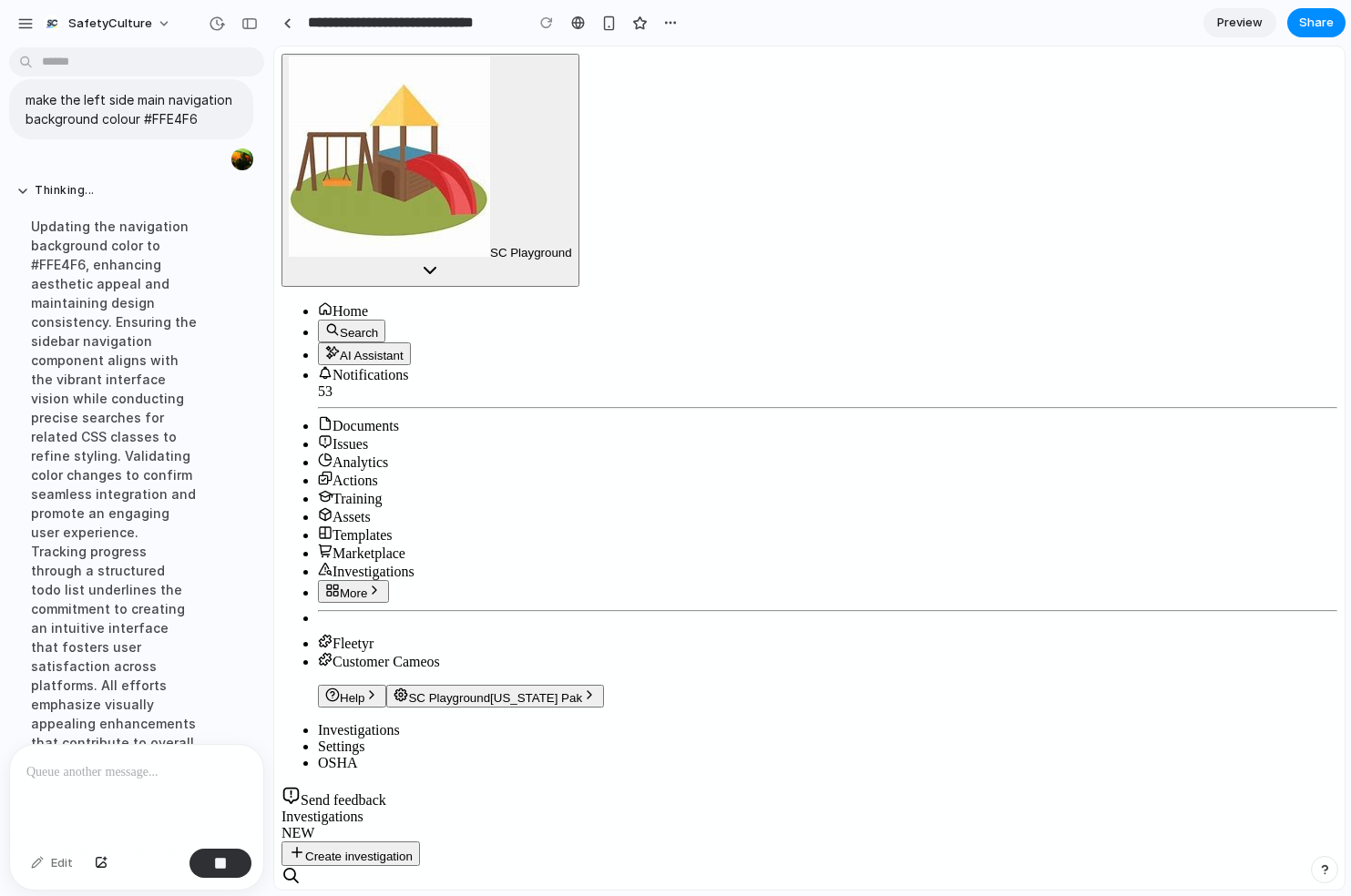
scroll to position [1239, 0]
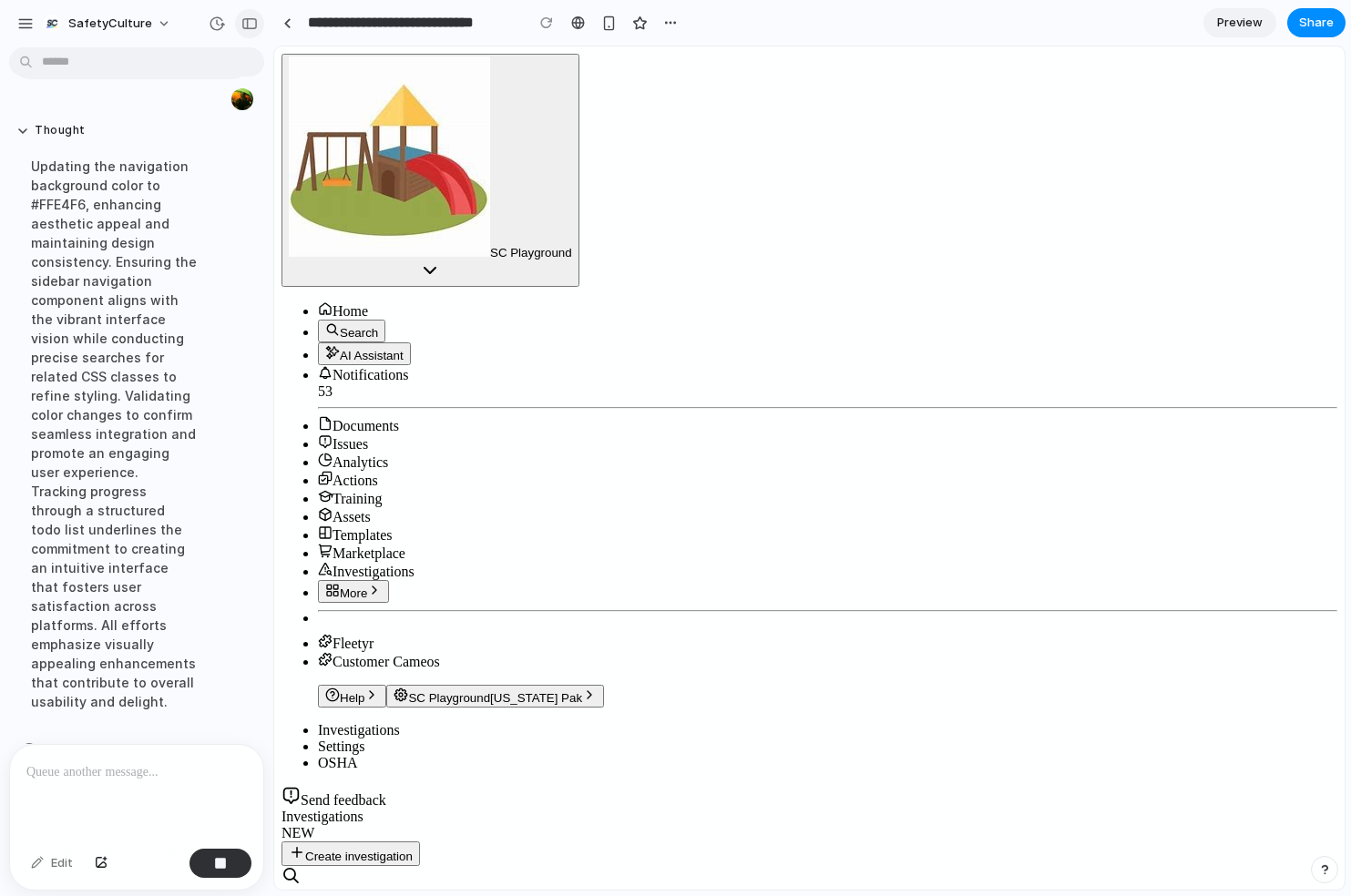
click at [242, 24] on div "button" at bounding box center [249, 23] width 17 height 13
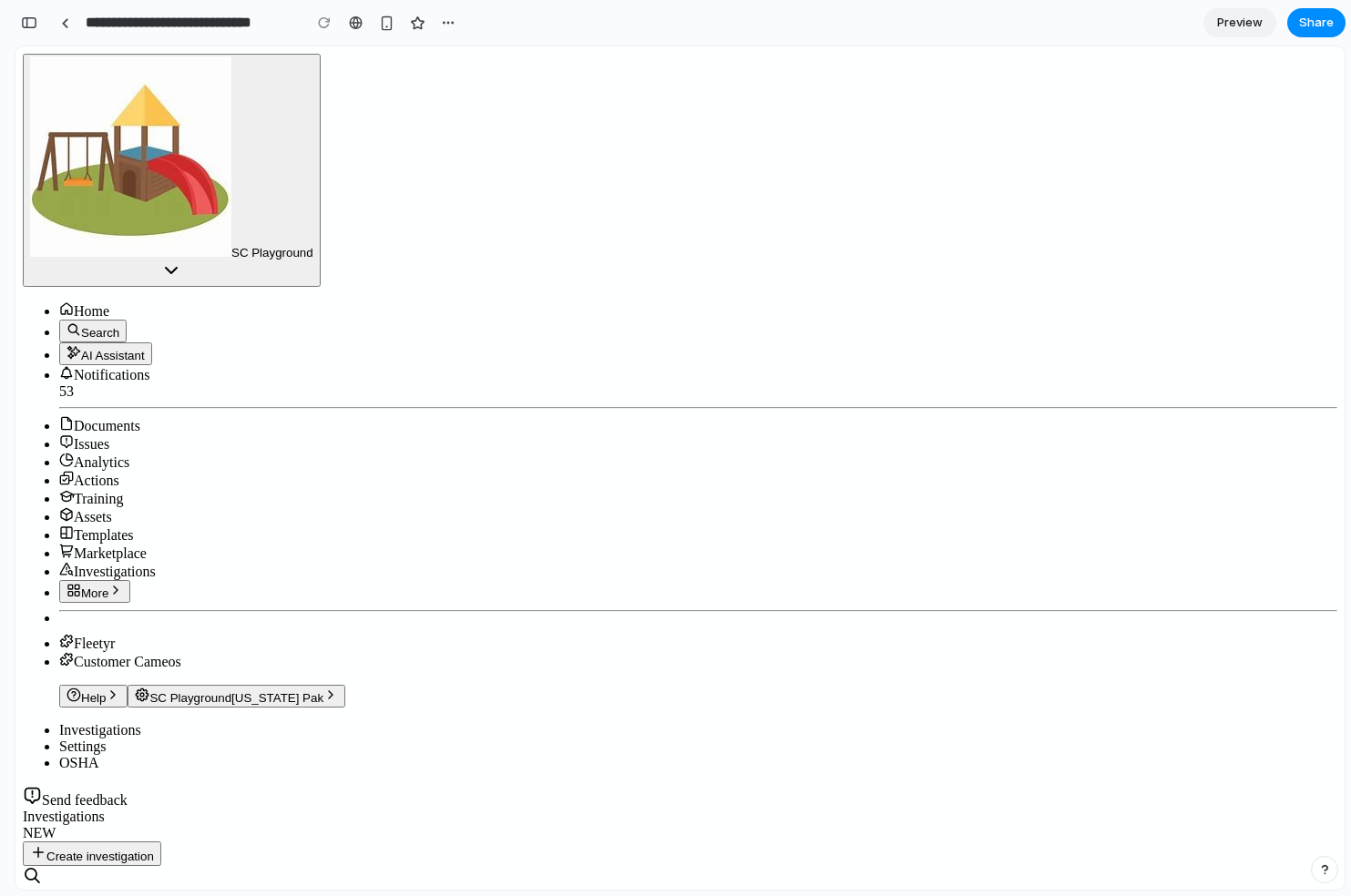
scroll to position [1948, 0]
click at [231, 246] on span "SC Playground" at bounding box center [272, 253] width 82 height 14
click at [30, 22] on div "button" at bounding box center [29, 23] width 17 height 13
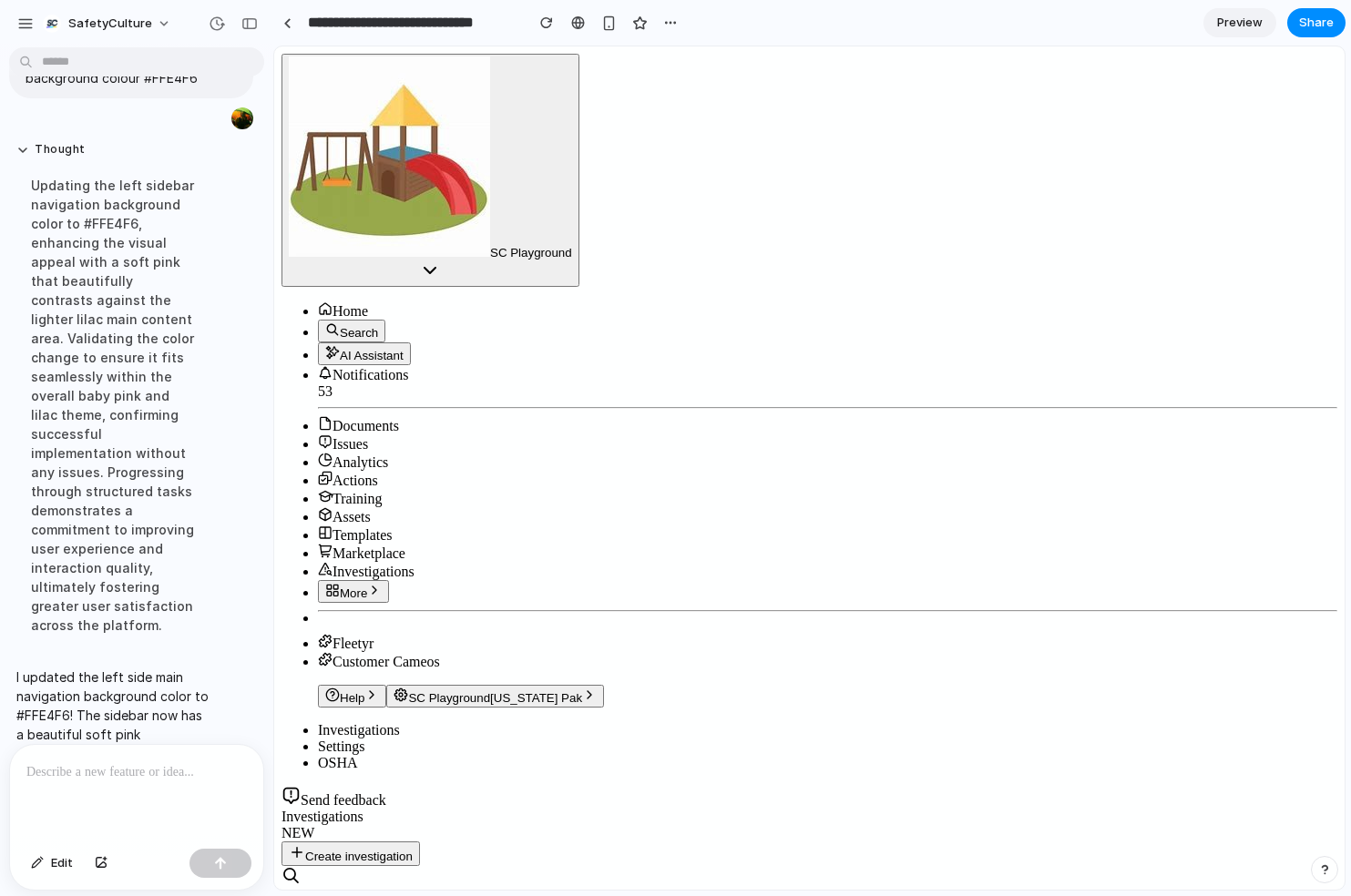
scroll to position [1354, 0]
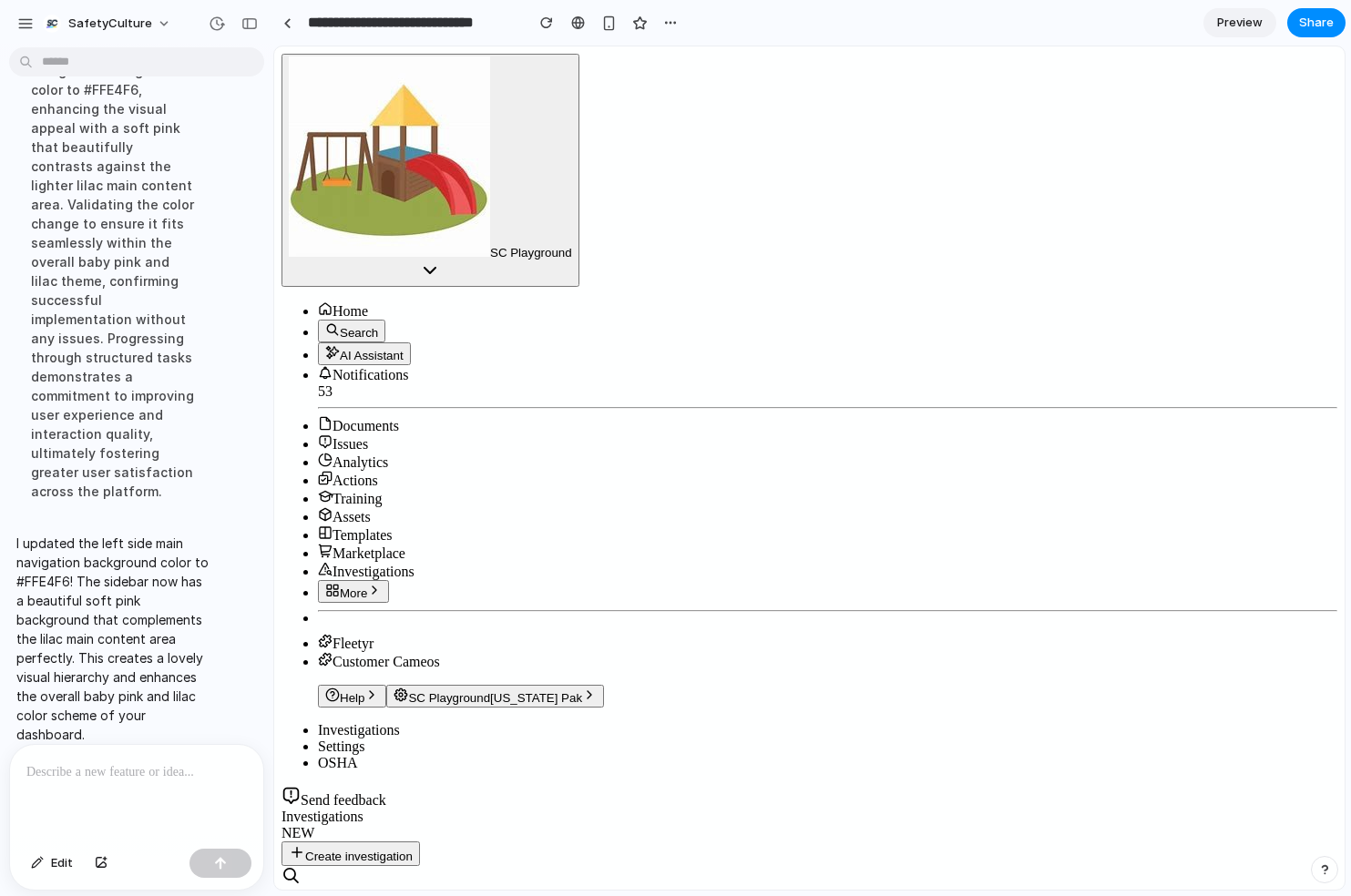
click at [150, 791] on div at bounding box center [136, 793] width 253 height 96
click at [151, 829] on div at bounding box center [136, 793] width 253 height 96
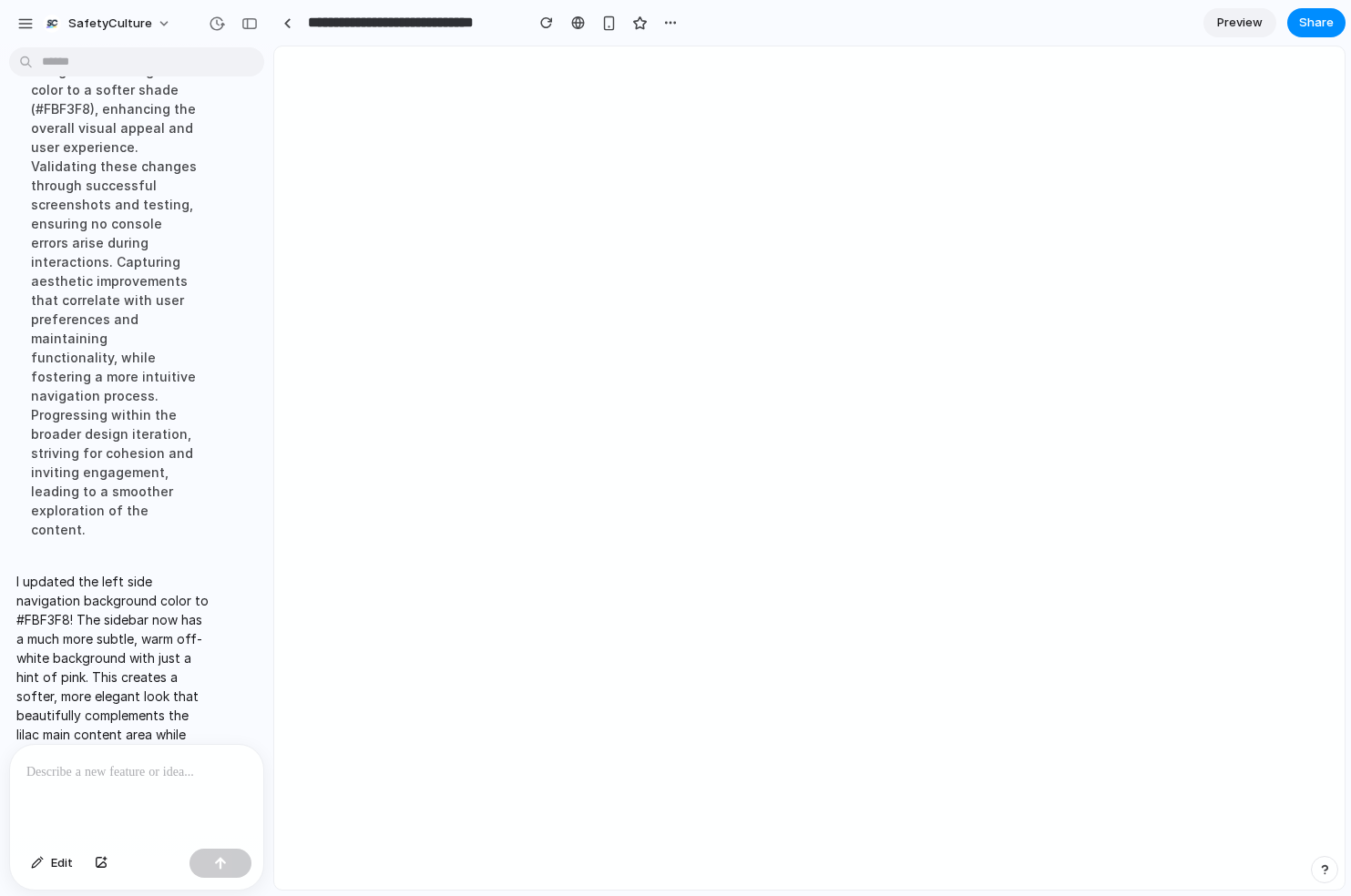
scroll to position [0, 0]
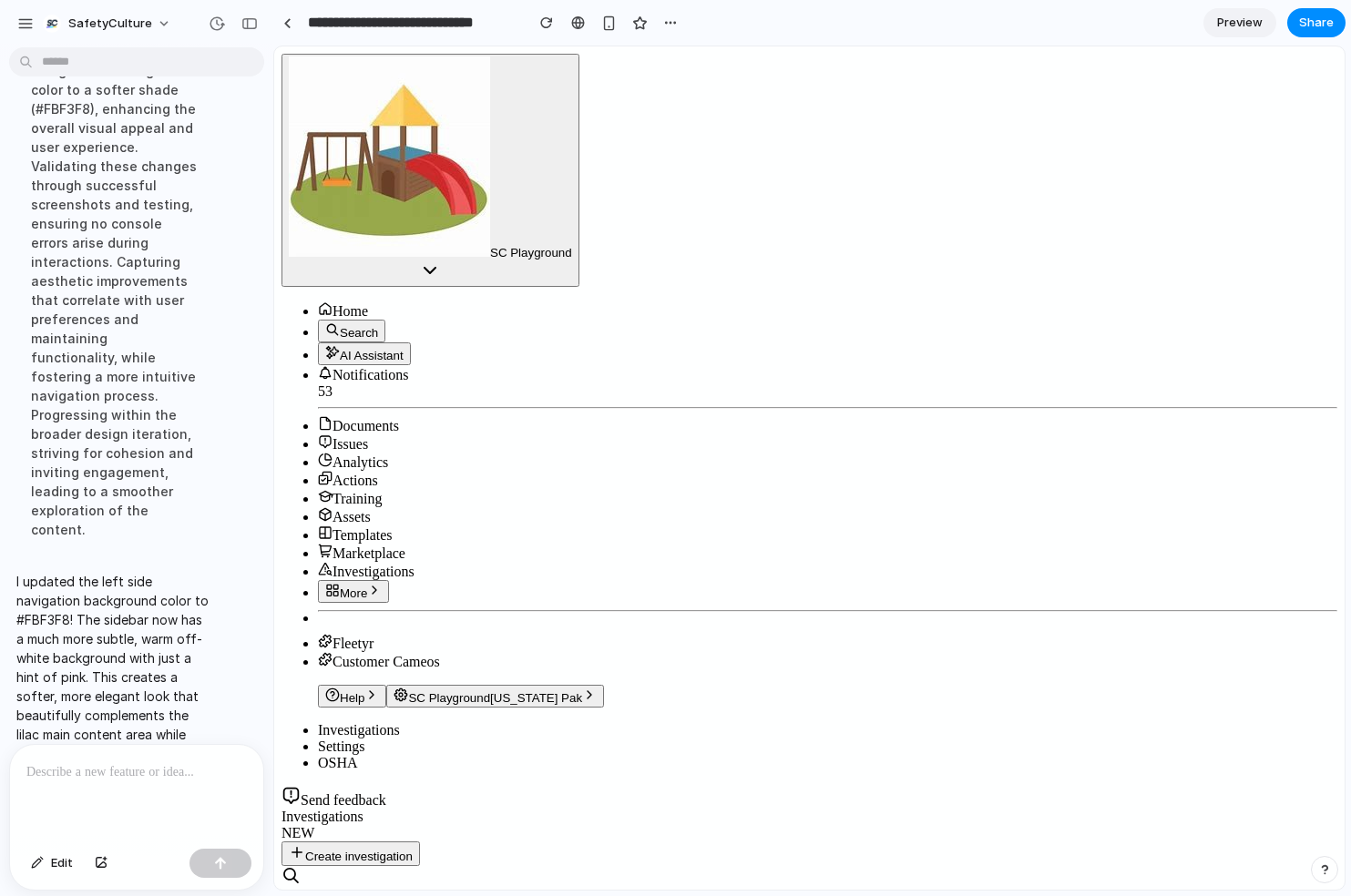
click at [115, 766] on p at bounding box center [137, 772] width 220 height 22
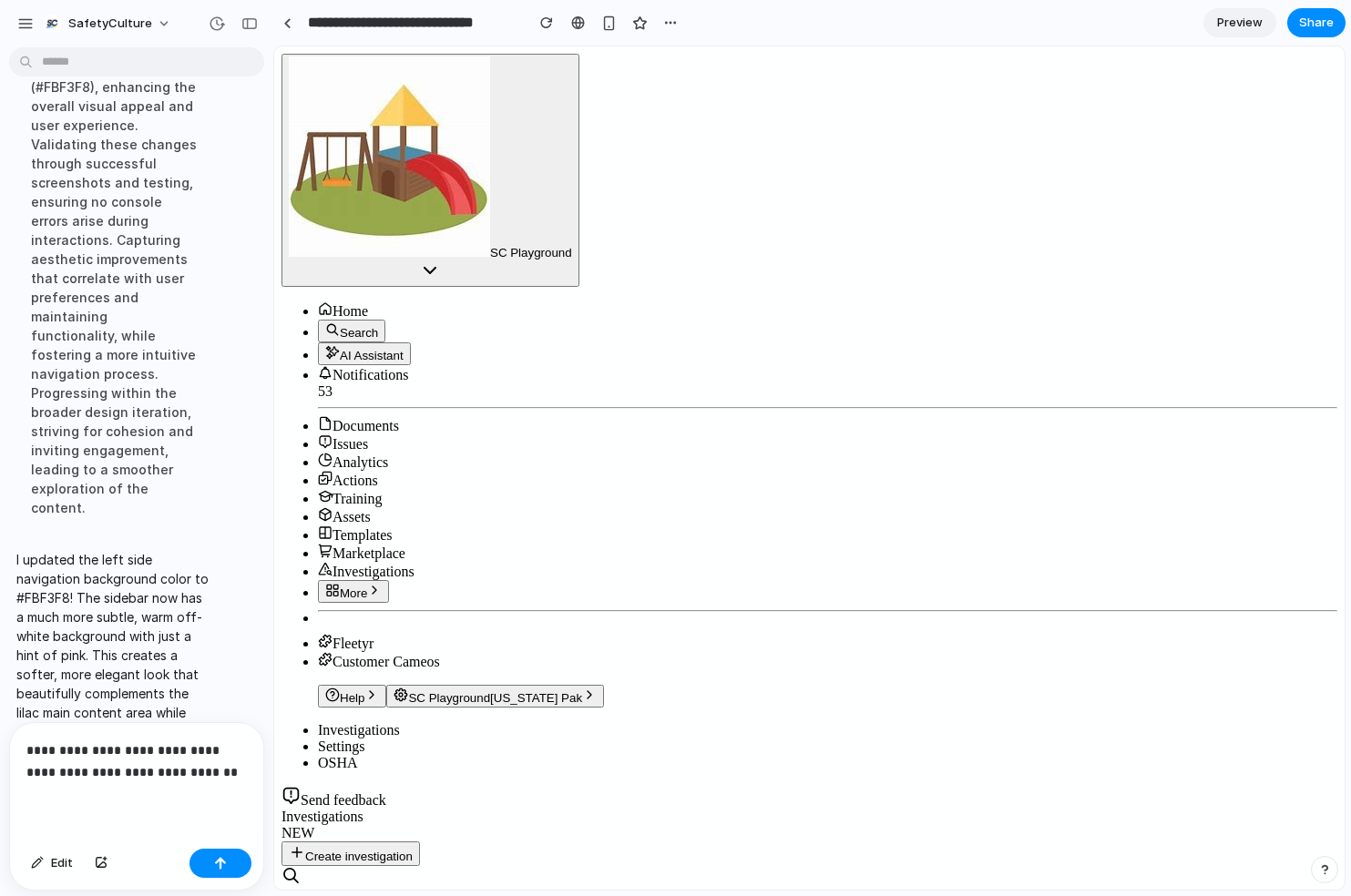
click at [136, 750] on p "**********" at bounding box center [137, 761] width 220 height 44
click at [190, 777] on p "**********" at bounding box center [137, 761] width 220 height 44
click at [221, 859] on div "button" at bounding box center [220, 863] width 13 height 13
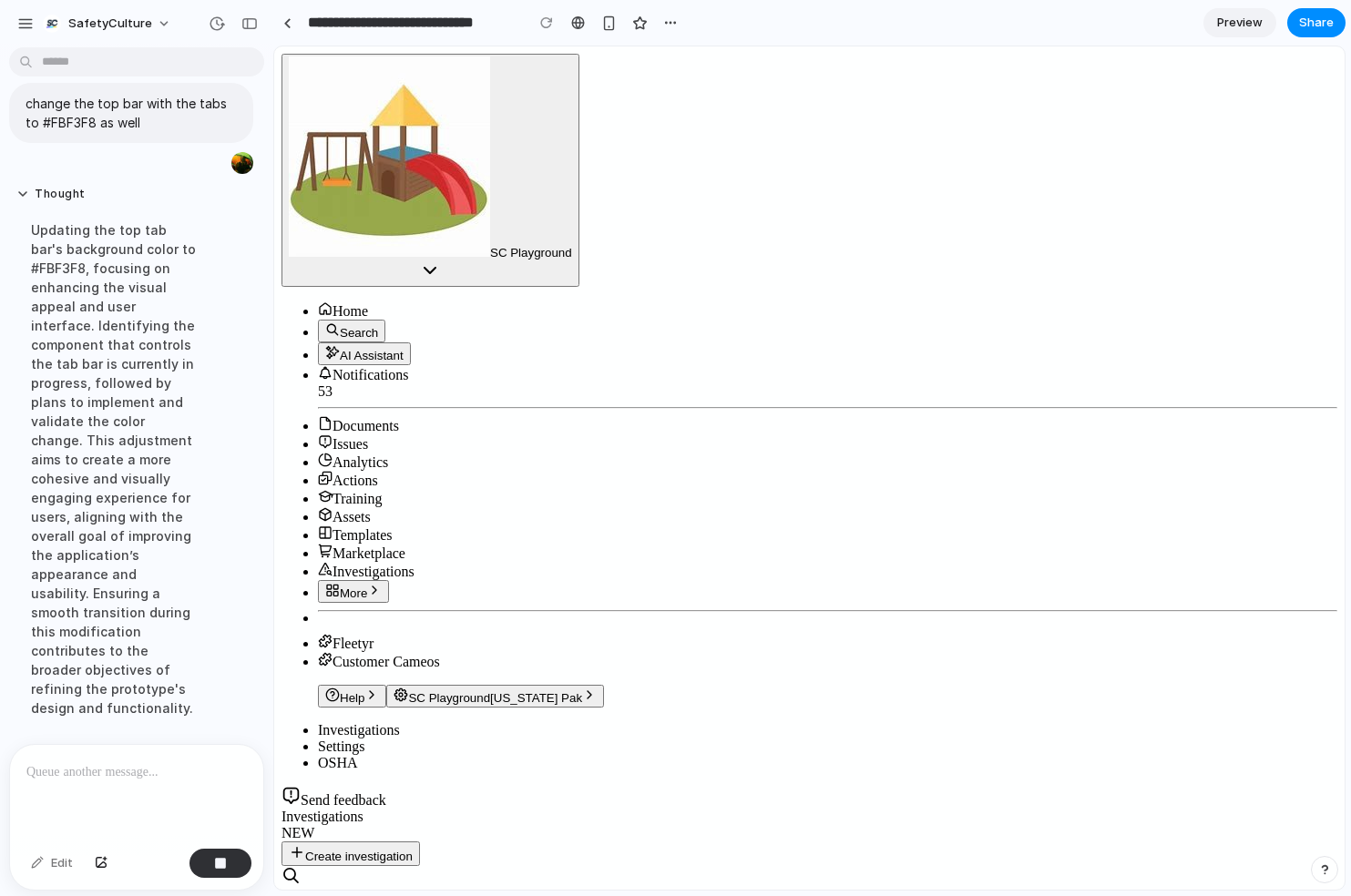
scroll to position [1917, 0]
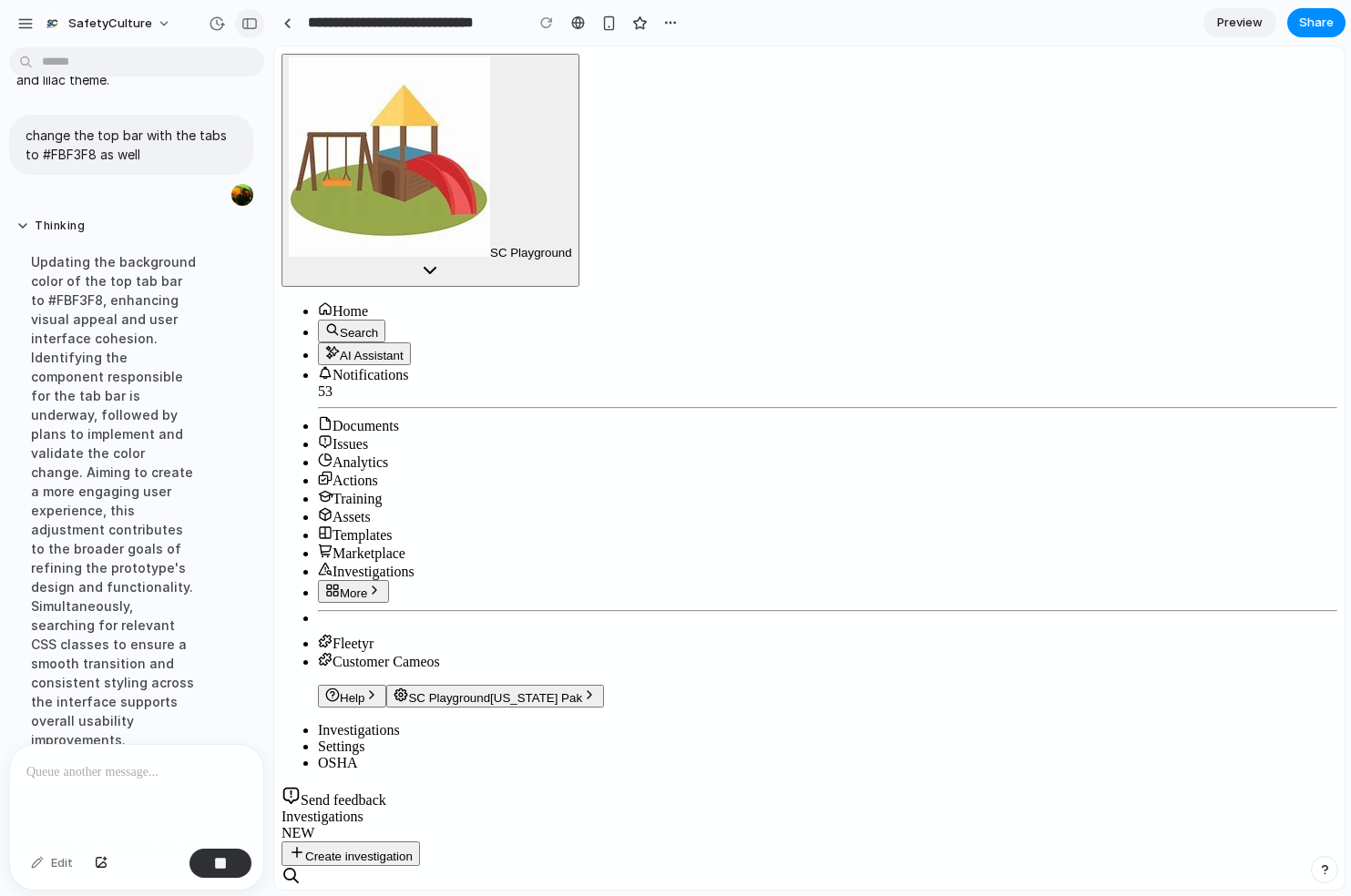
click at [245, 27] on div "button" at bounding box center [249, 23] width 17 height 13
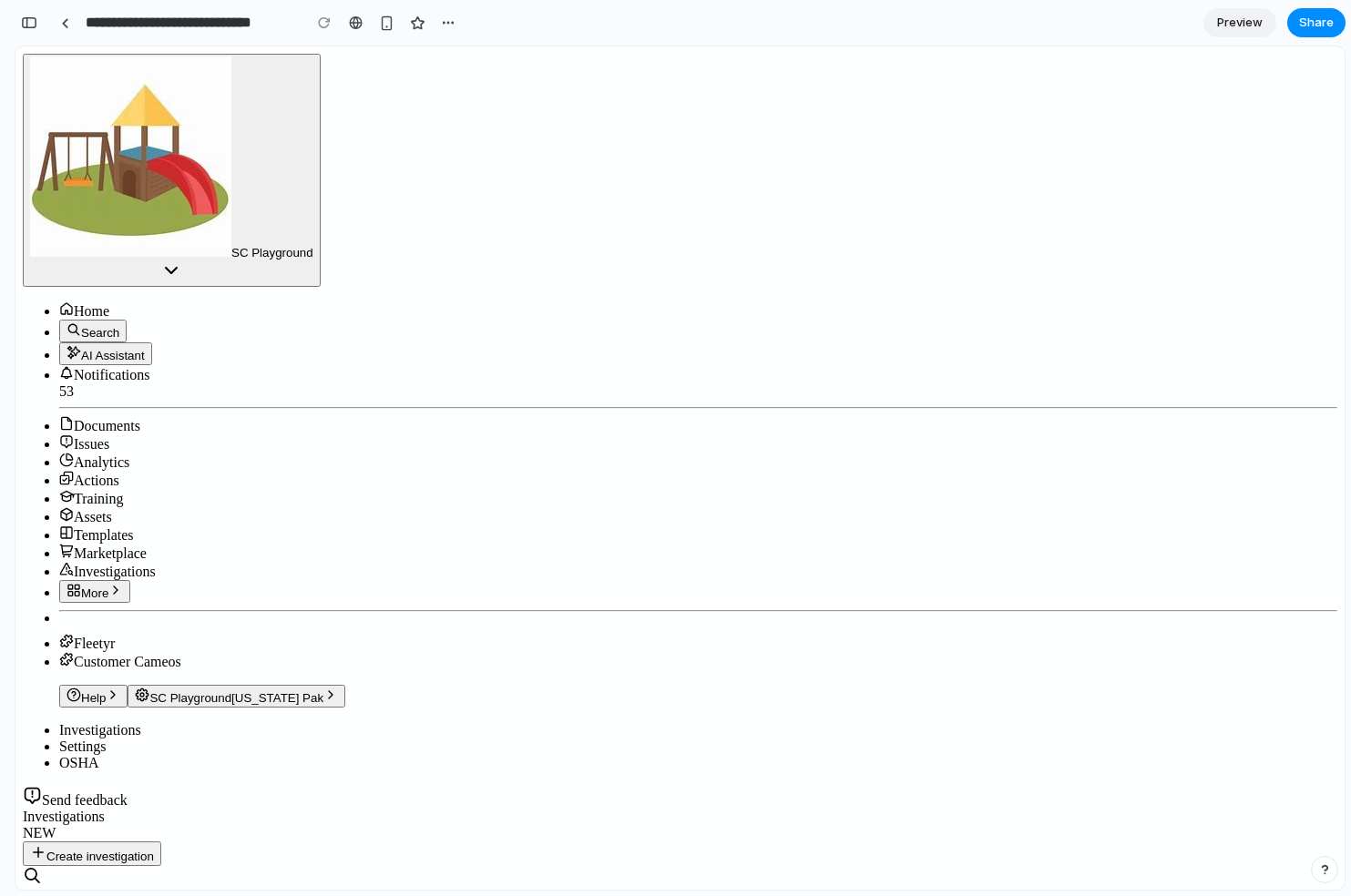
scroll to position [2778, 0]
click at [28, 20] on div "button" at bounding box center [29, 23] width 17 height 13
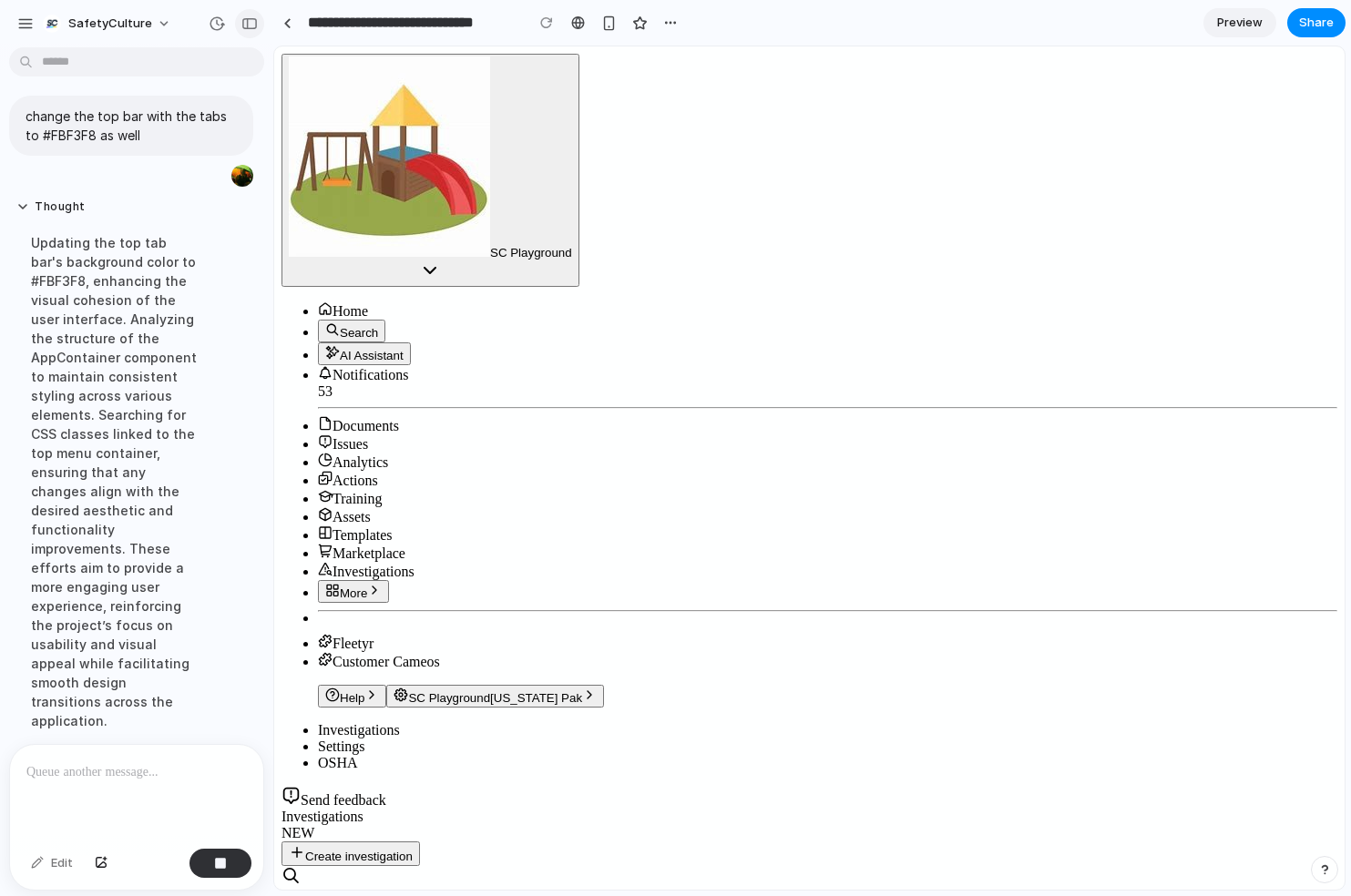
click at [244, 17] on div "button" at bounding box center [249, 23] width 17 height 13
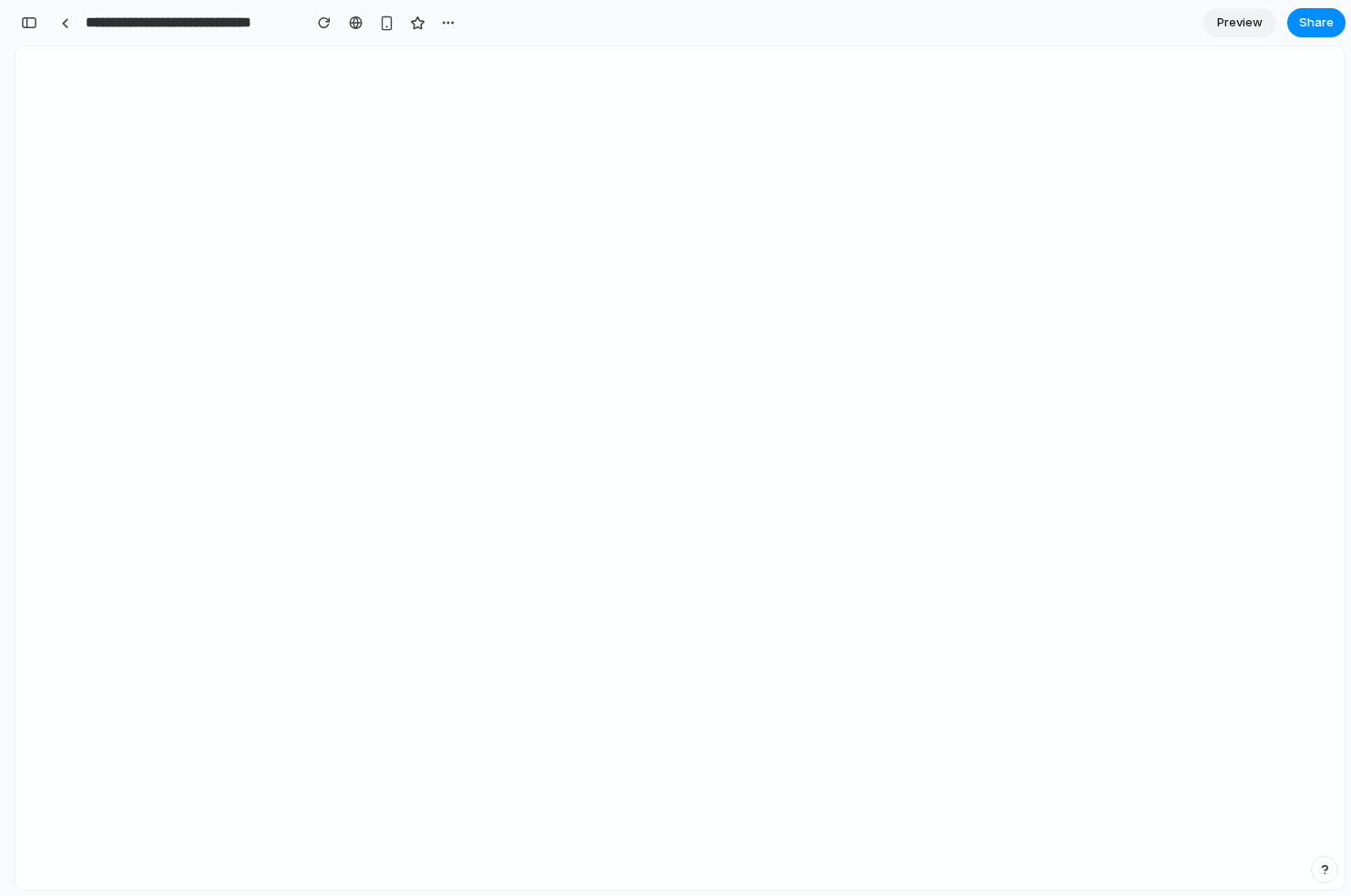
scroll to position [0, 0]
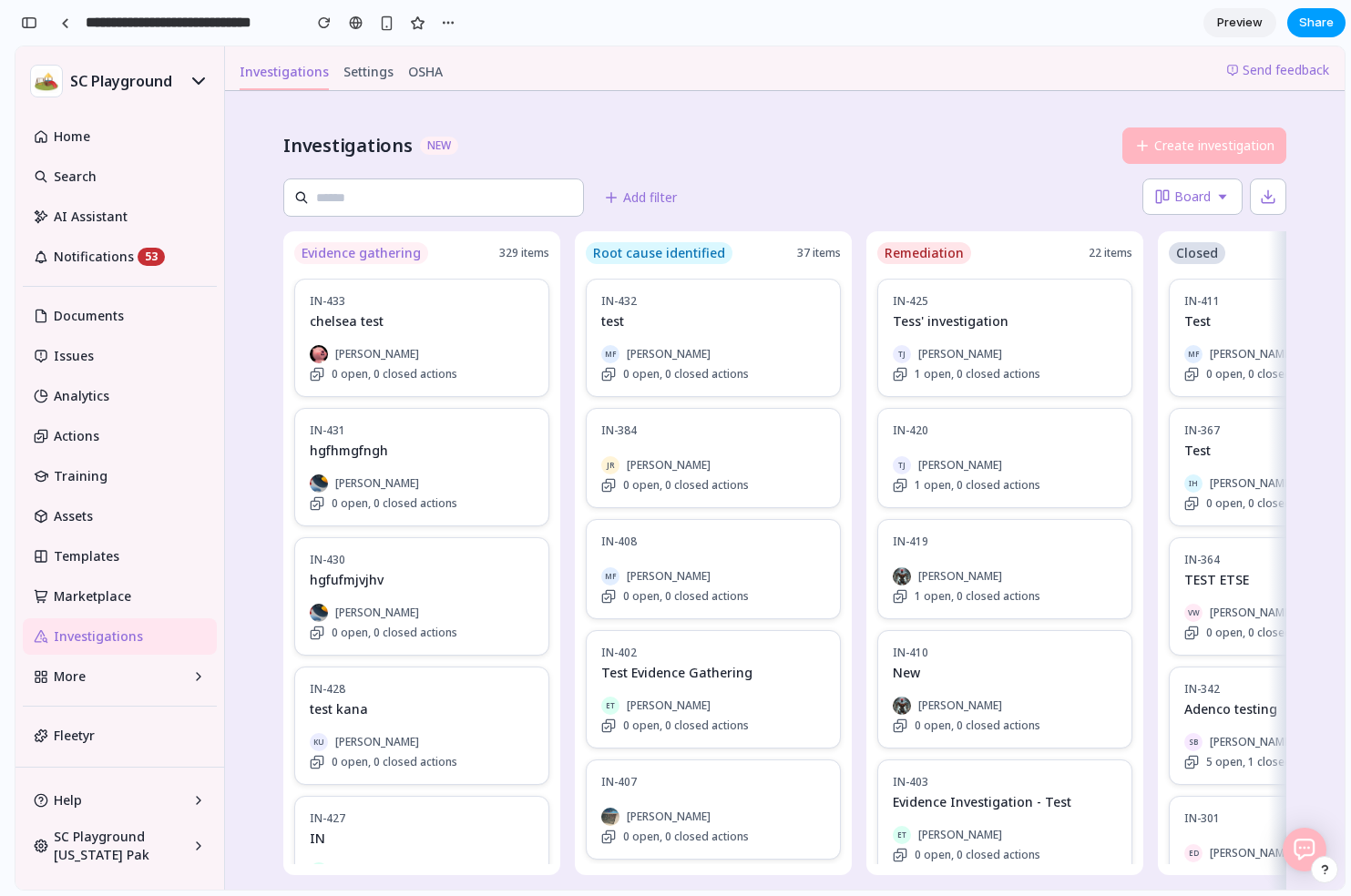
click at [1306, 17] on span "Share" at bounding box center [1316, 23] width 35 height 18
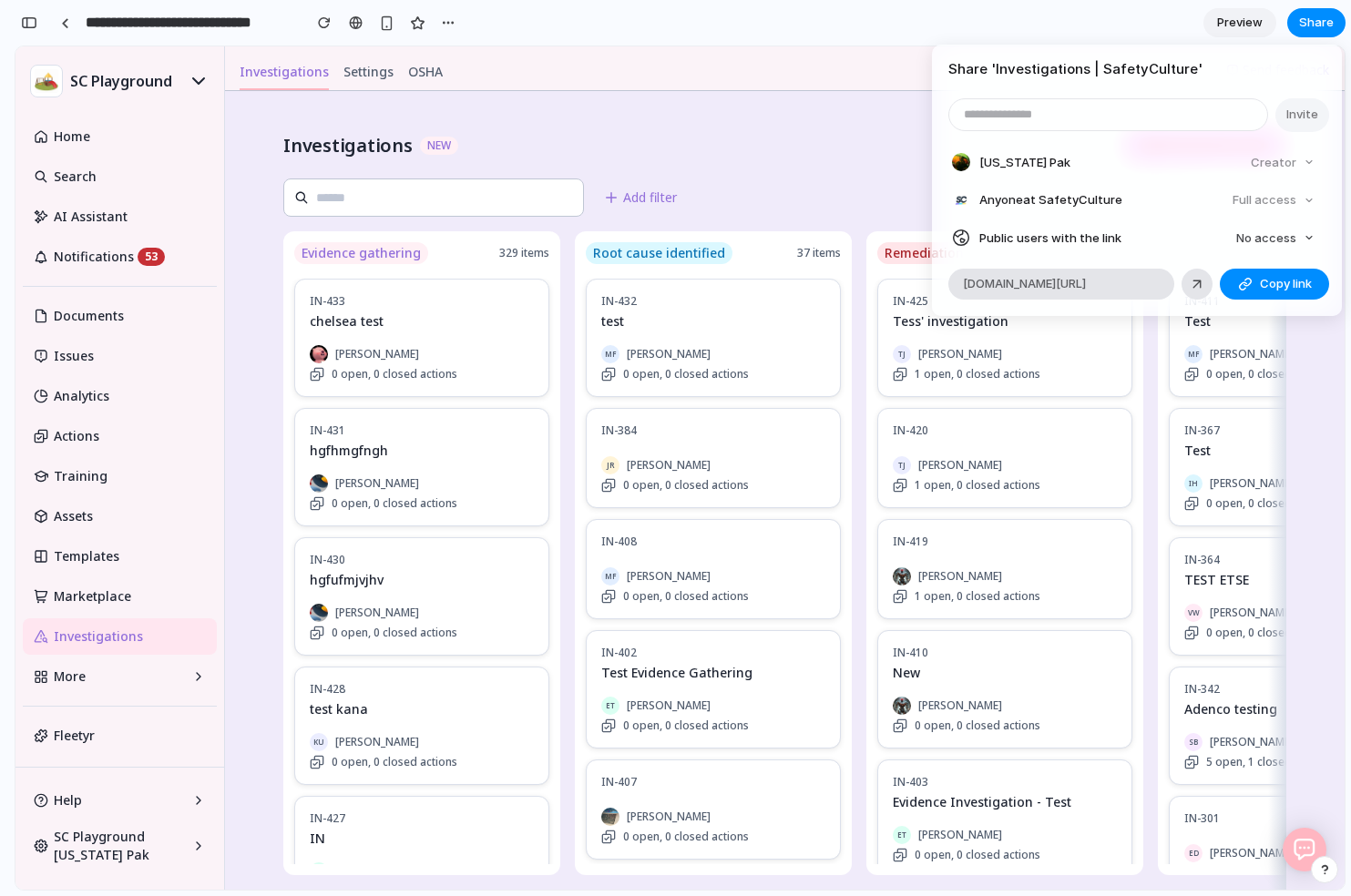
click at [820, 35] on div "Share ' Investigations | SafetyCulture ' Invite Alaska Pak Creator Anyone at Sa…" at bounding box center [675, 448] width 1351 height 896
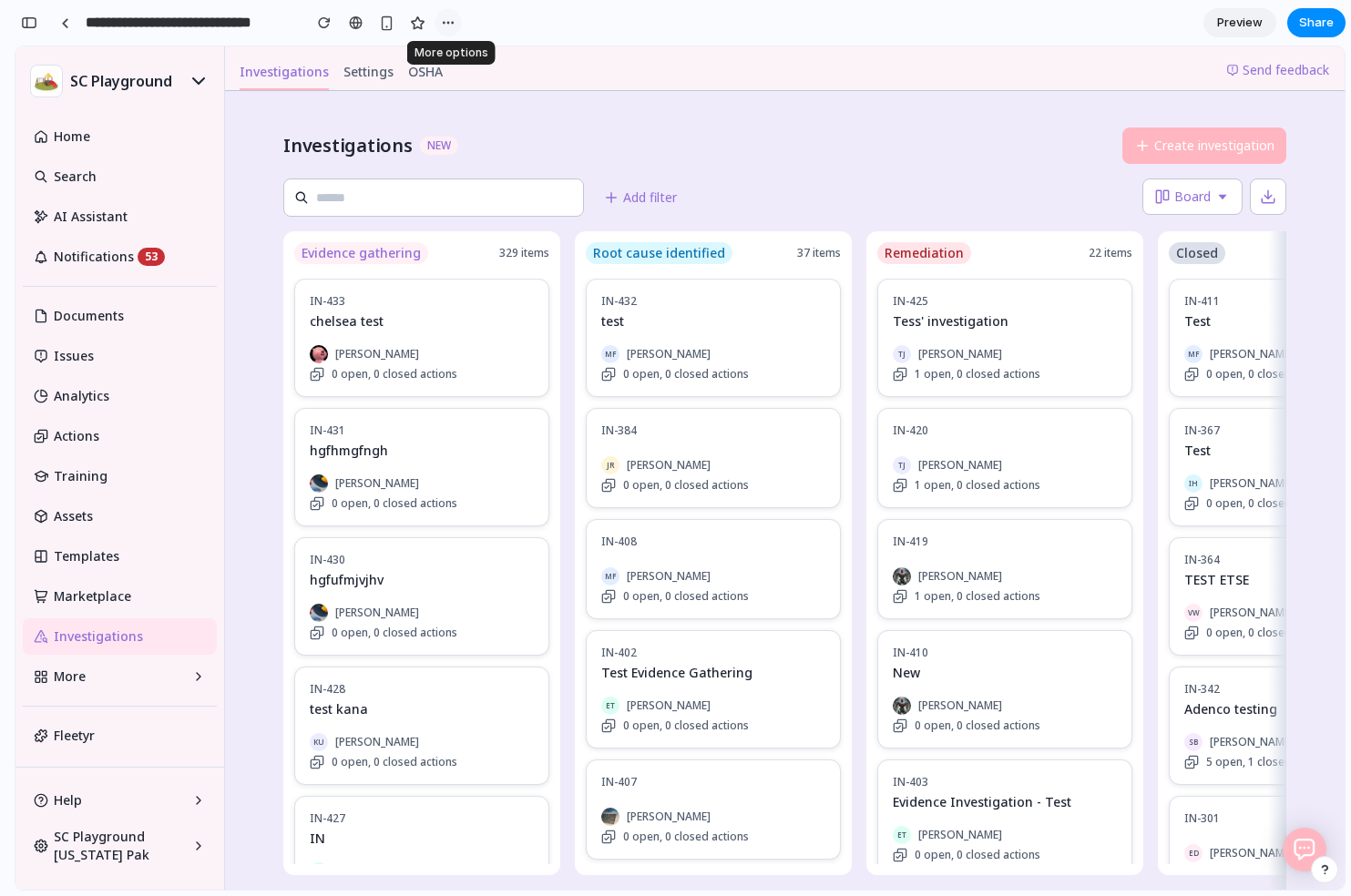
click at [450, 27] on div "button" at bounding box center [448, 23] width 15 height 15
click at [450, 27] on div "Duplicate Delete" at bounding box center [675, 448] width 1351 height 896
click at [536, 28] on section "**********" at bounding box center [680, 23] width 1331 height 46
click at [530, 205] on input "search" at bounding box center [447, 197] width 260 height 20
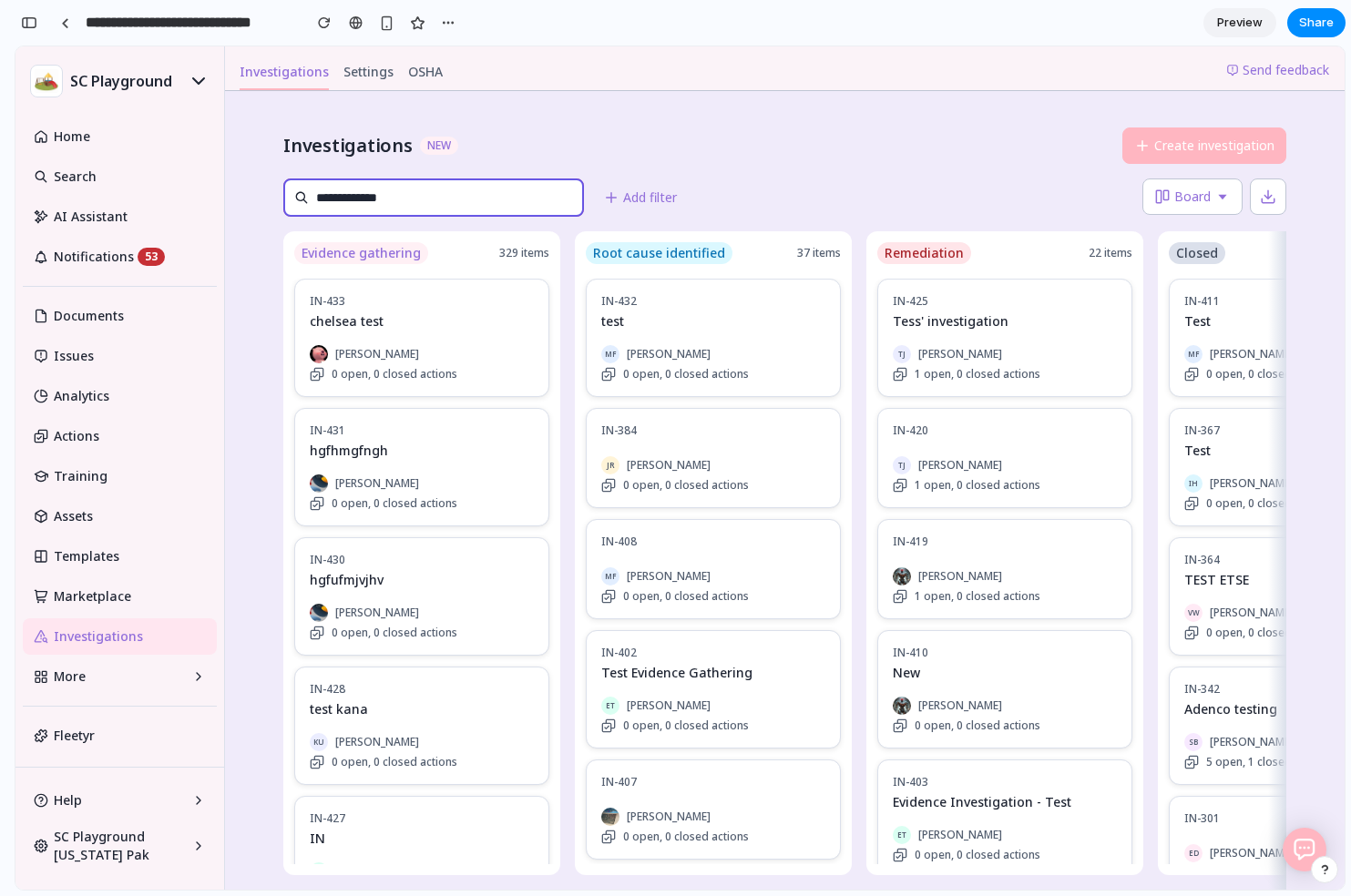
type input "**********"
click at [621, 161] on div "Investigations NEW Create investigation" at bounding box center [785, 146] width 1004 height 37
click at [24, 17] on div "button" at bounding box center [29, 23] width 17 height 13
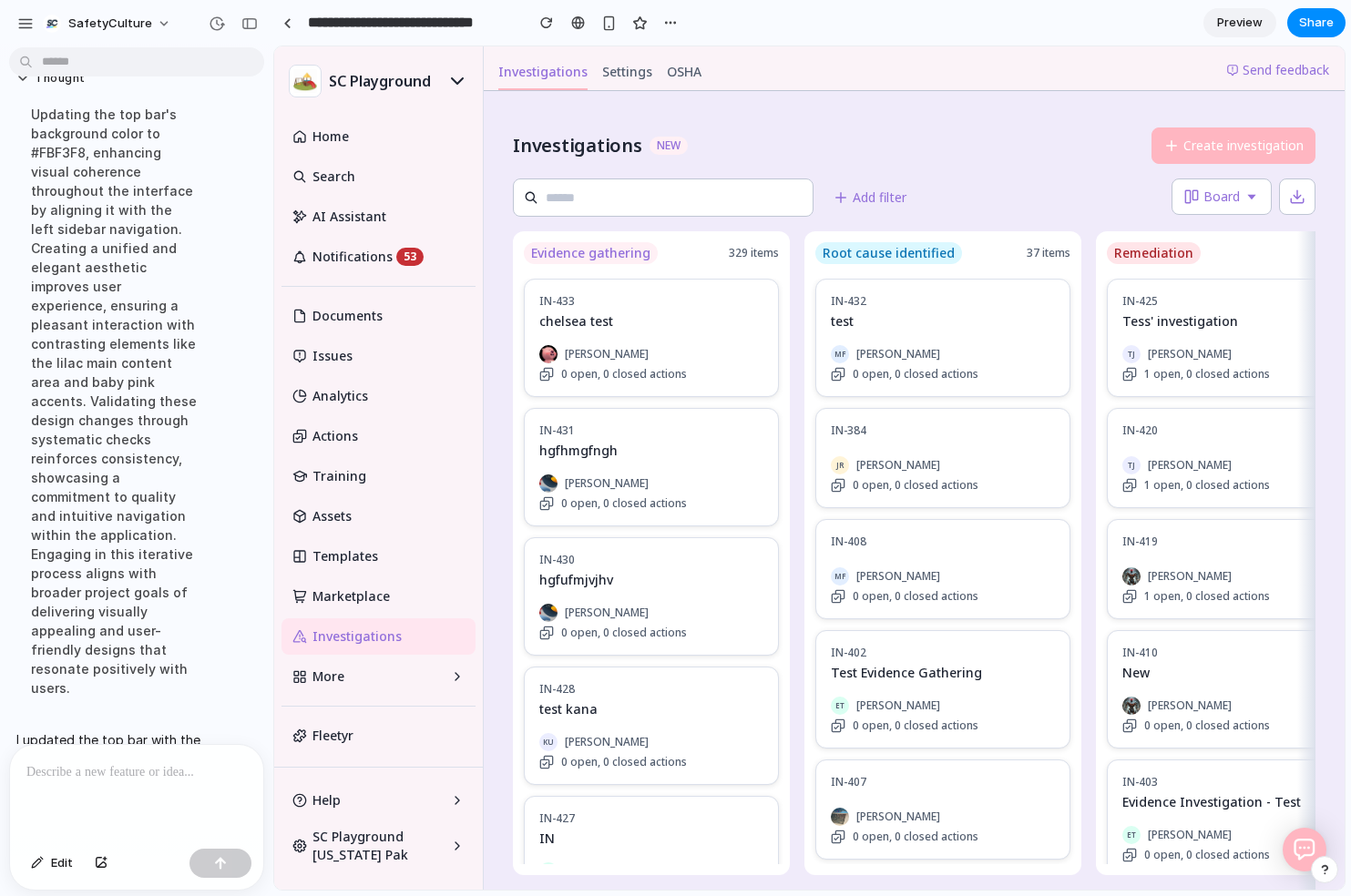
scroll to position [2185, 0]
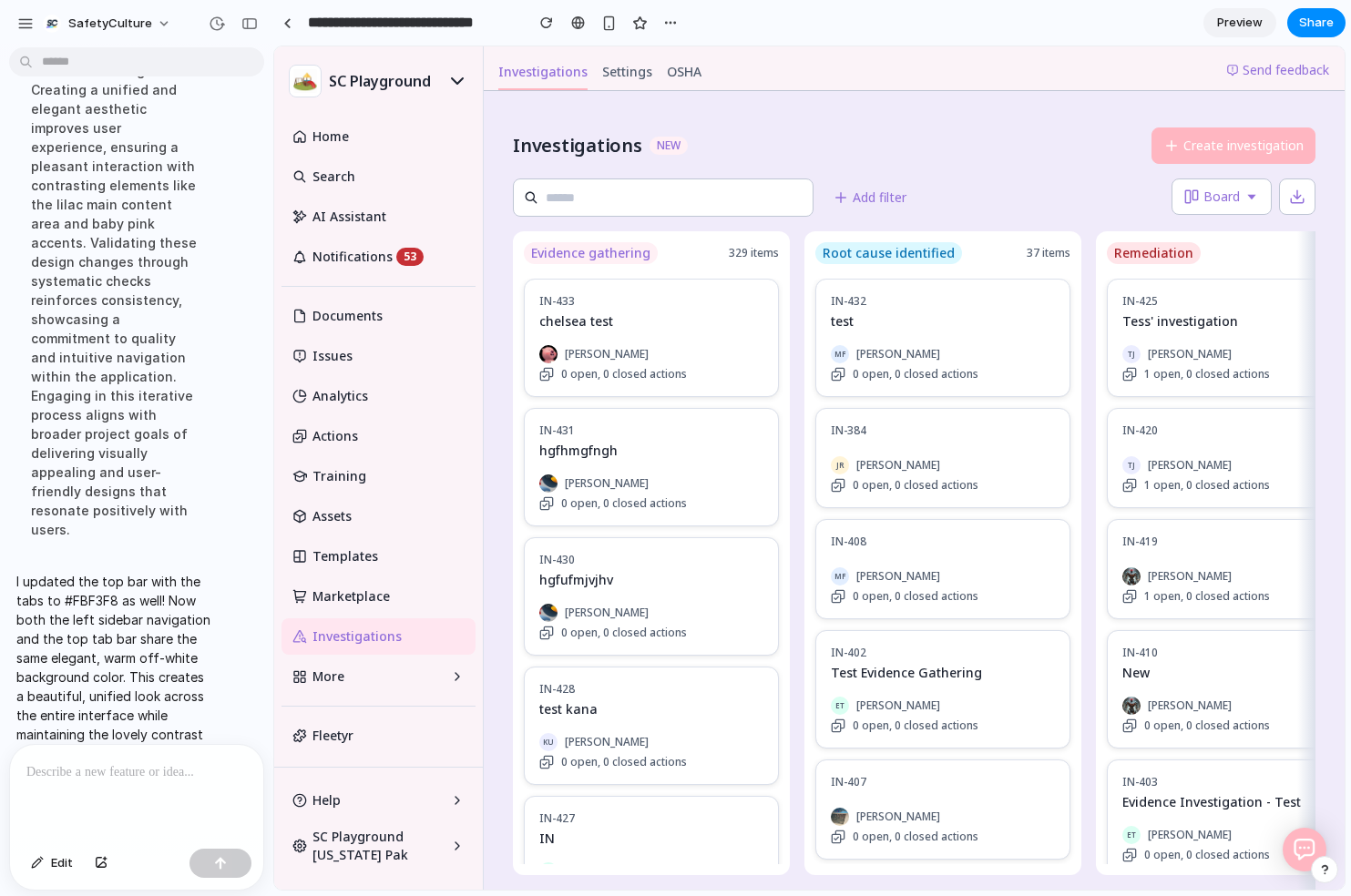
click at [1253, 25] on span "Preview" at bounding box center [1240, 23] width 46 height 18
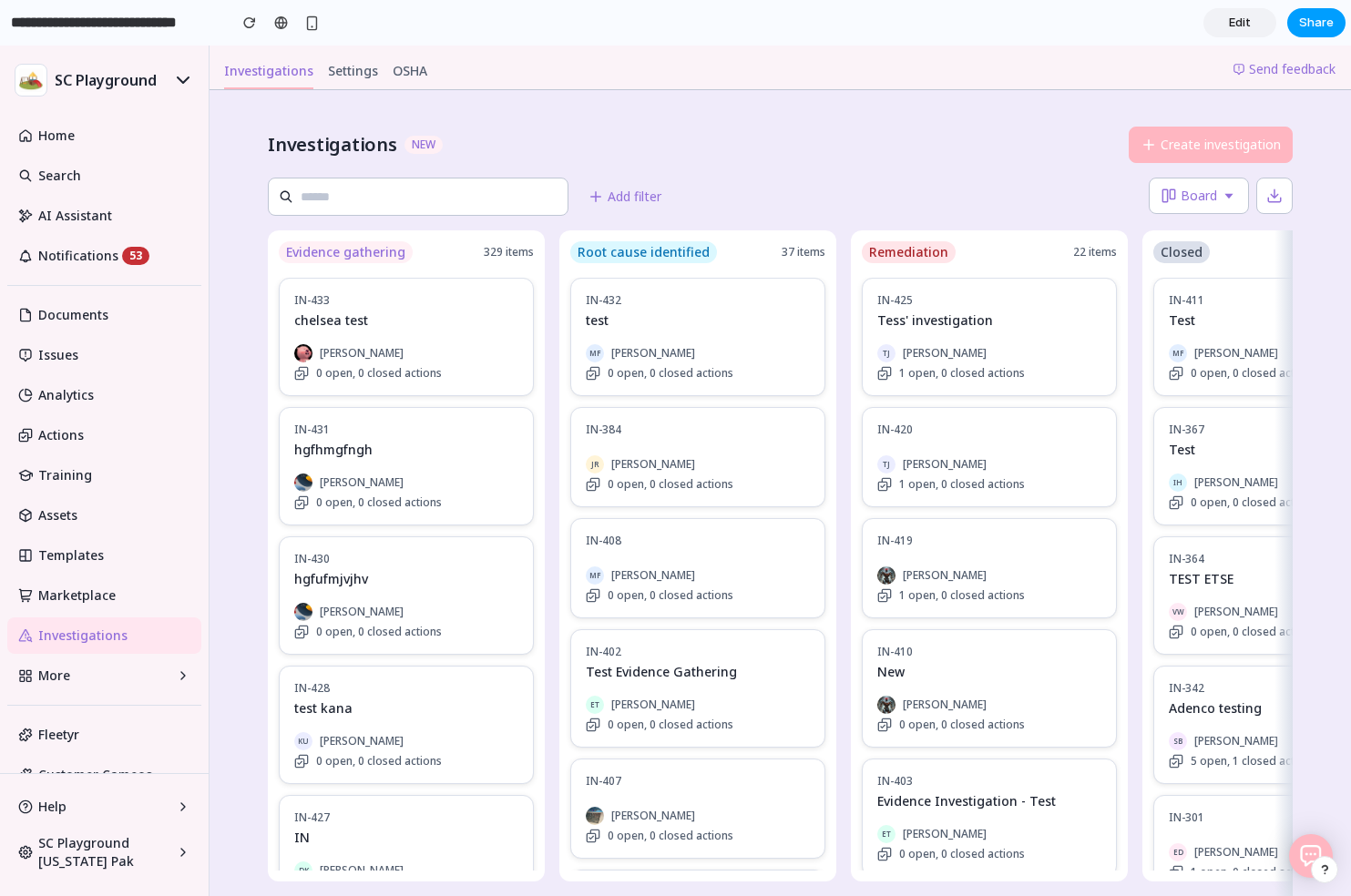
click at [1313, 24] on span "Share" at bounding box center [1316, 23] width 35 height 18
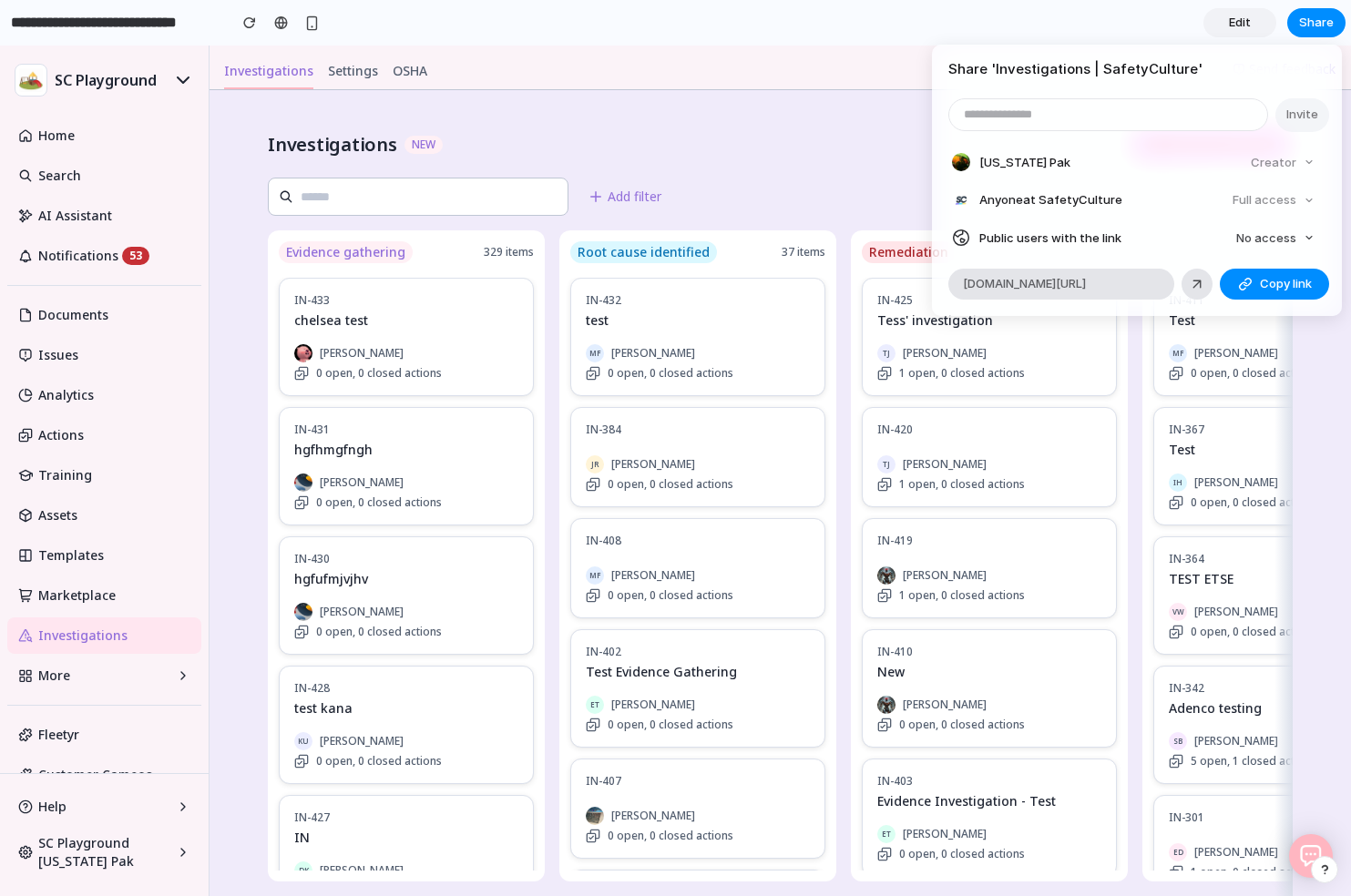
click at [1174, 80] on article "Share ' Investigations | SafetyCulture ' Invite Alaska Pak Creator Anyone at Sa…" at bounding box center [1137, 181] width 410 height 272
click at [1274, 287] on span "Copy link" at bounding box center [1286, 284] width 52 height 18
click at [1296, 430] on div "Share ' Investigations | SafetyCulture ' Invite Alaska Pak Creator Anyone at Sa…" at bounding box center [675, 448] width 1351 height 896
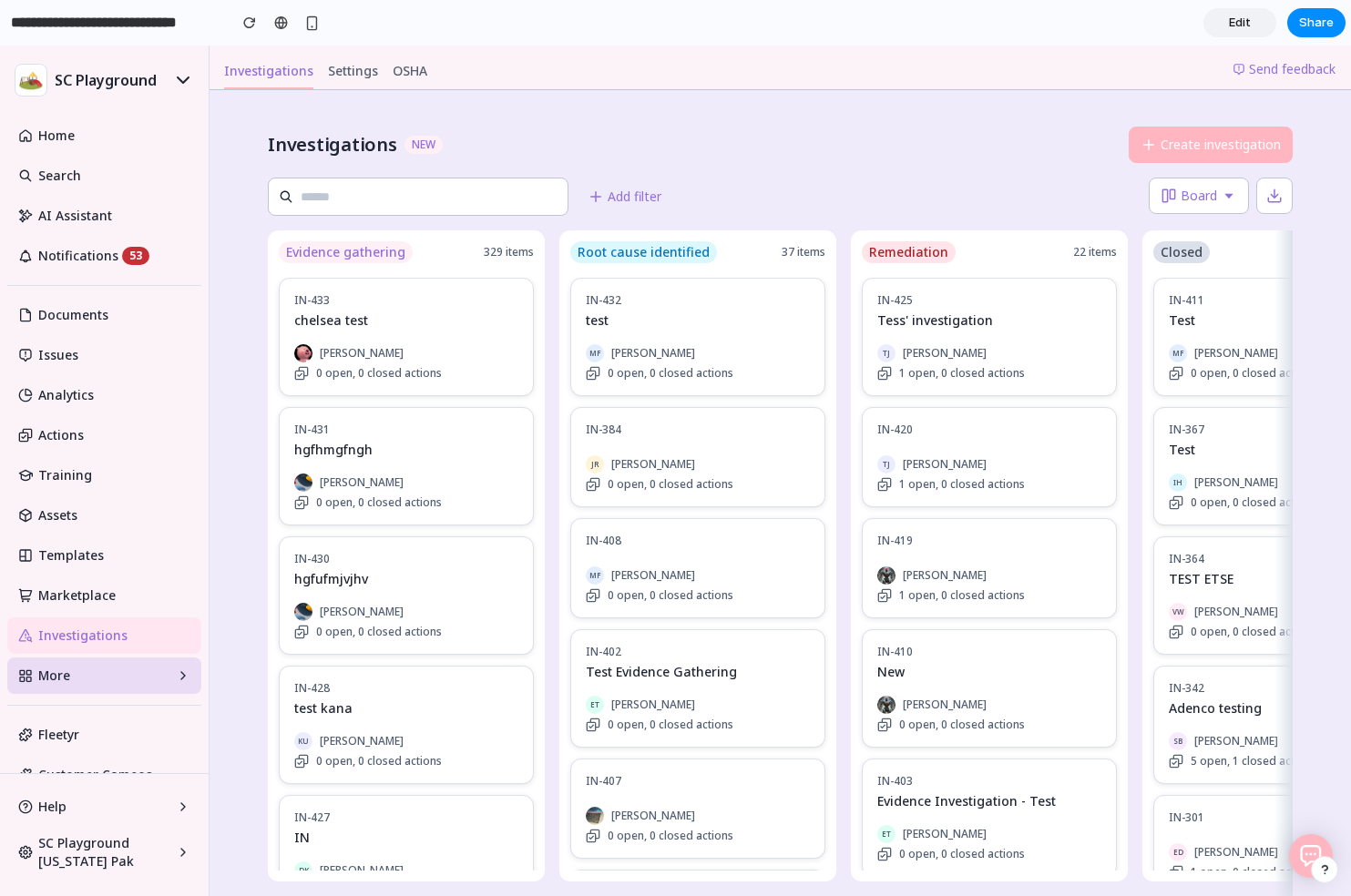
click at [108, 672] on span "More" at bounding box center [104, 676] width 132 height 18
click at [250, 113] on div "Investigations NEW Create investigation Add filter Board Evidence gathering 329…" at bounding box center [780, 493] width 1142 height 806
click at [1237, 17] on span "Edit" at bounding box center [1240, 23] width 22 height 18
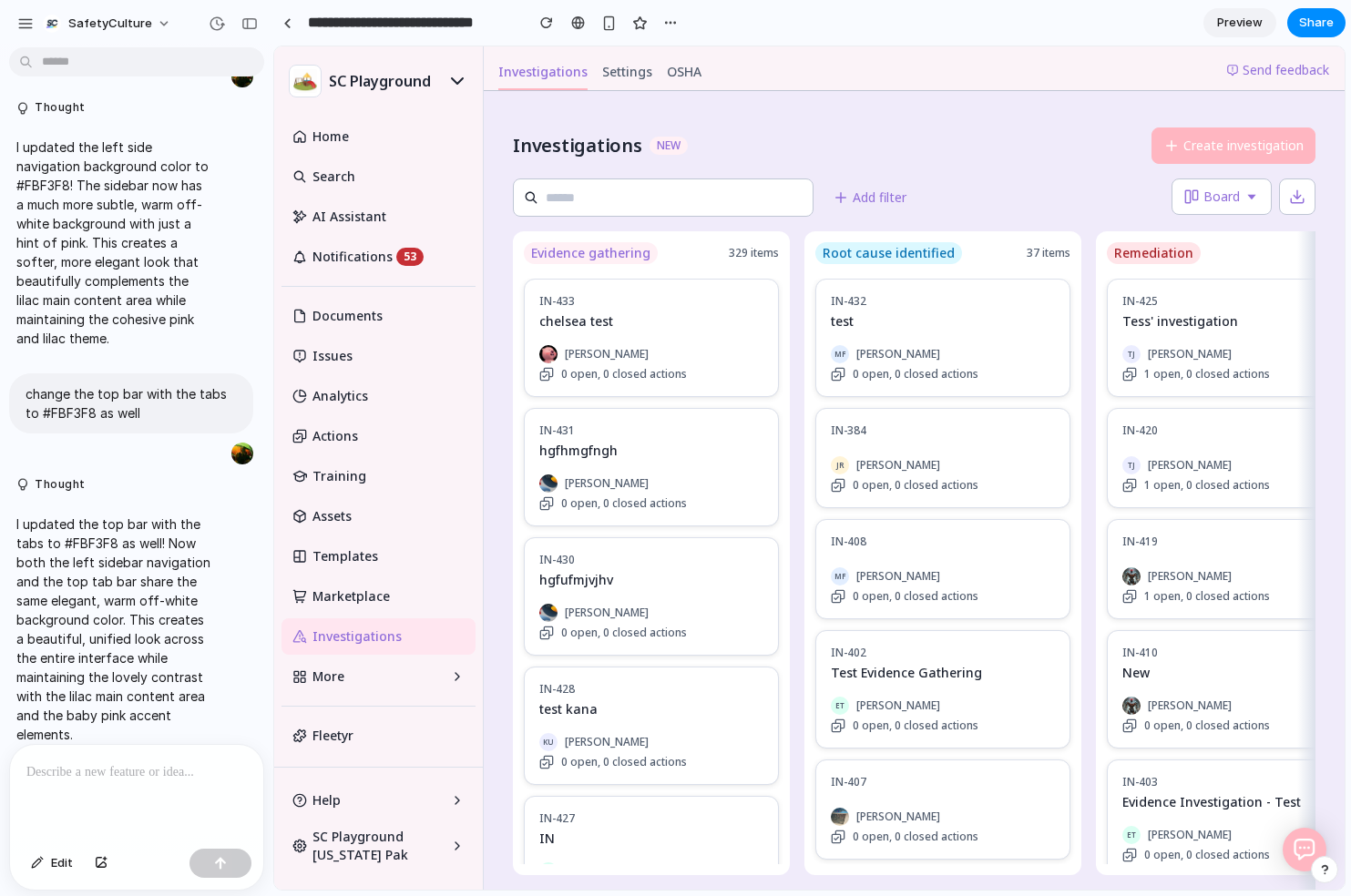
click at [75, 803] on div at bounding box center [136, 793] width 253 height 96
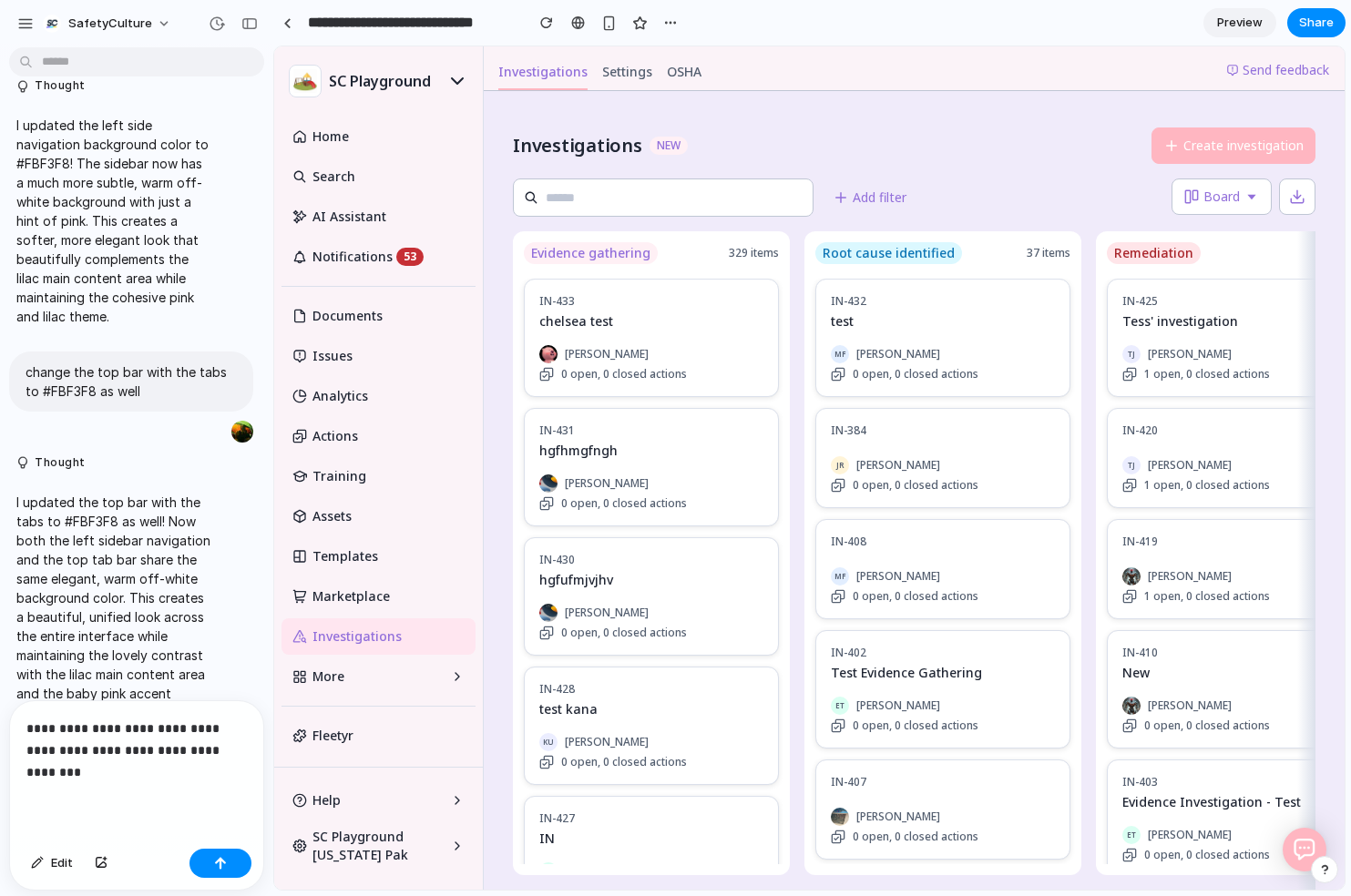
scroll to position [1664, 0]
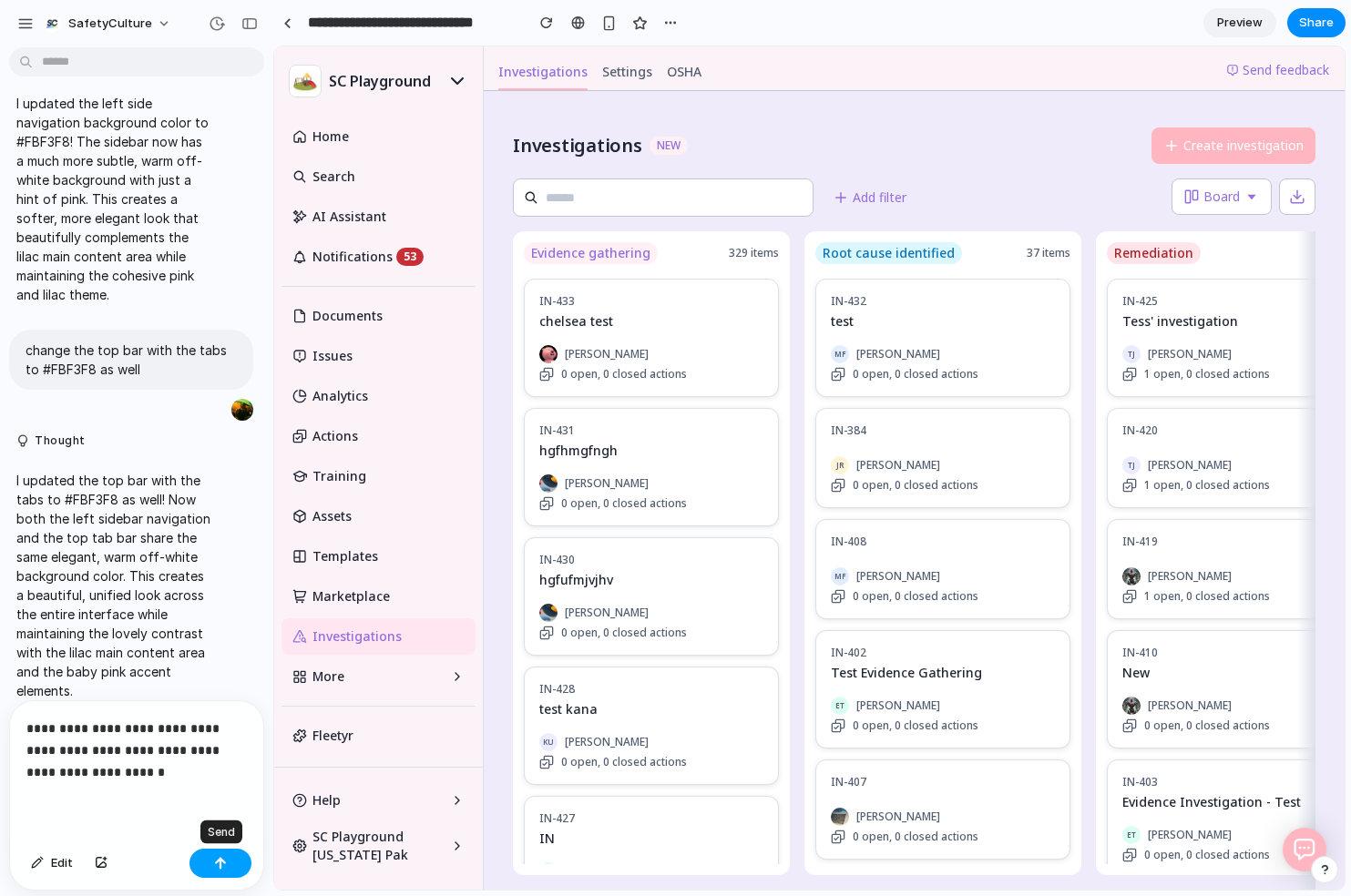
click at [226, 863] on div "button" at bounding box center [220, 863] width 13 height 13
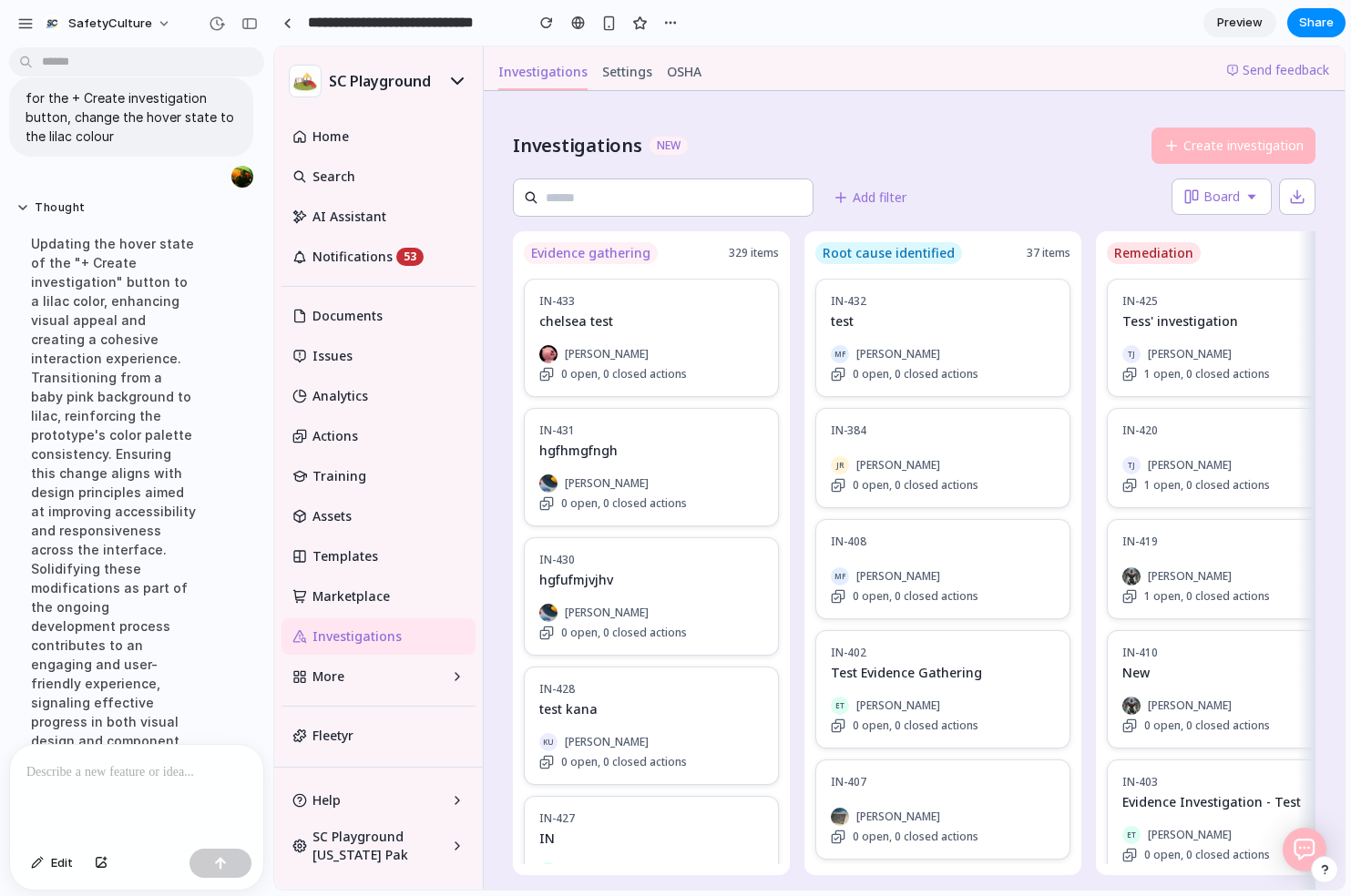
scroll to position [2561, 0]
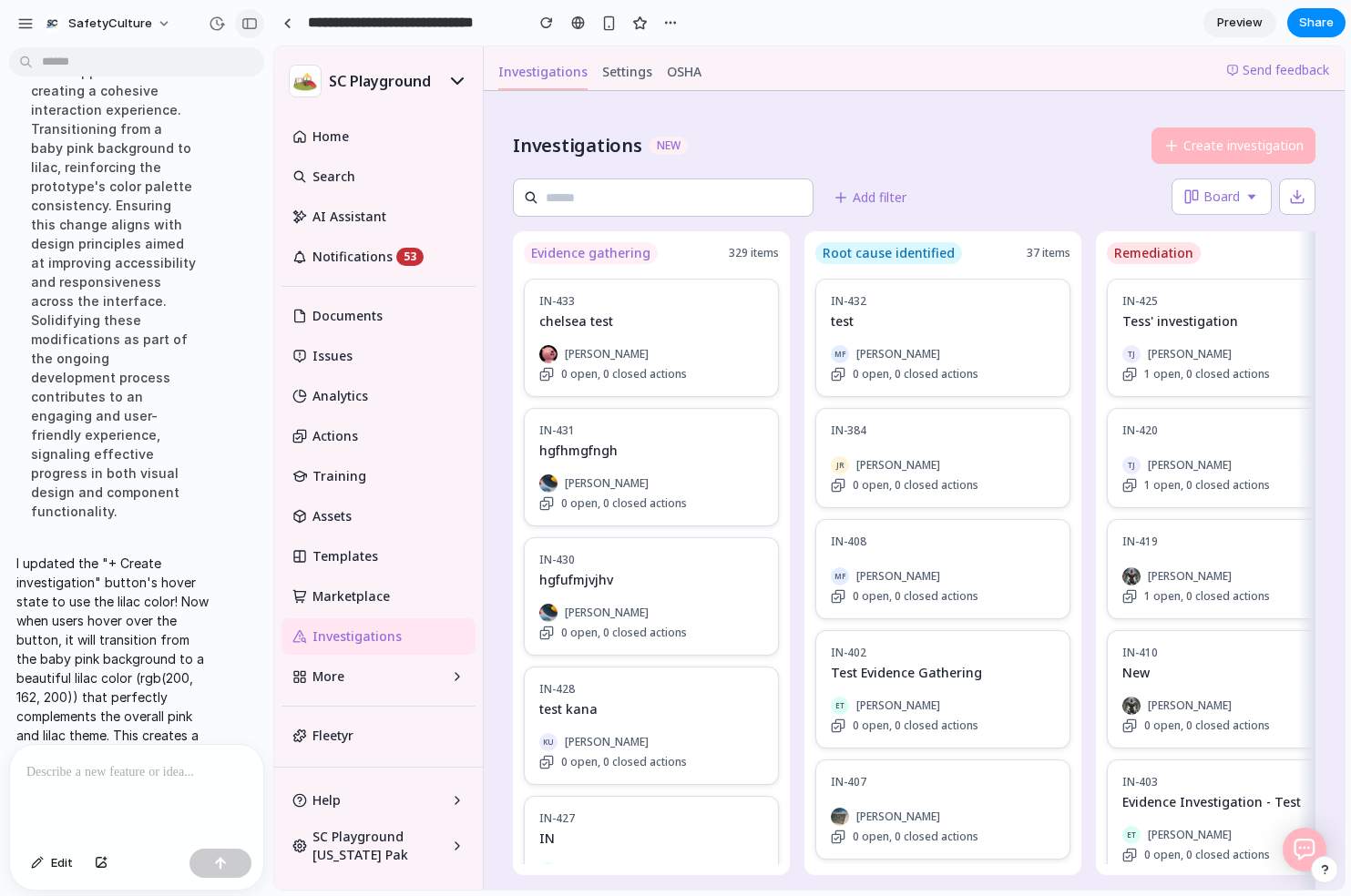
click at [242, 20] on div "button" at bounding box center [249, 23] width 17 height 13
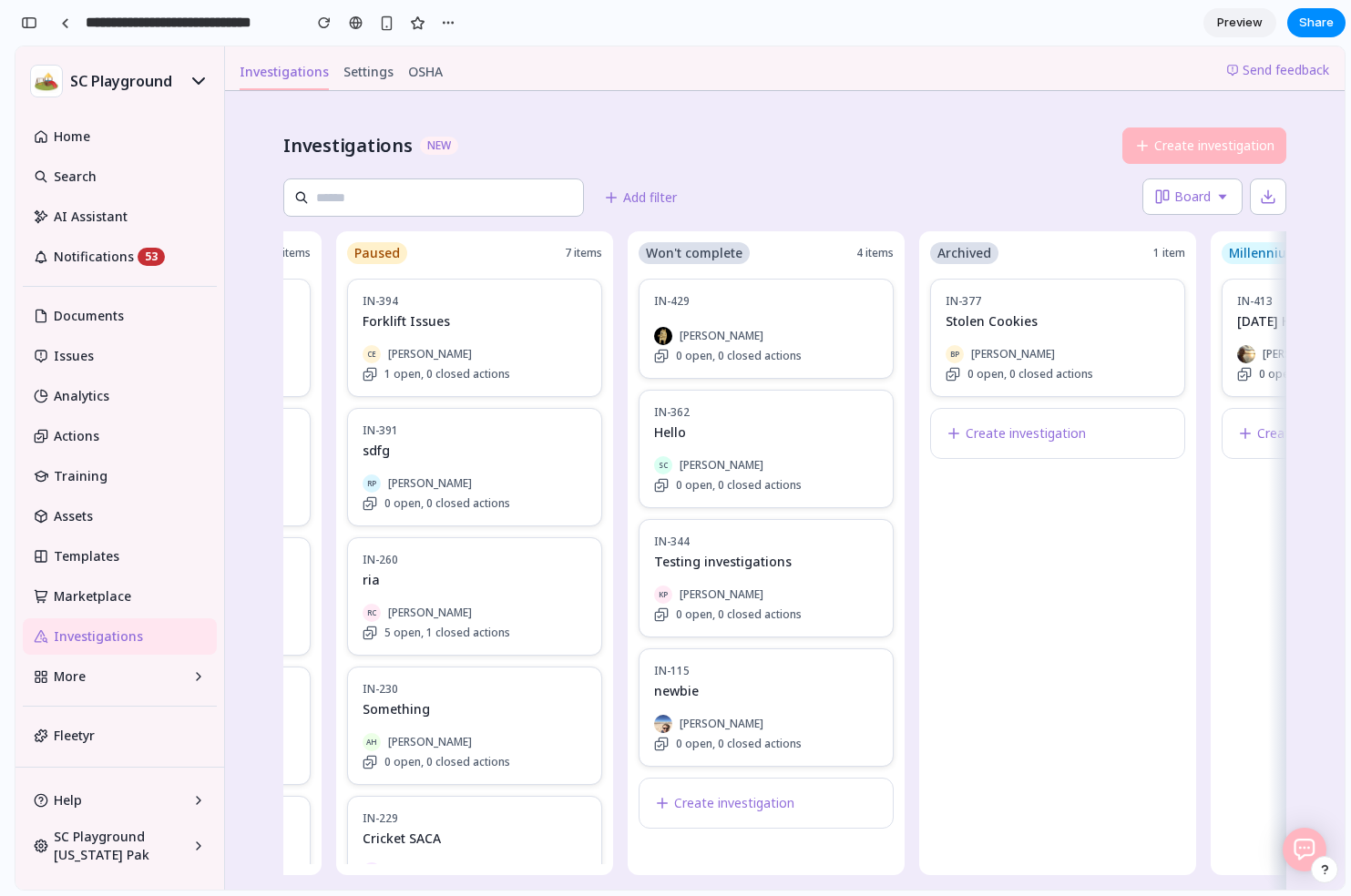
scroll to position [0, 1121]
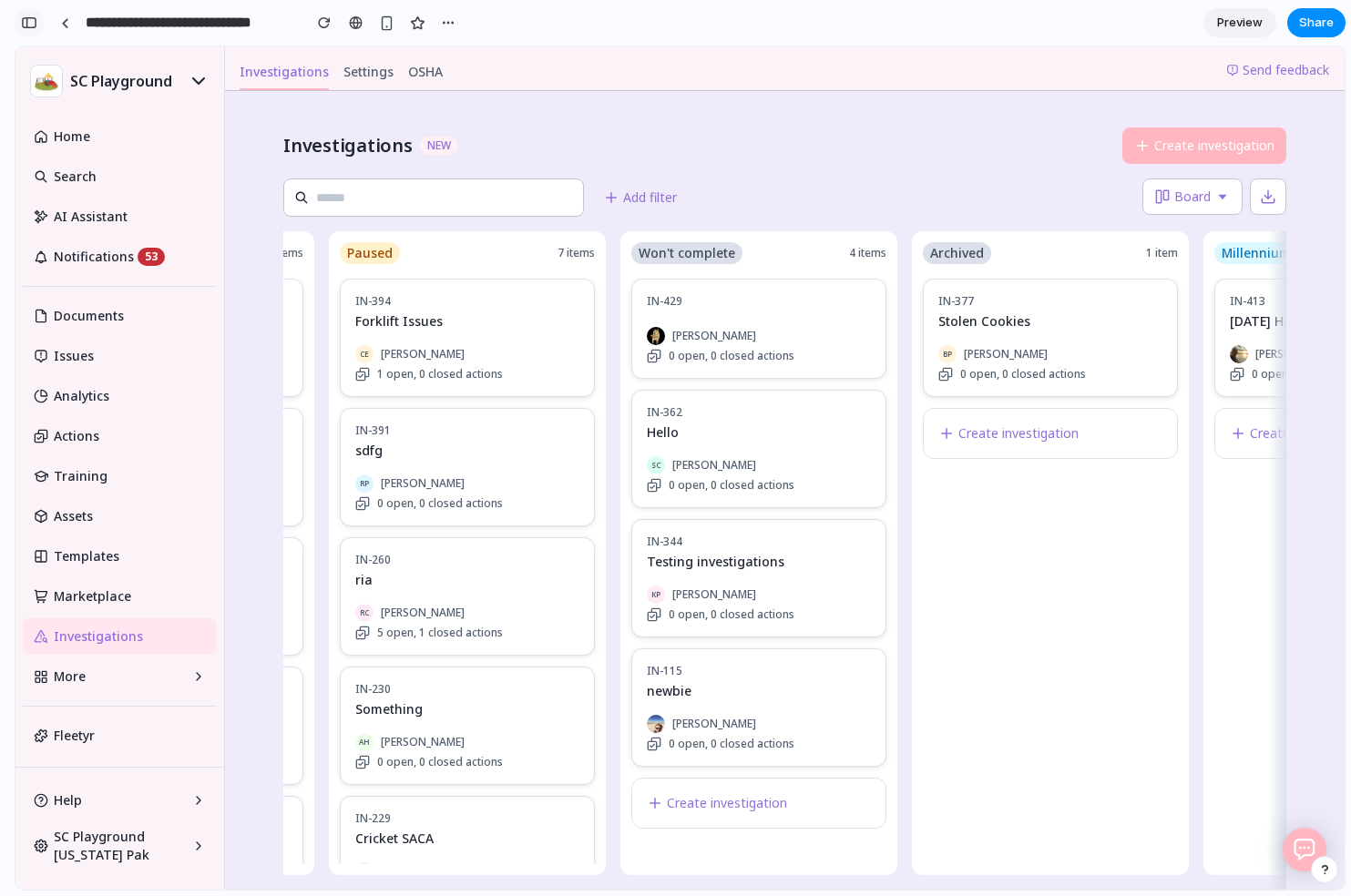
click at [33, 23] on div "button" at bounding box center [29, 23] width 17 height 13
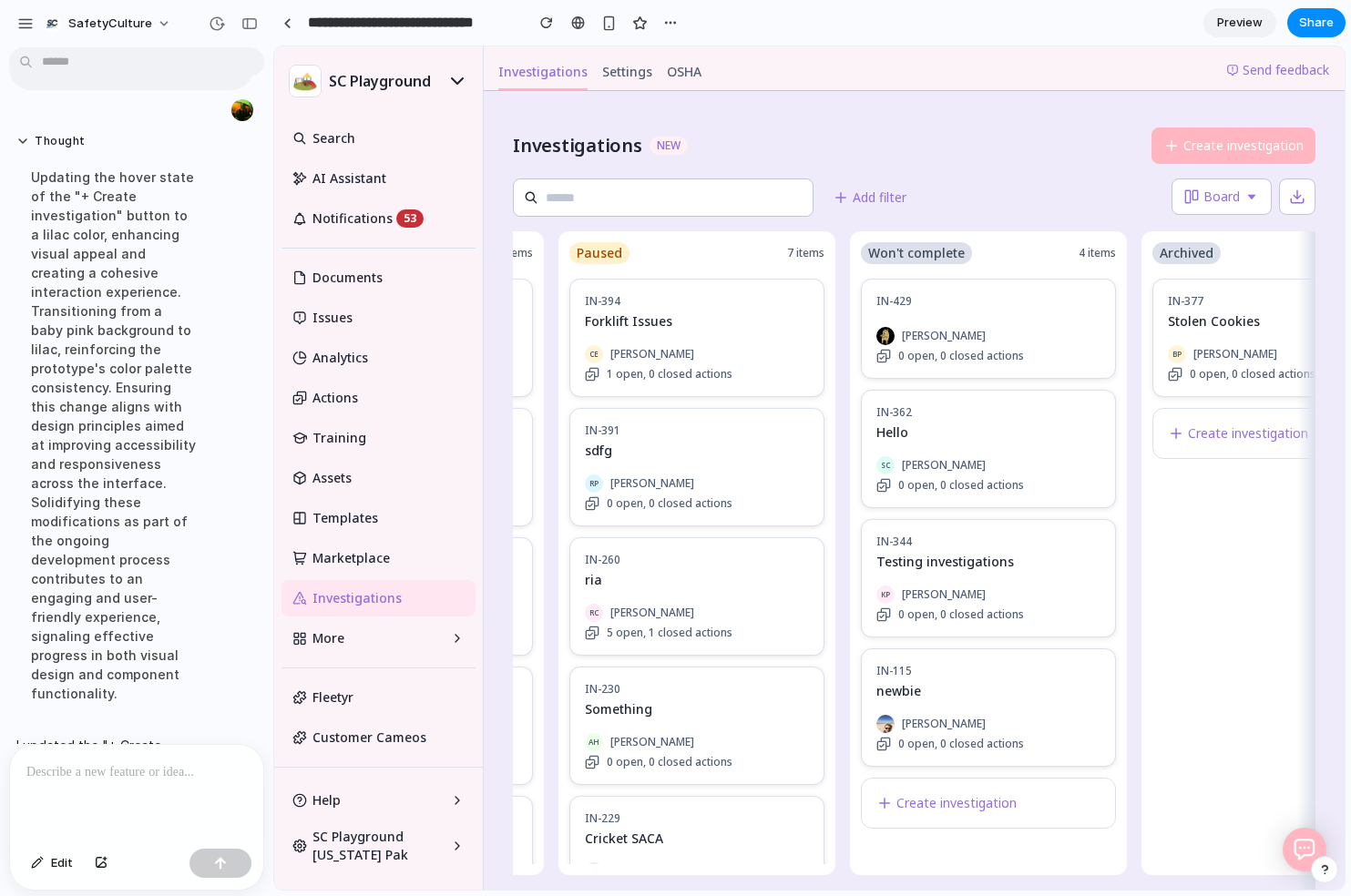
scroll to position [2561, 0]
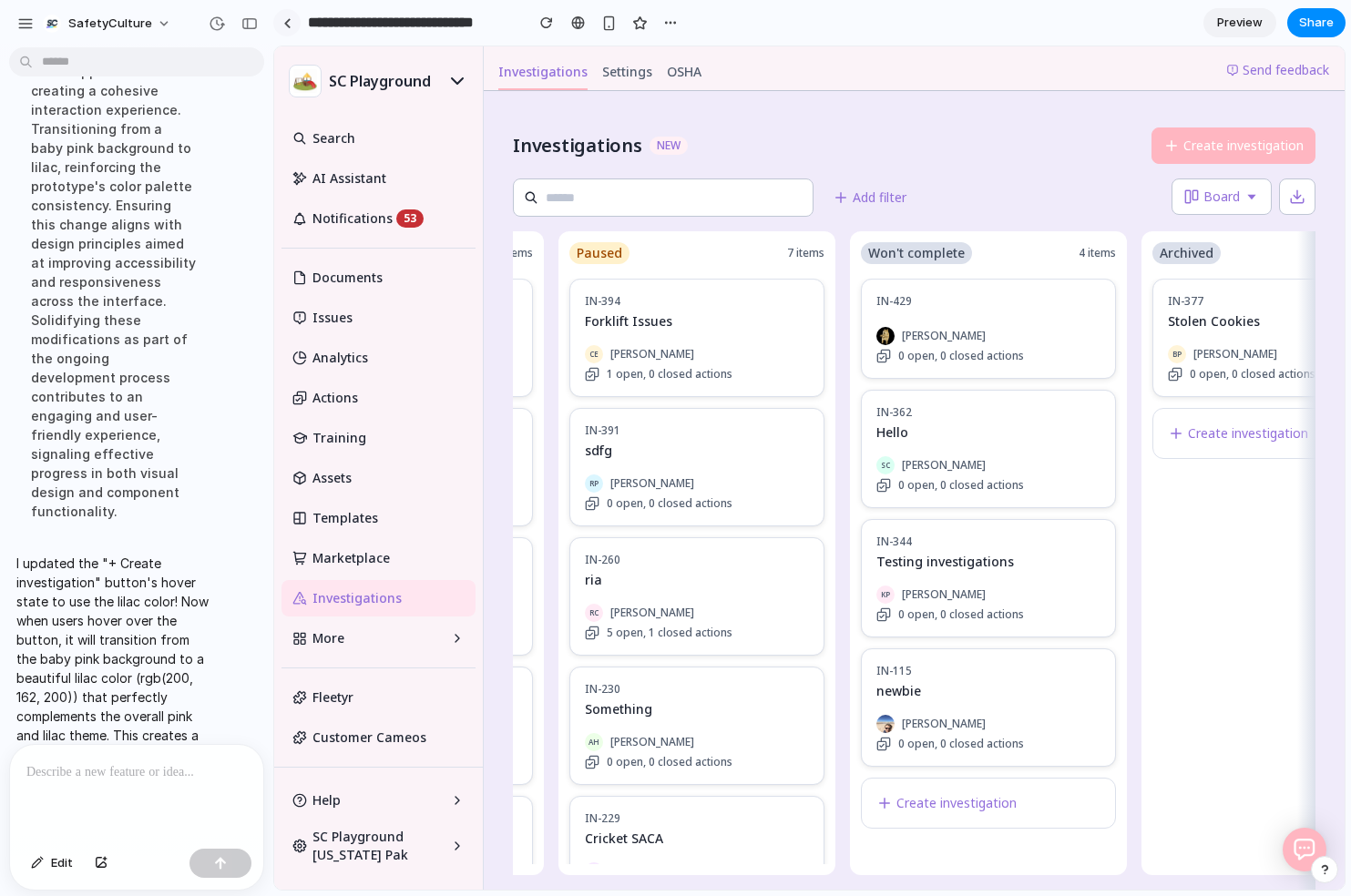
click at [286, 24] on div at bounding box center [288, 23] width 8 height 10
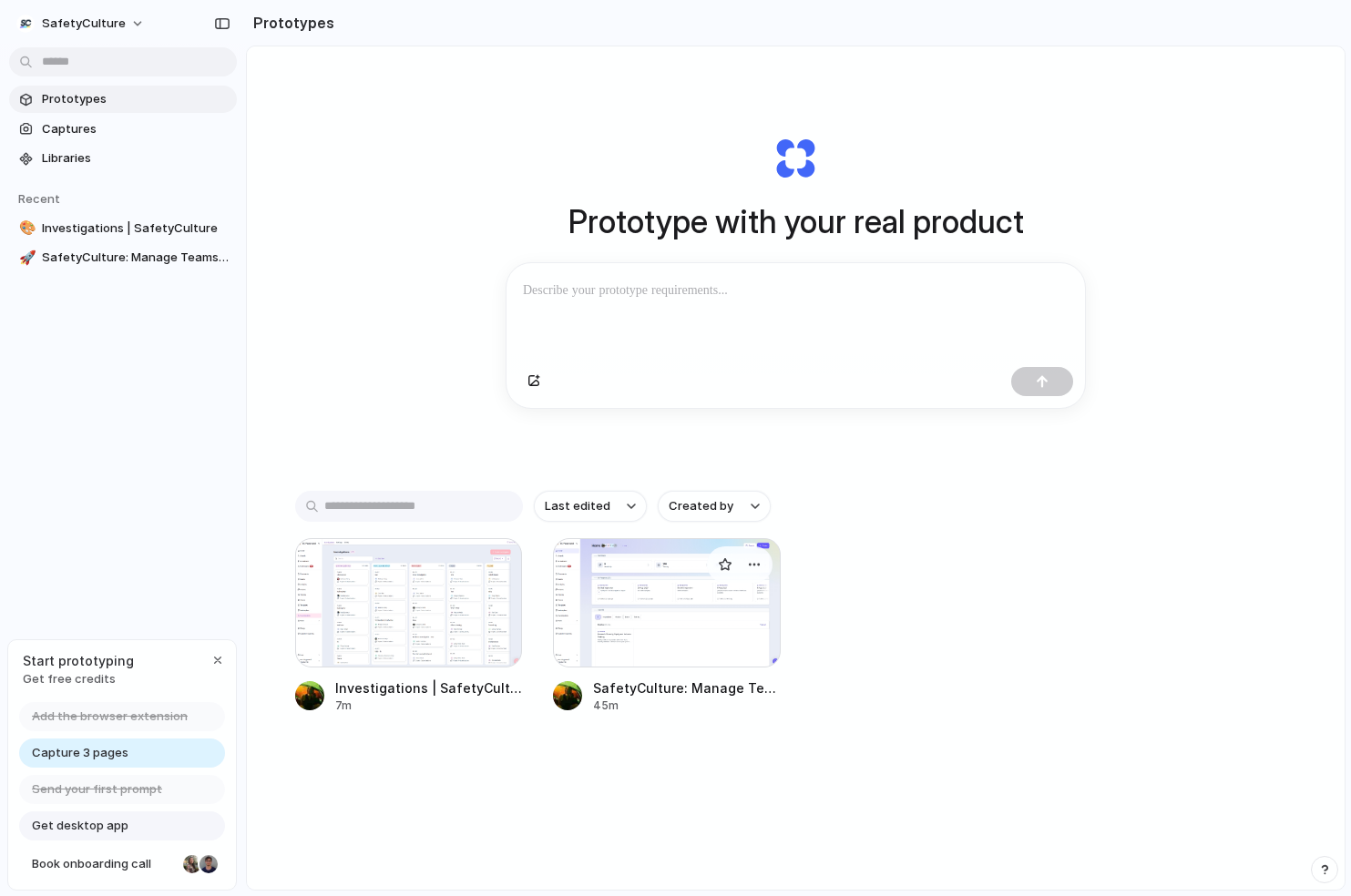
click at [657, 612] on div at bounding box center [667, 603] width 228 height 129
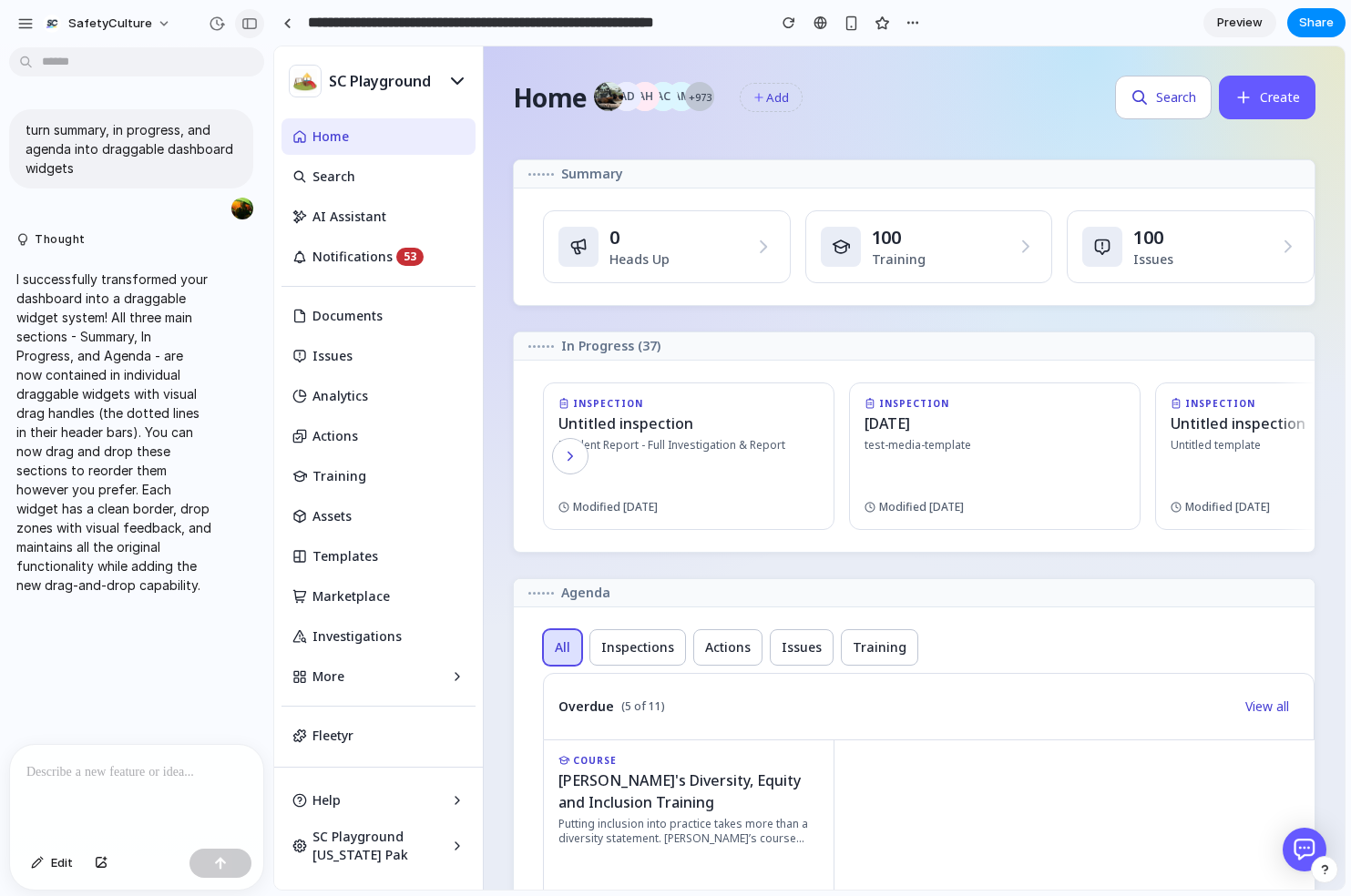
click at [243, 23] on div "button" at bounding box center [249, 23] width 17 height 13
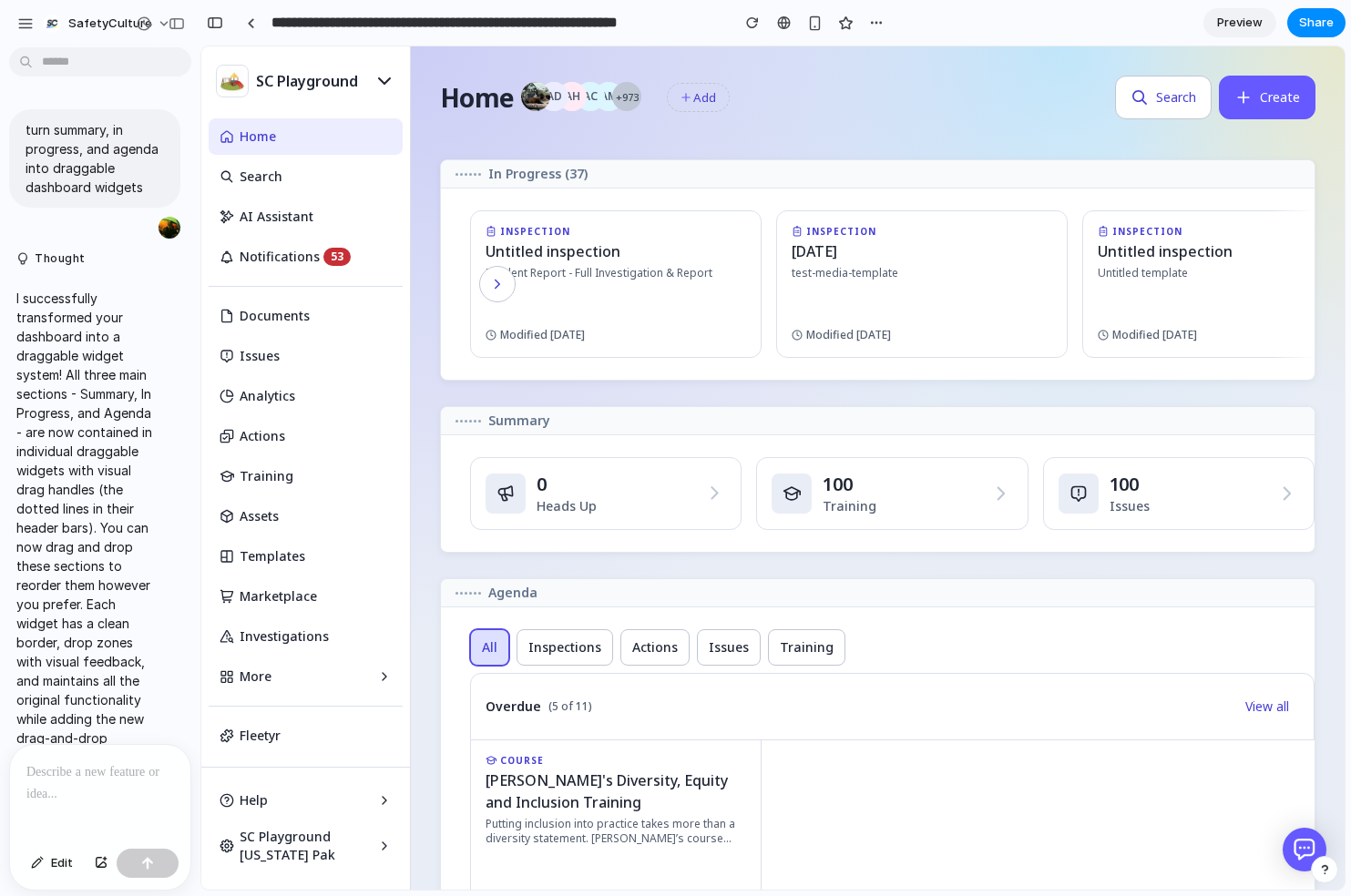
drag, startPoint x: 328, startPoint y: 301, endPoint x: 0, endPoint y: 648, distance: 477.5
